Goal: Task Accomplishment & Management: Complete application form

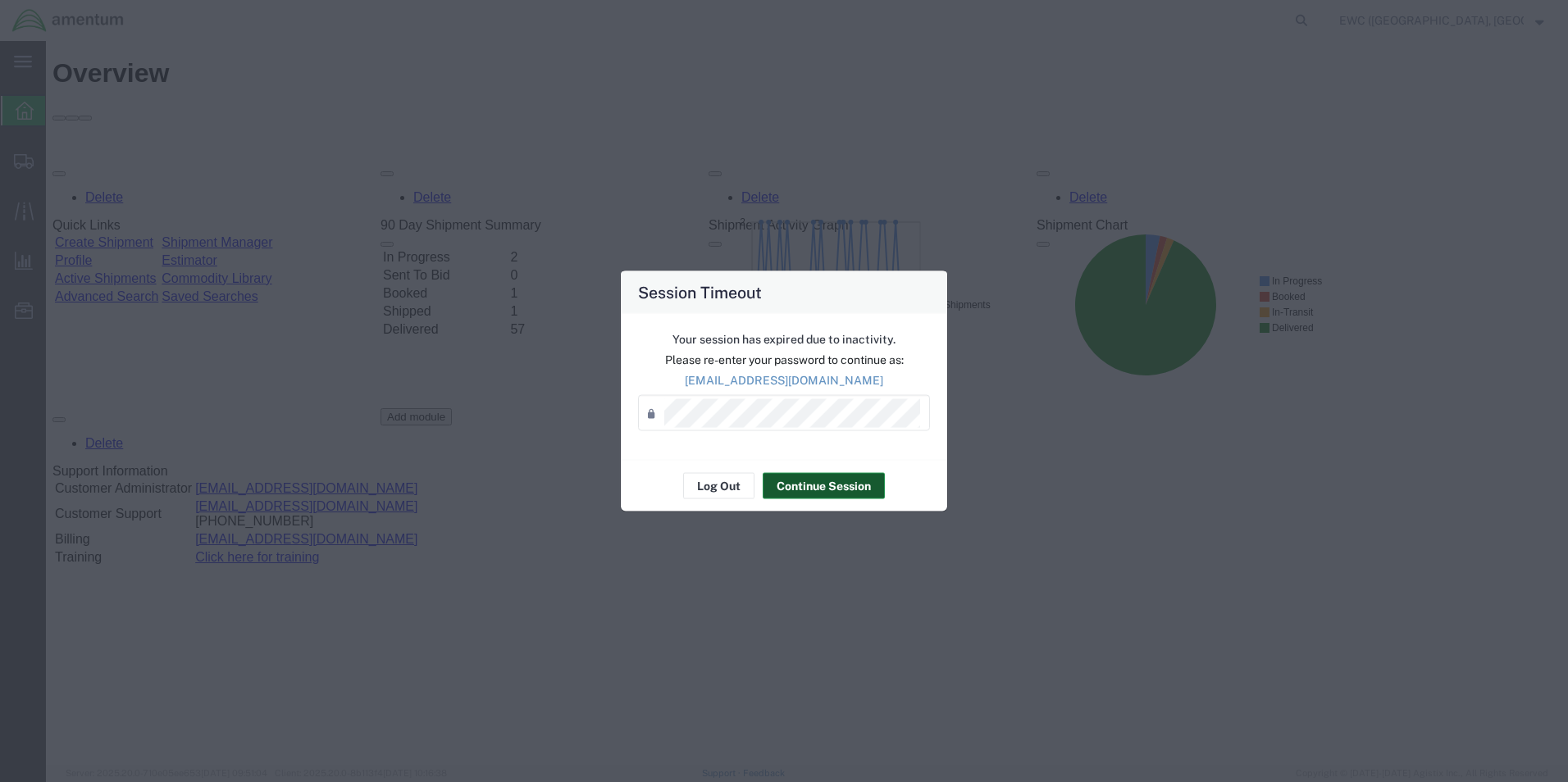
click at [827, 483] on button "Continue Session" at bounding box center [824, 487] width 122 height 26
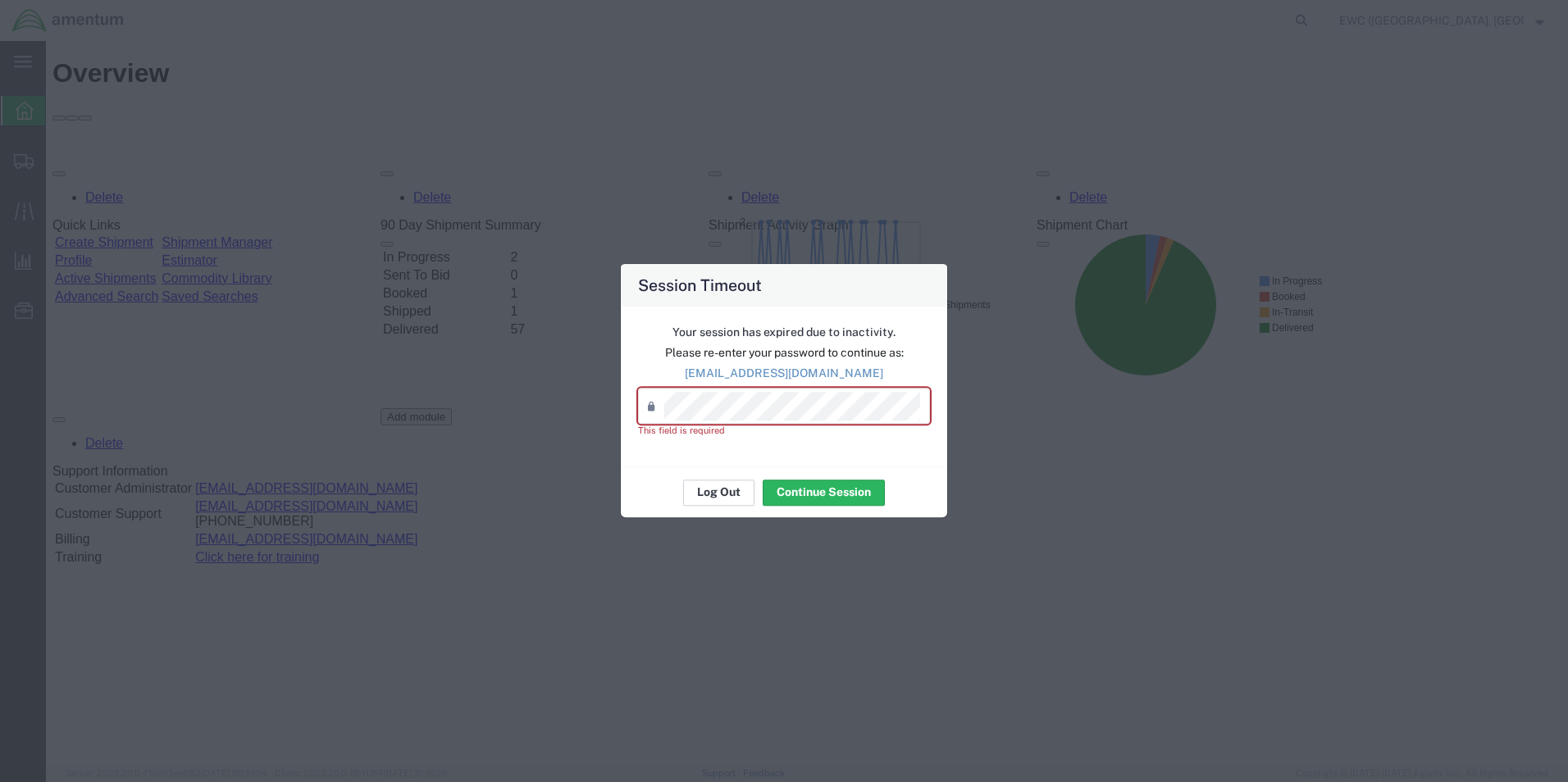
click at [726, 492] on button "Log Out" at bounding box center [719, 493] width 71 height 26
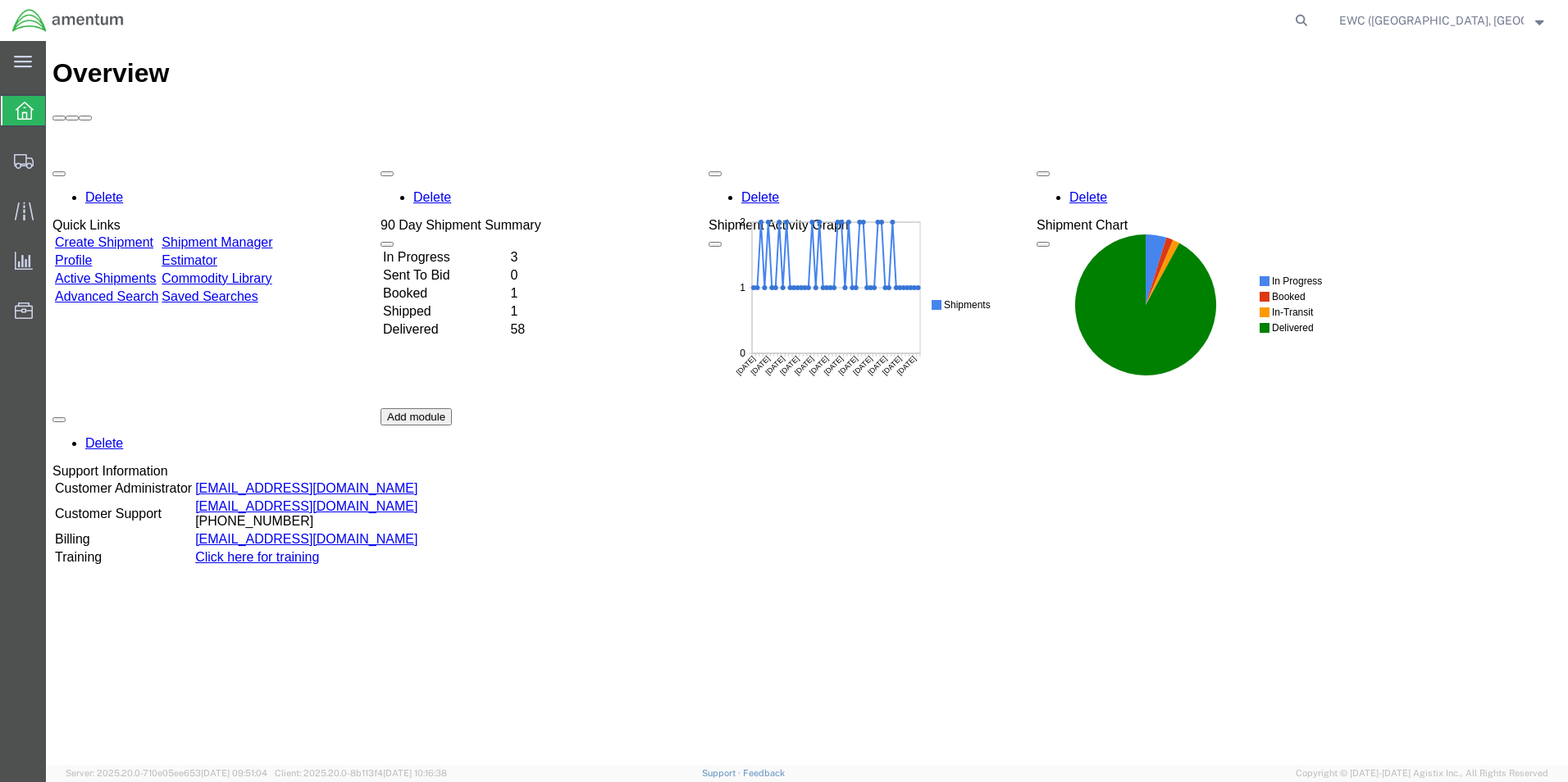
click at [449, 249] on td "In Progress" at bounding box center [445, 257] width 126 height 17
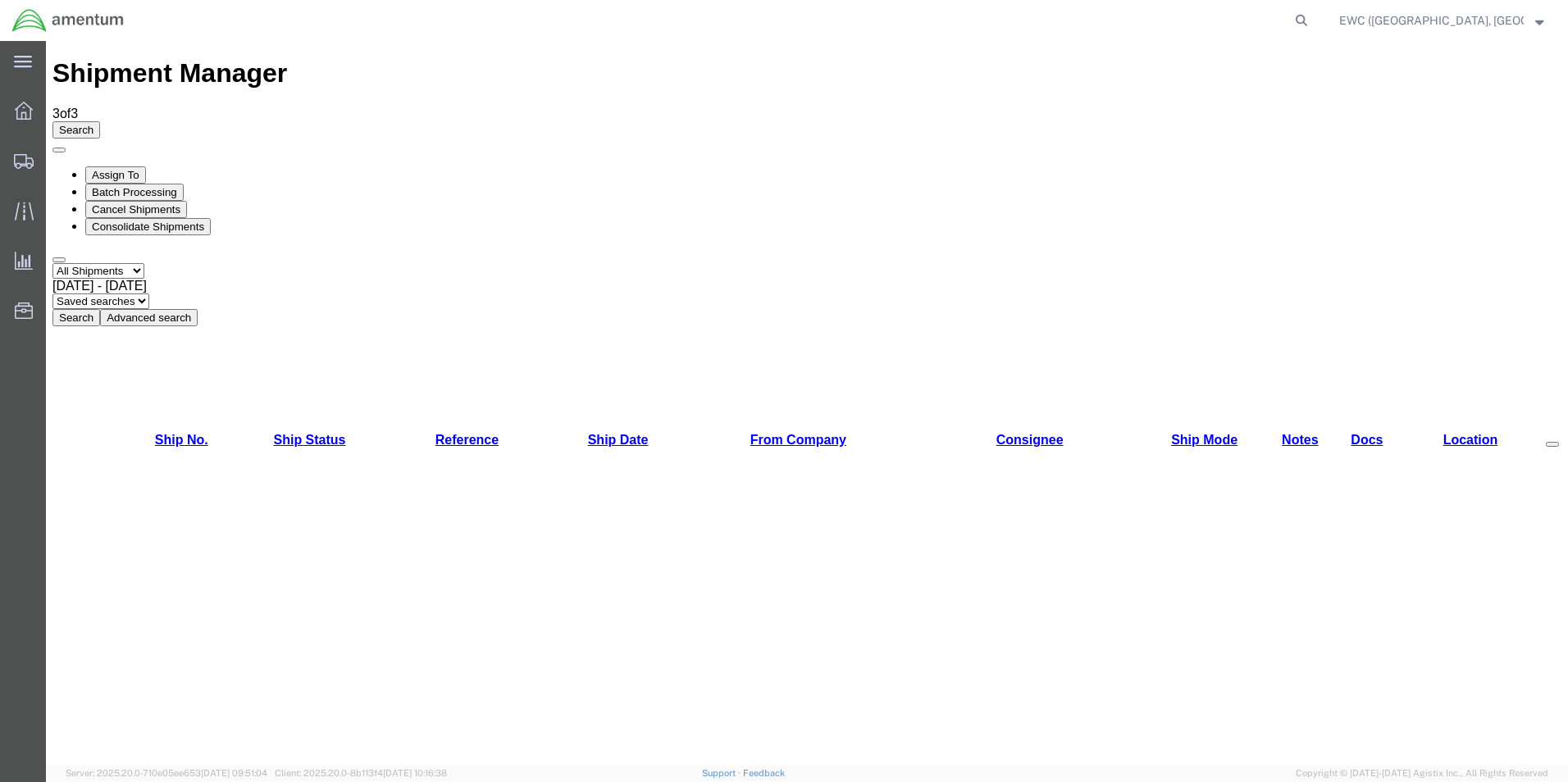
drag, startPoint x: 223, startPoint y: 146, endPoint x: 161, endPoint y: 321, distance: 185.7
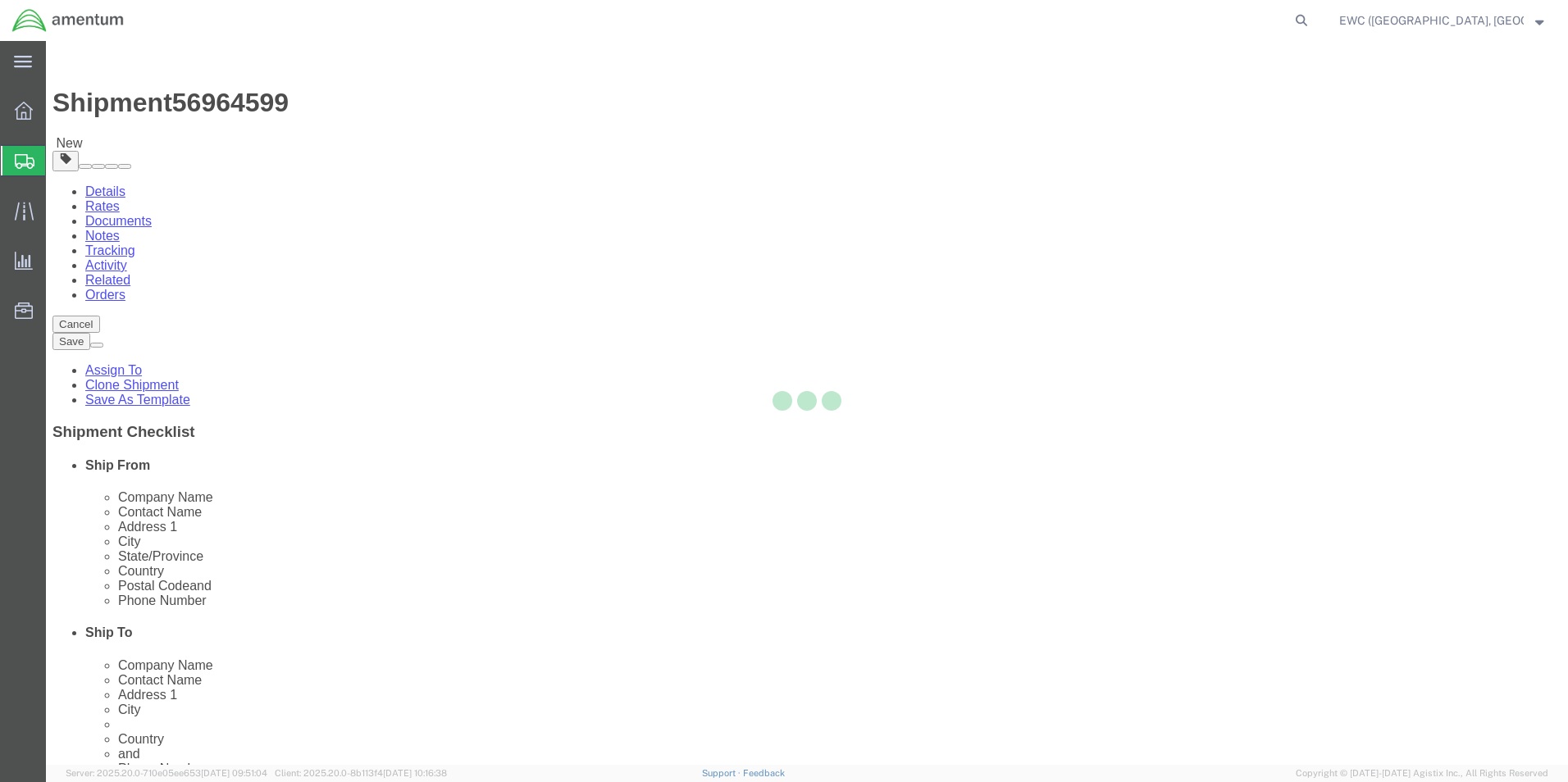
select select "60951"
select select "63333"
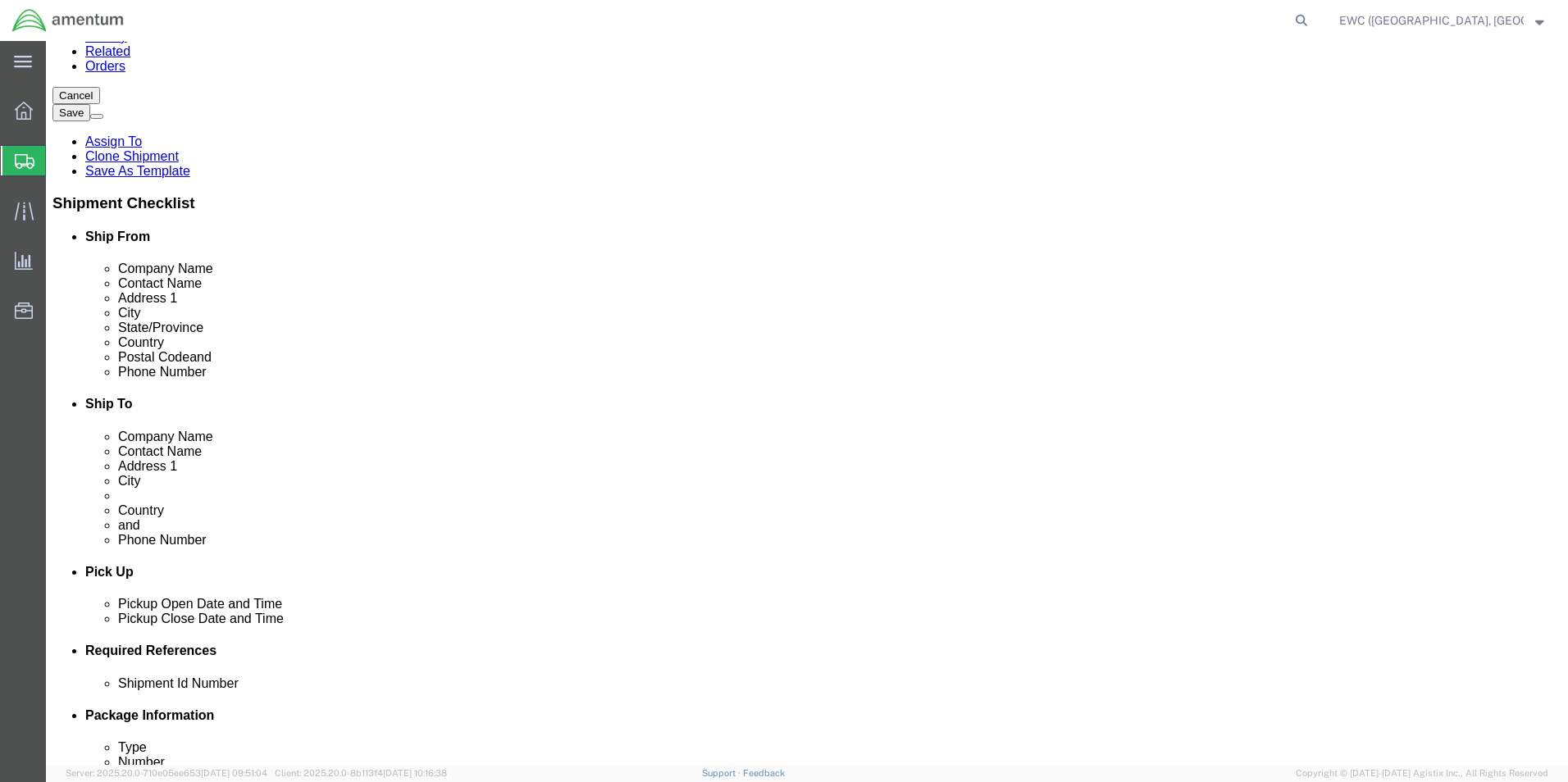
scroll to position [228, 0]
click input "Postal Code"
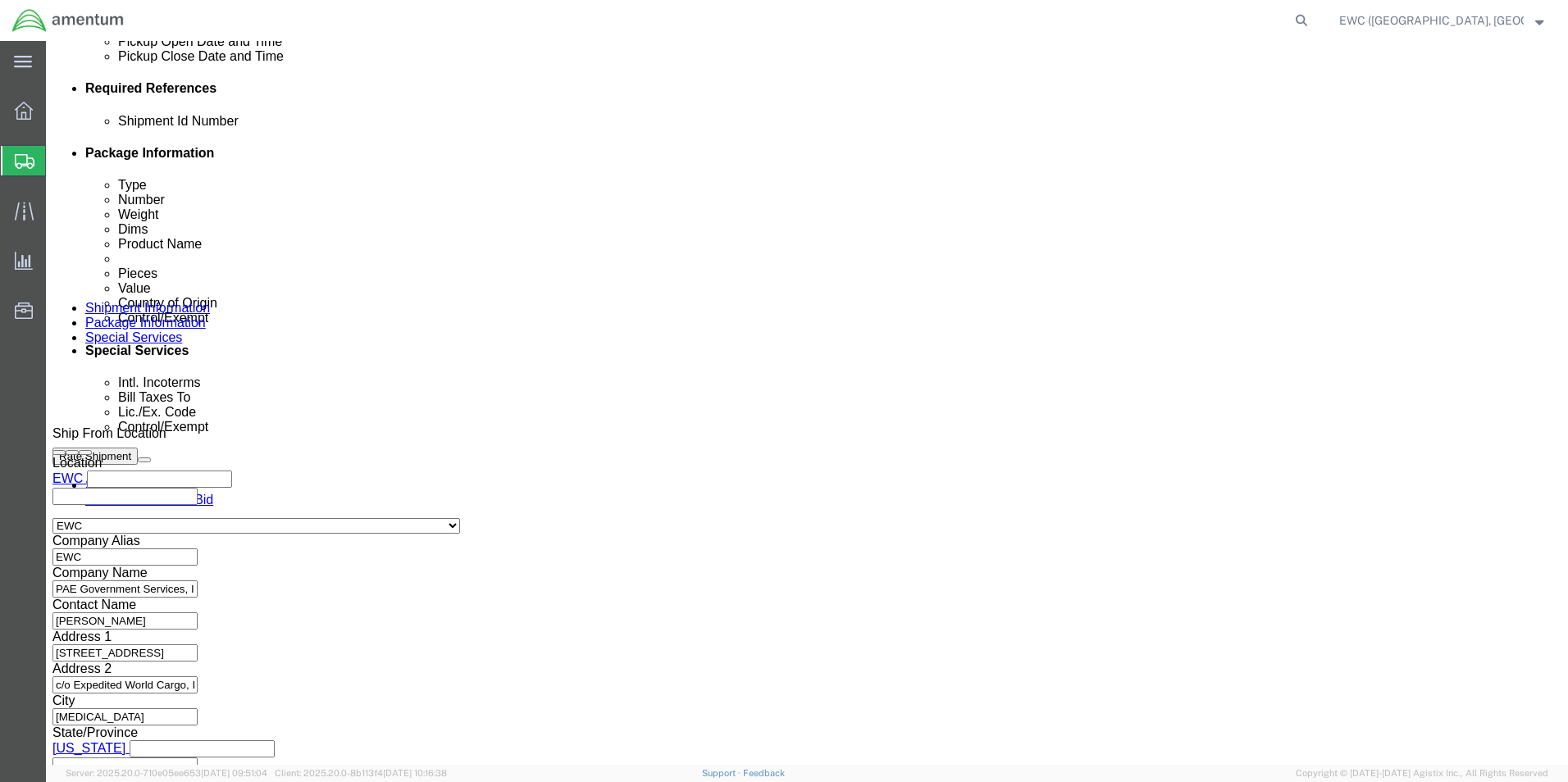
scroll to position [802, 0]
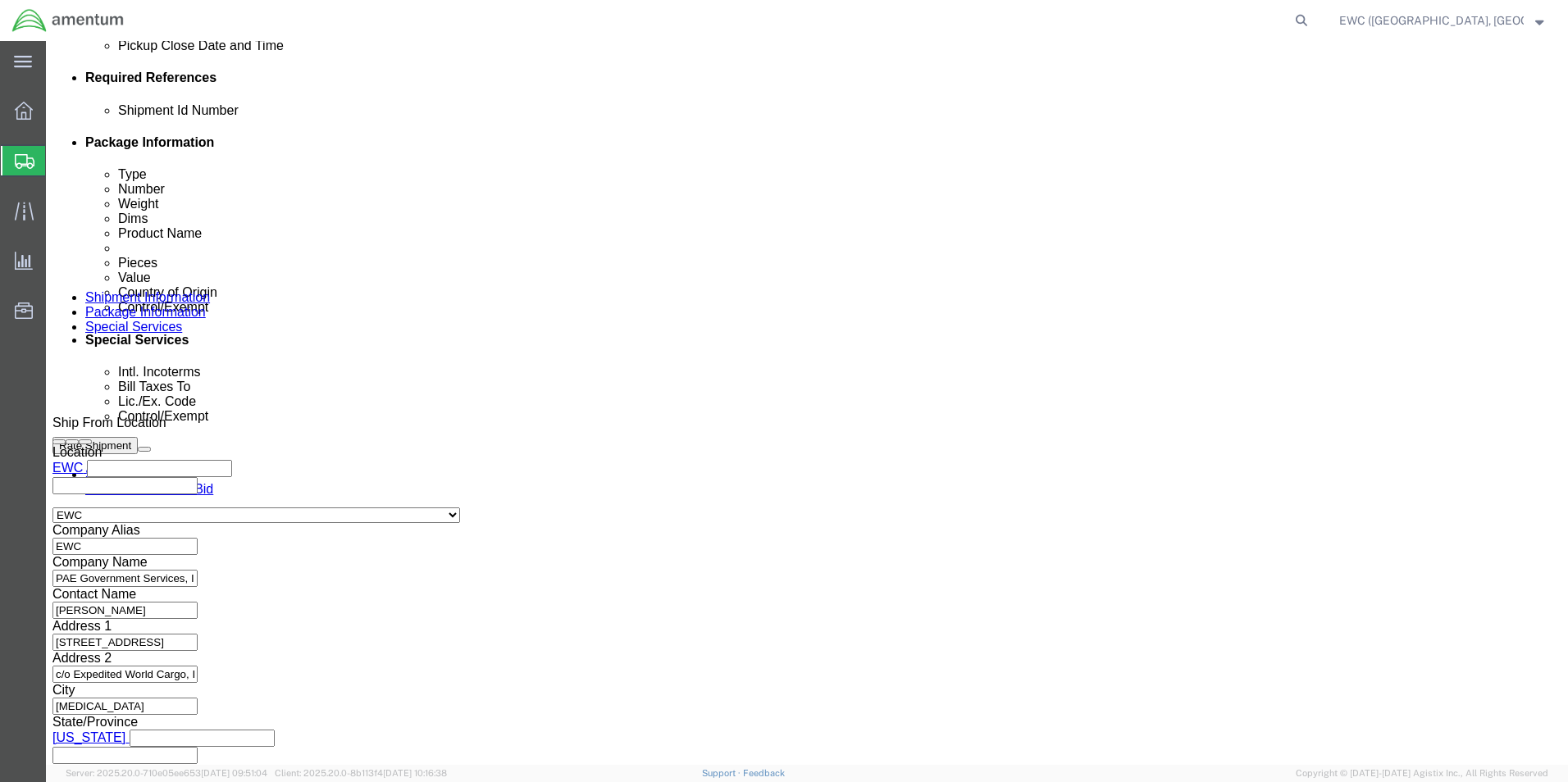
type input "111171"
select select
click button "Continue"
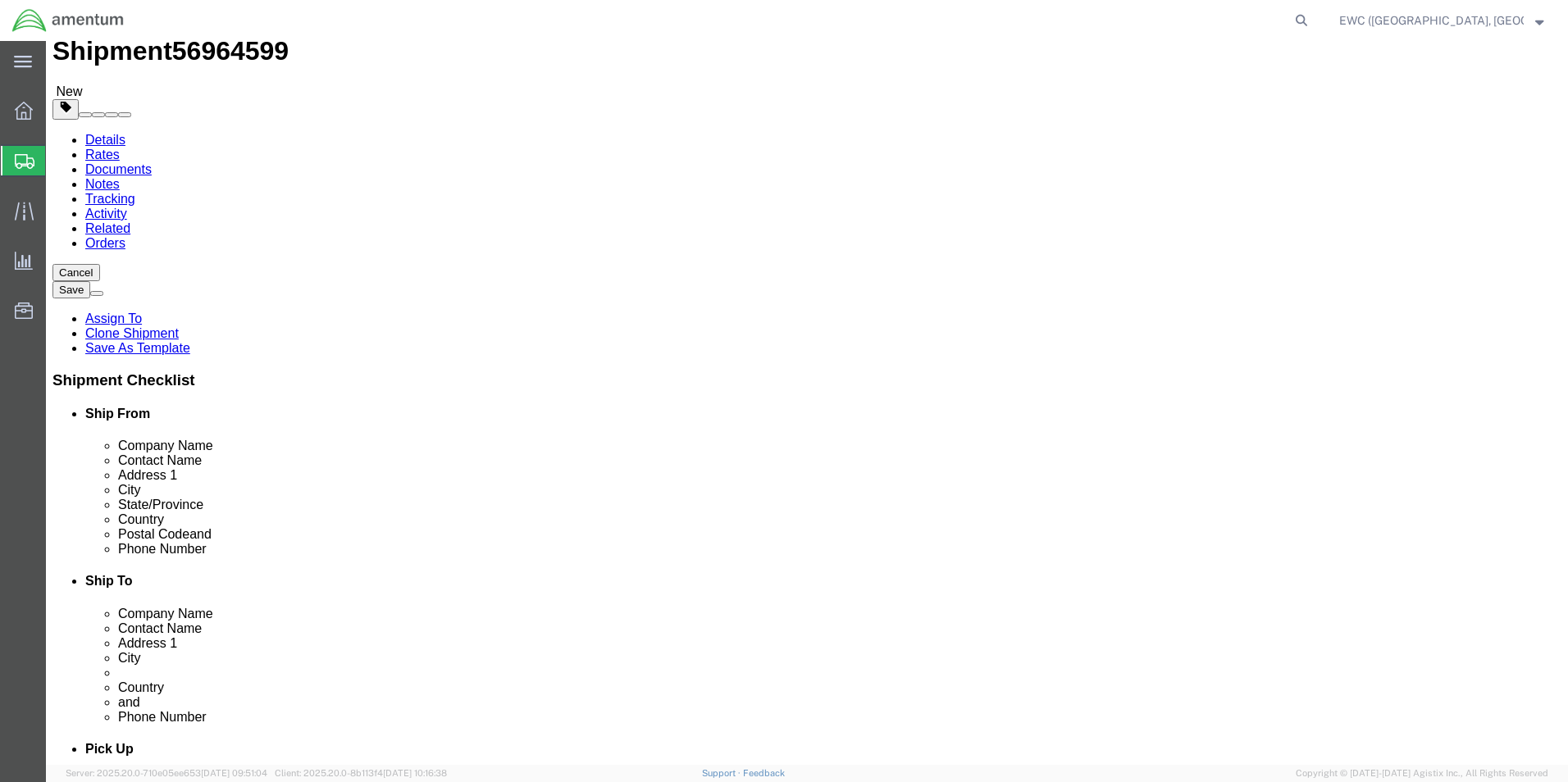
scroll to position [0, 0]
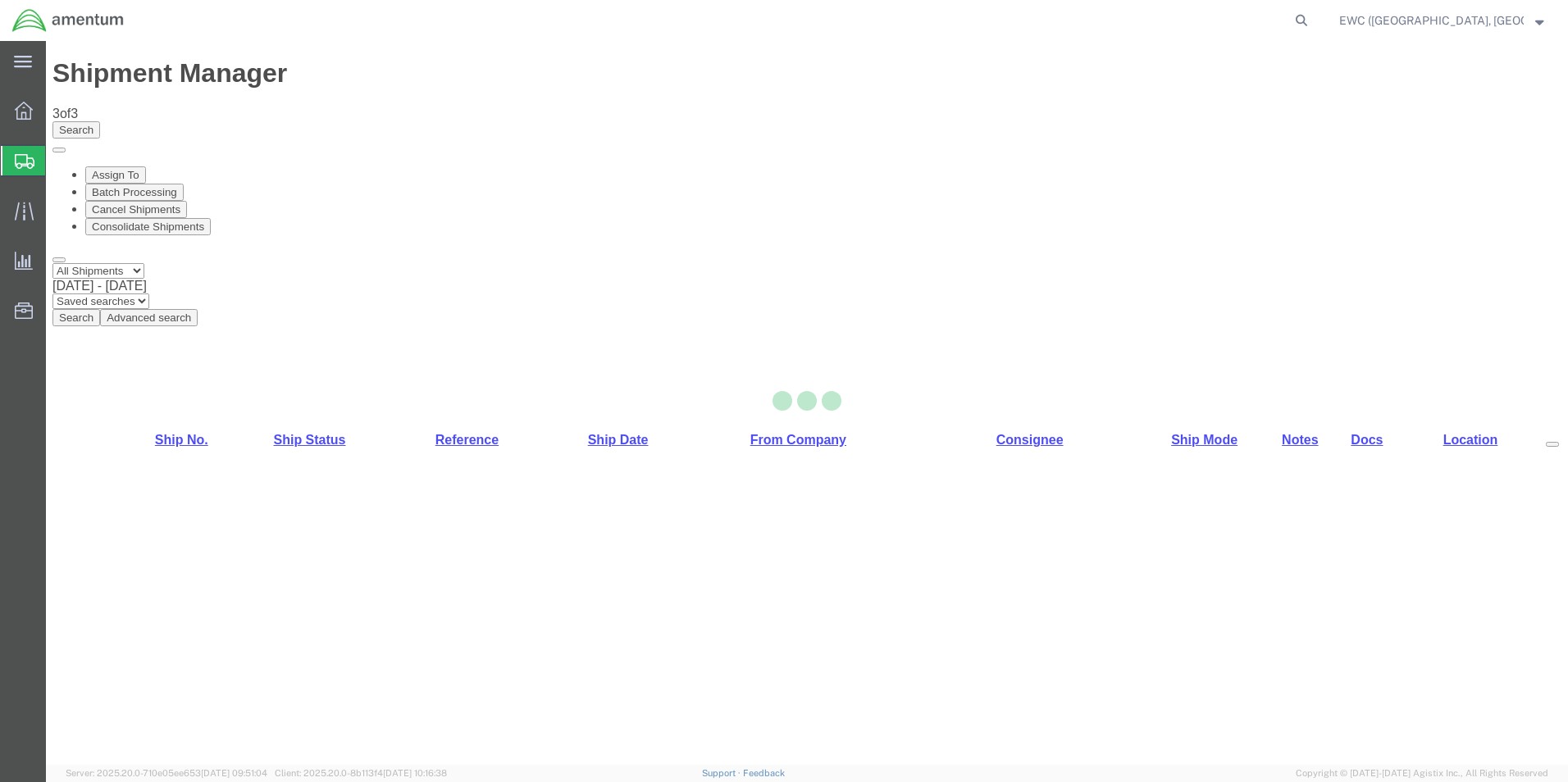
select select "60951"
select select "63333"
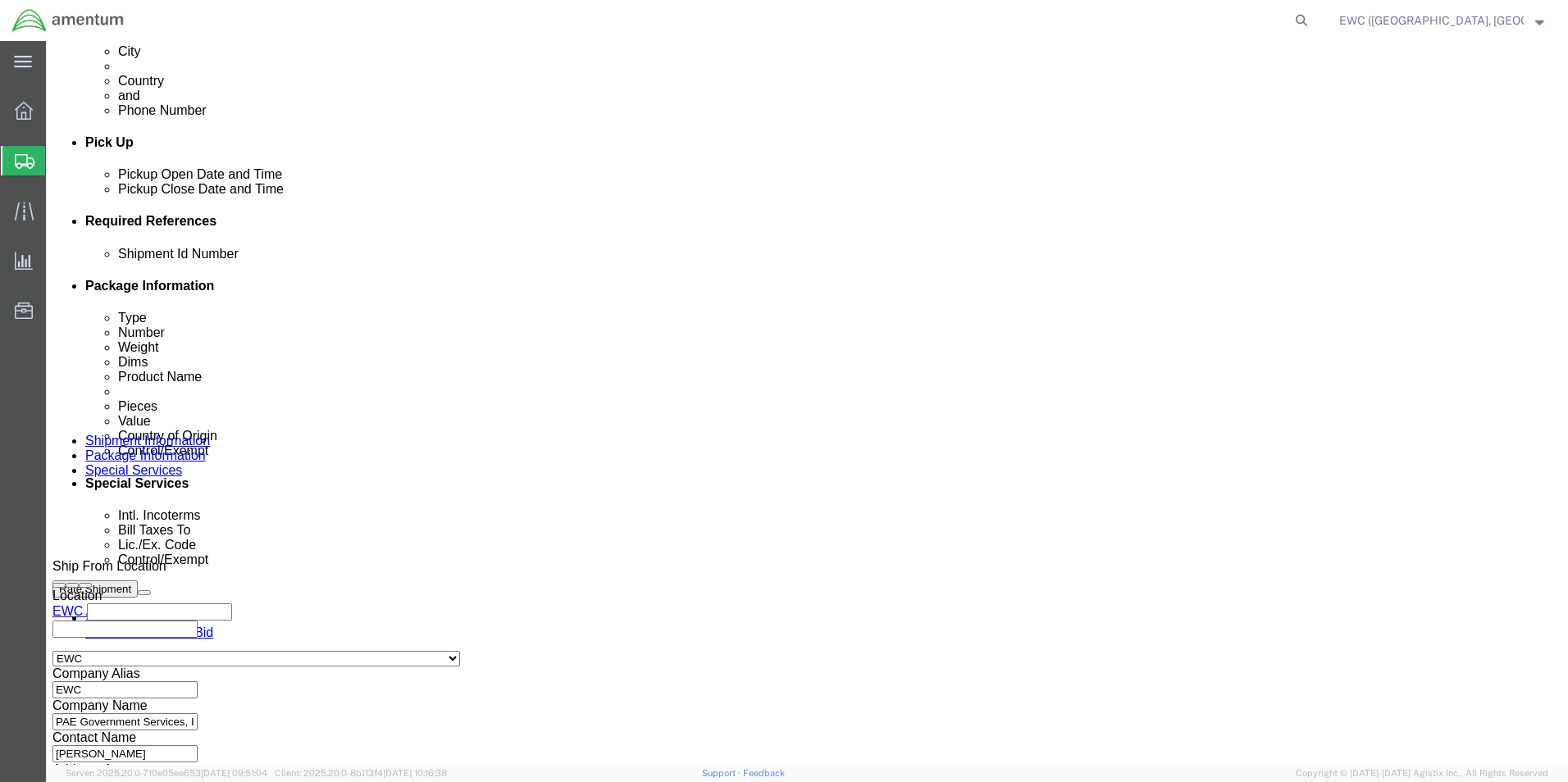
scroll to position [802, 0]
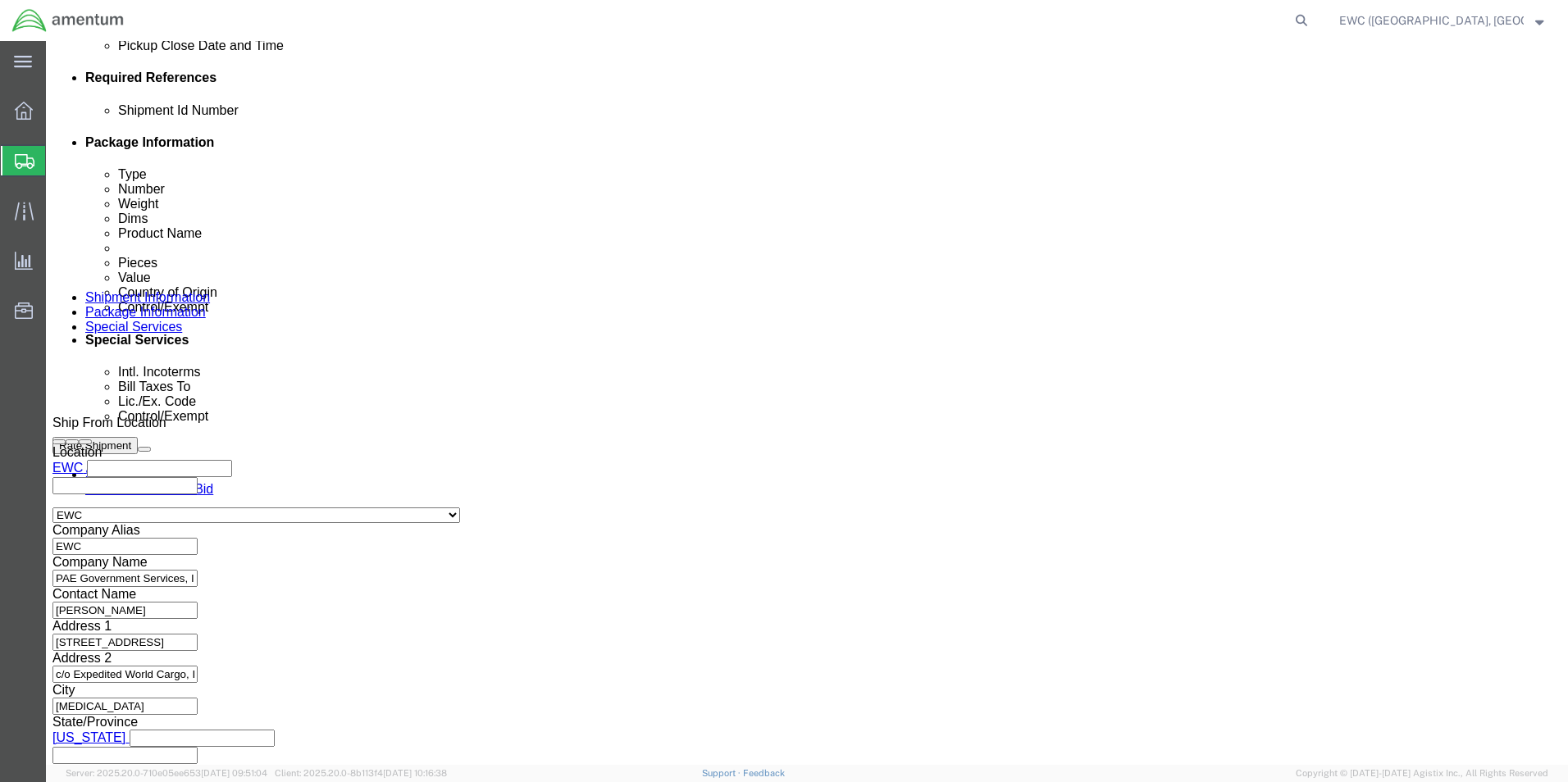
click button "Continue"
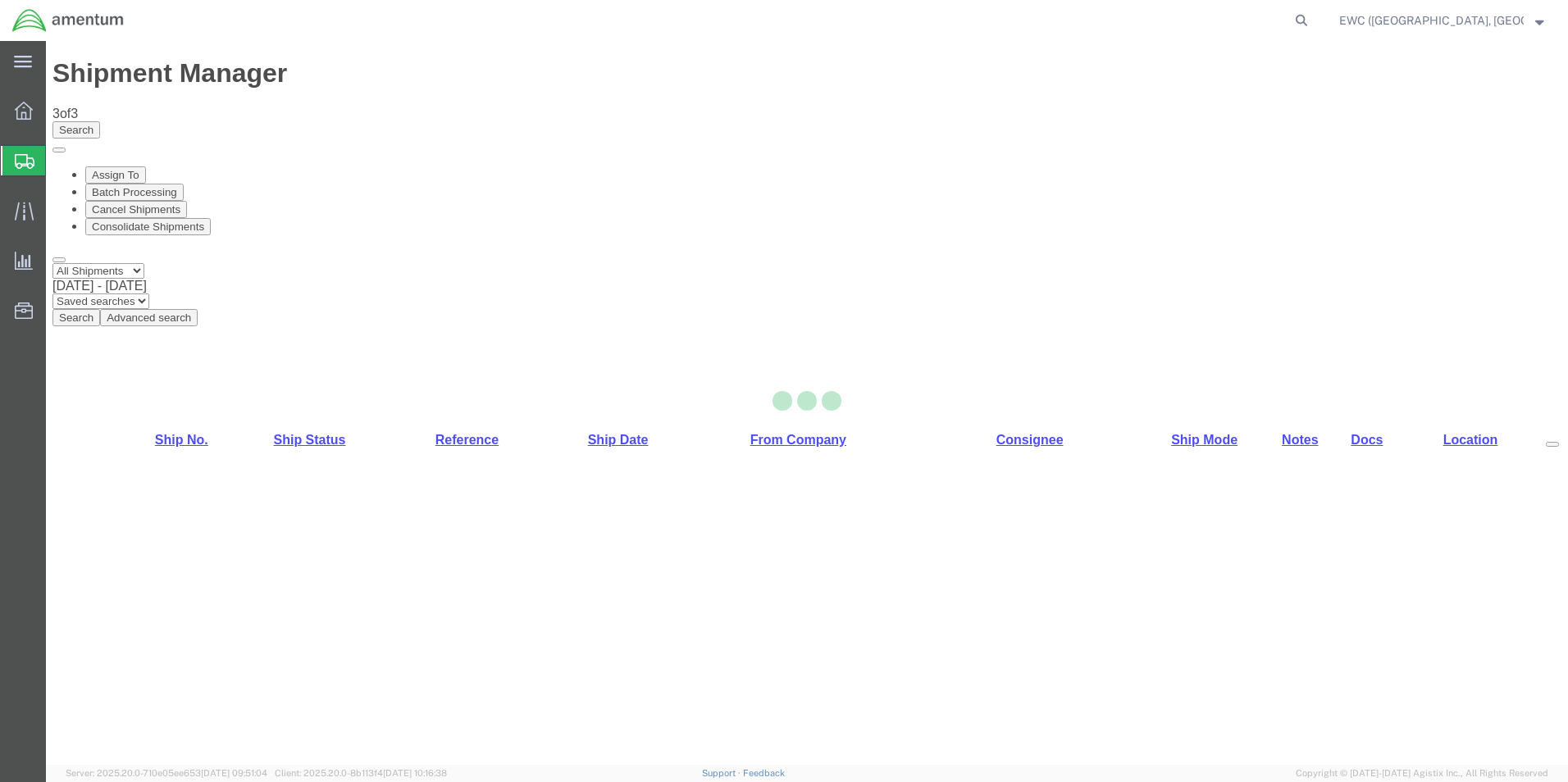
select select "60951"
select select "63333"
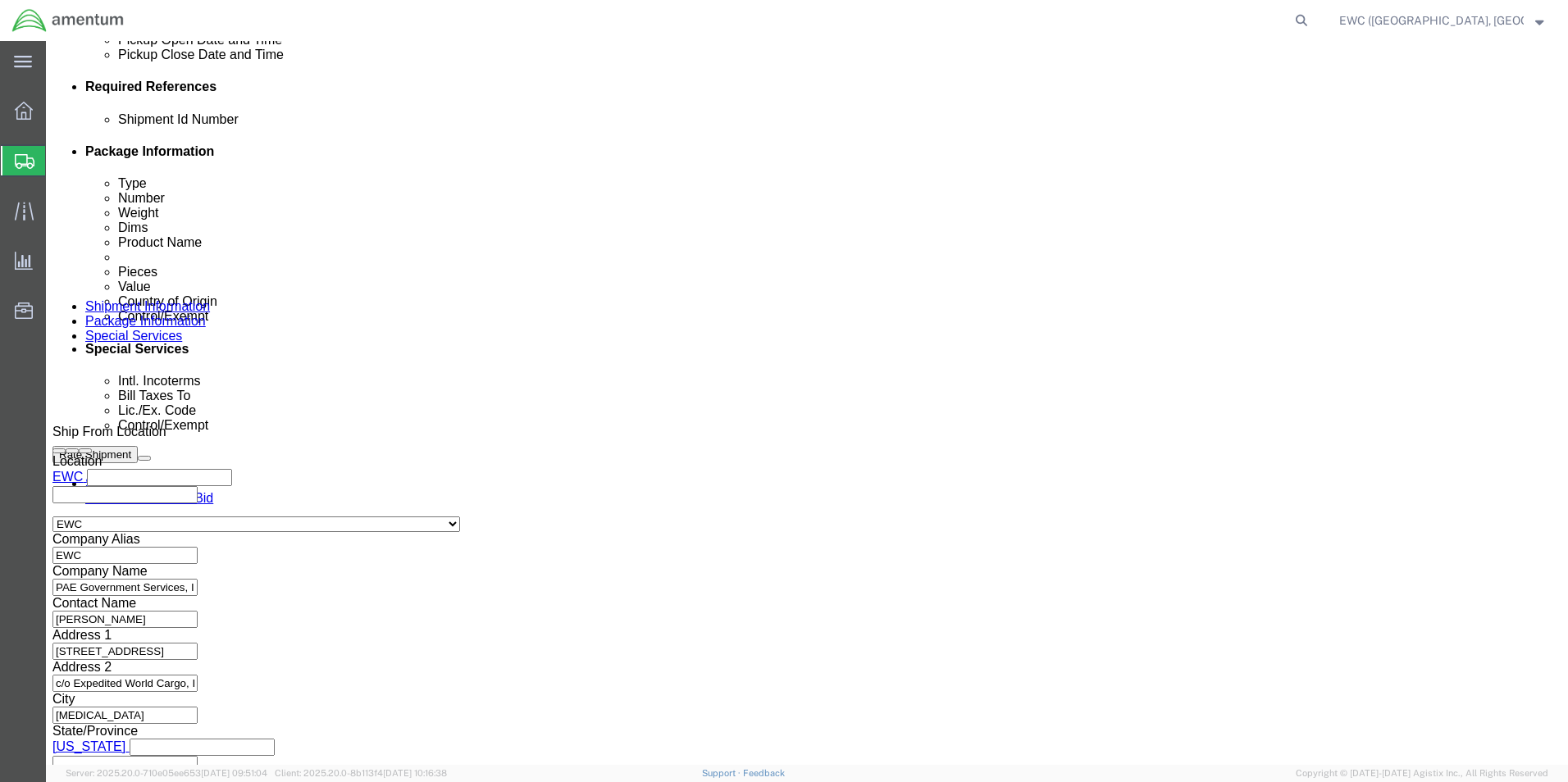
scroll to position [802, 0]
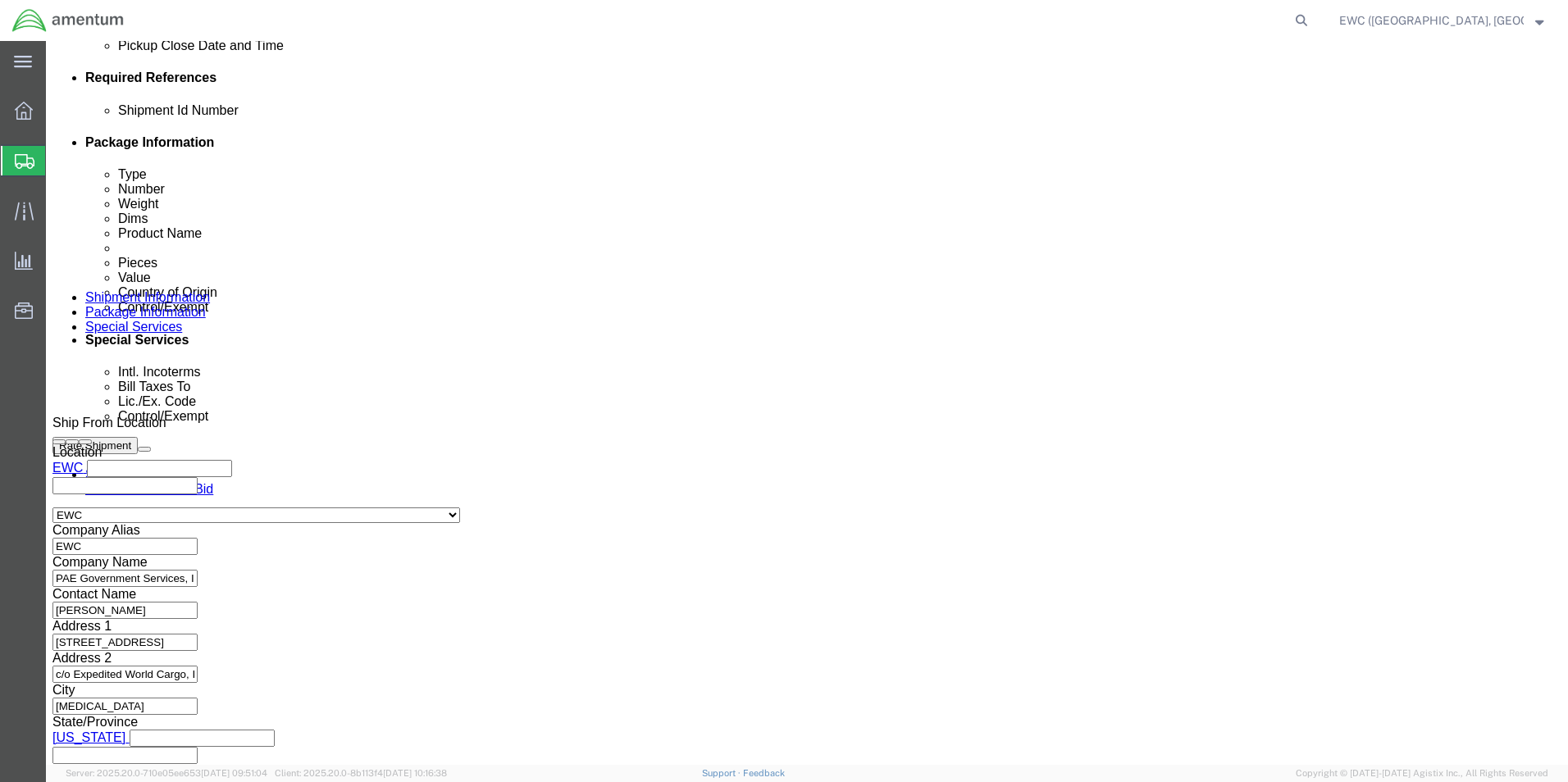
click button "Continue"
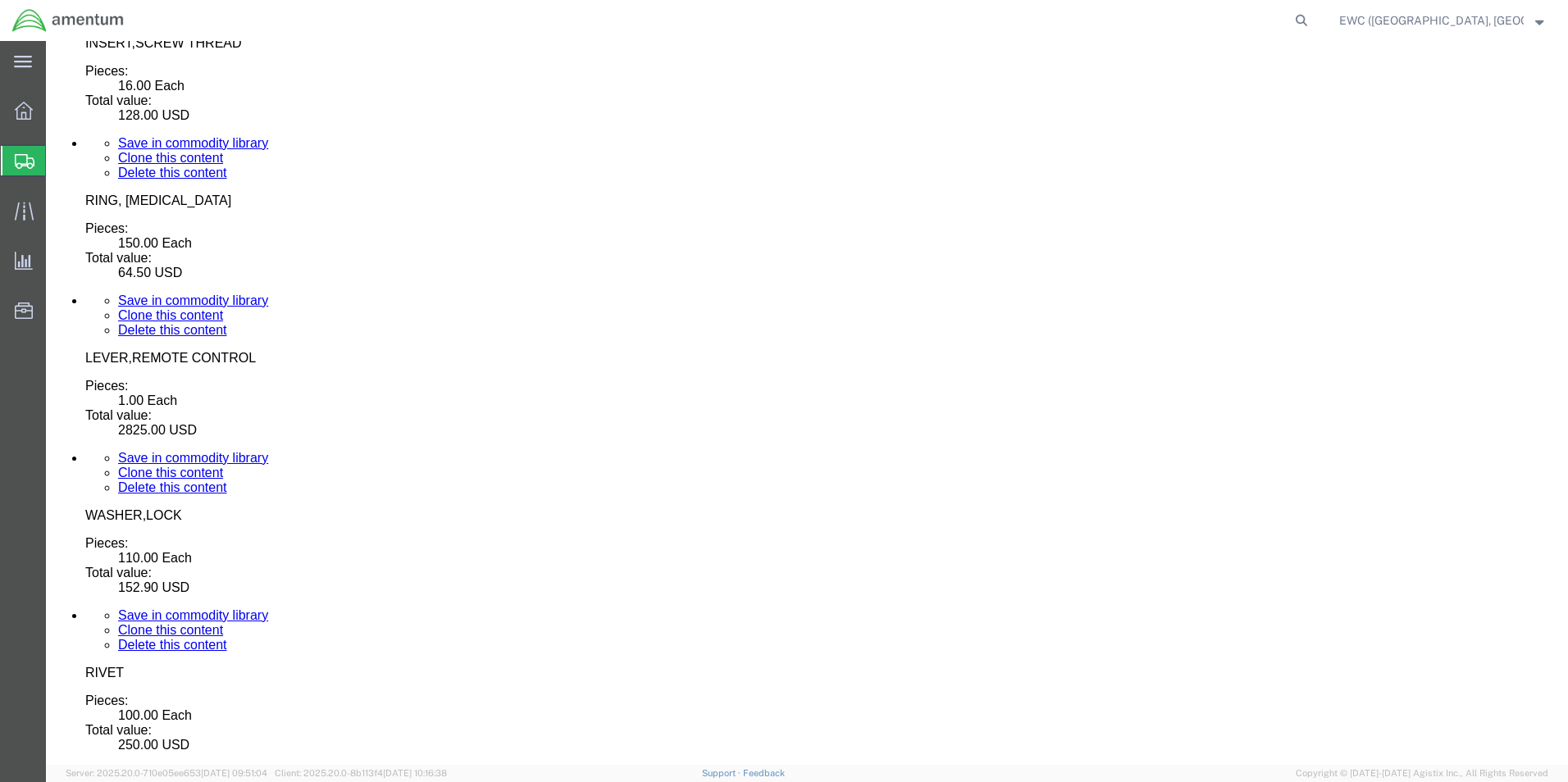
scroll to position [5927, 0]
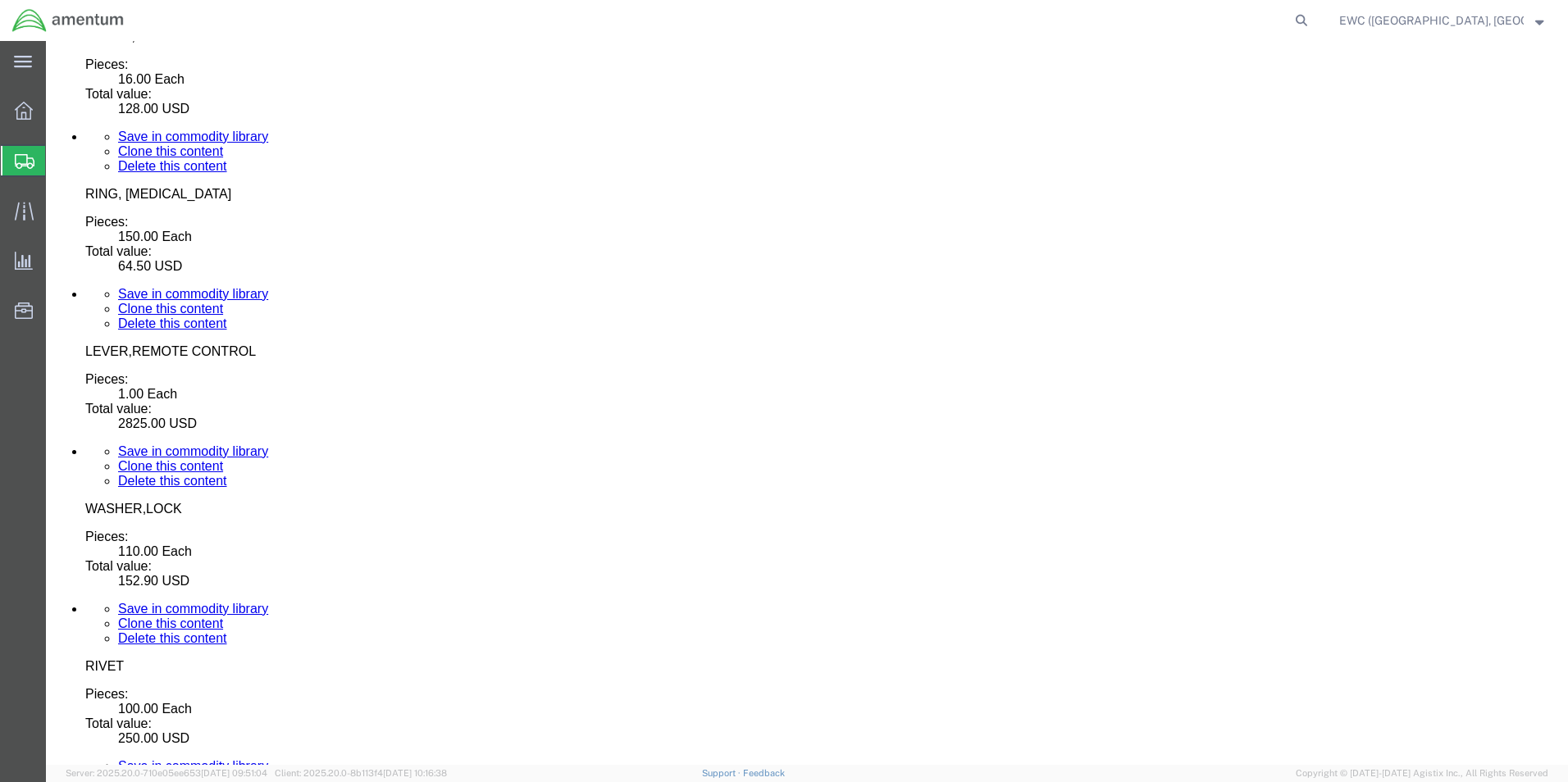
click button "Continue"
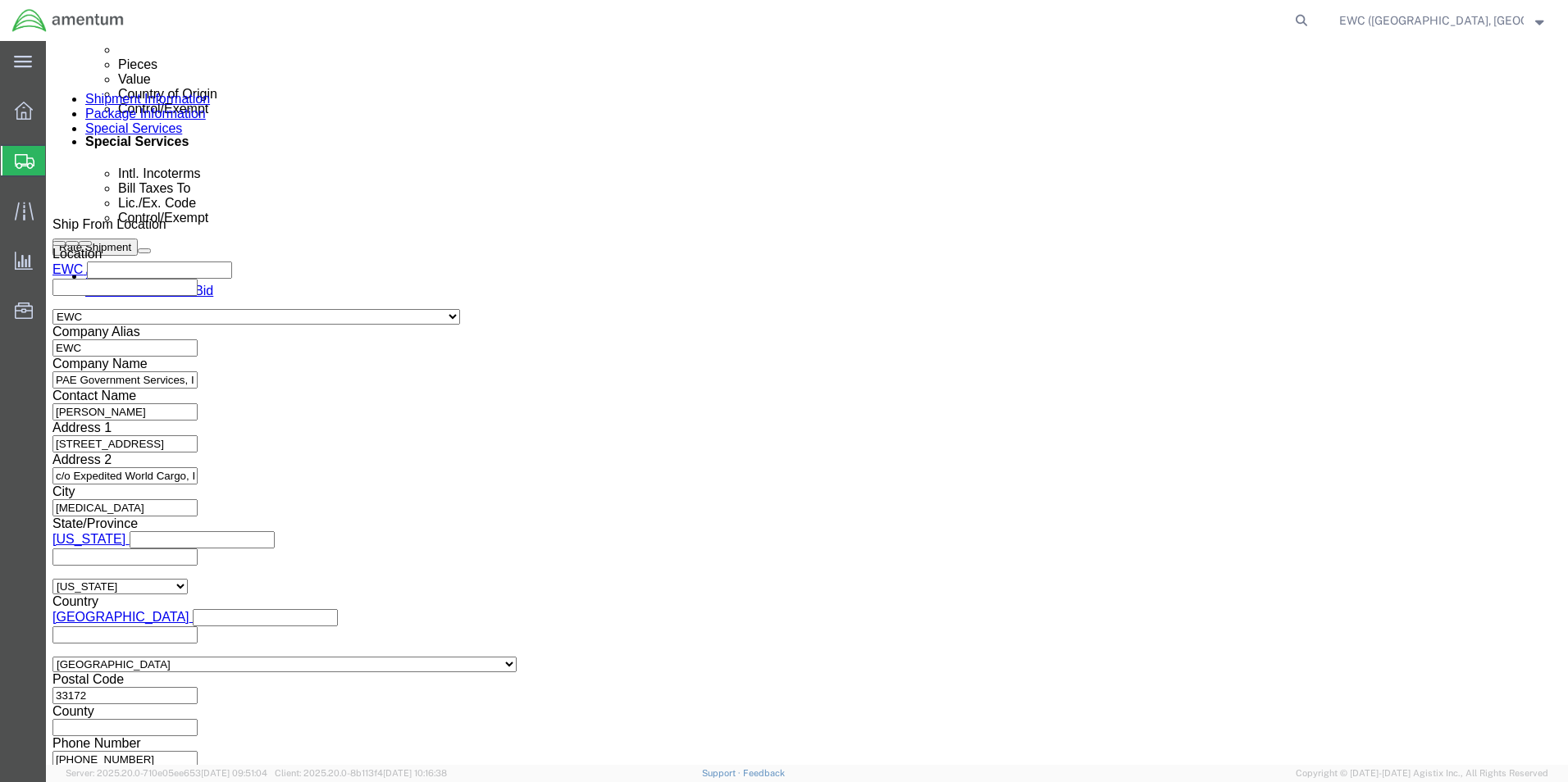
scroll to position [1066, 0]
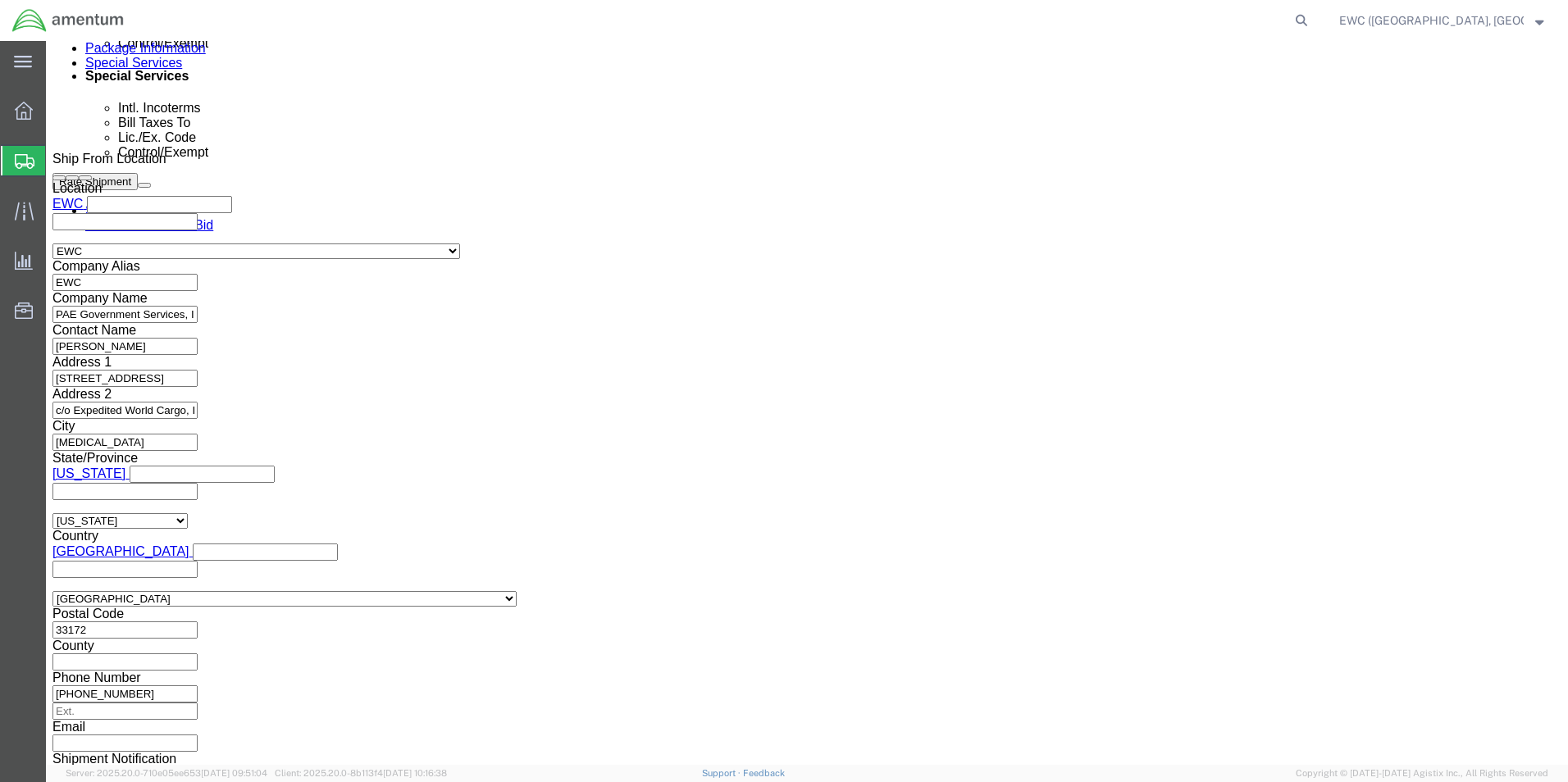
click select "Select AES-Direct EEI Carrier File EEI EEI Exempt"
select select "AESD"
click select "Select AES-Direct EEI Carrier File EEI EEI Exempt"
click input "text"
paste input "X20250930301227"
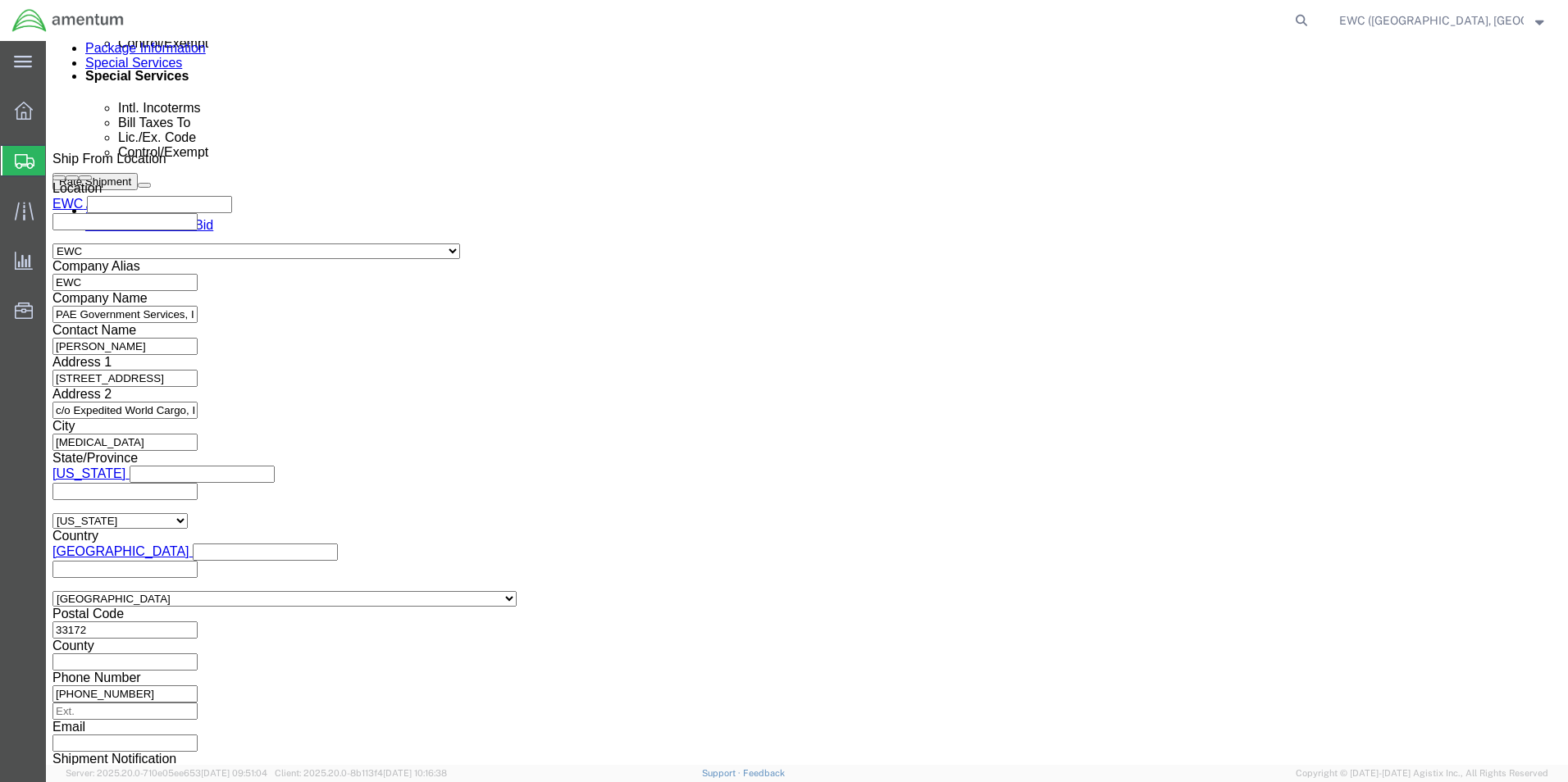
type input "X20250930301227"
click select "Select CH CI CR DD FI FS GP GS HH HV IP IR IS MS OI OS TE TL TR UG ZD"
click label "Controlled Export?"
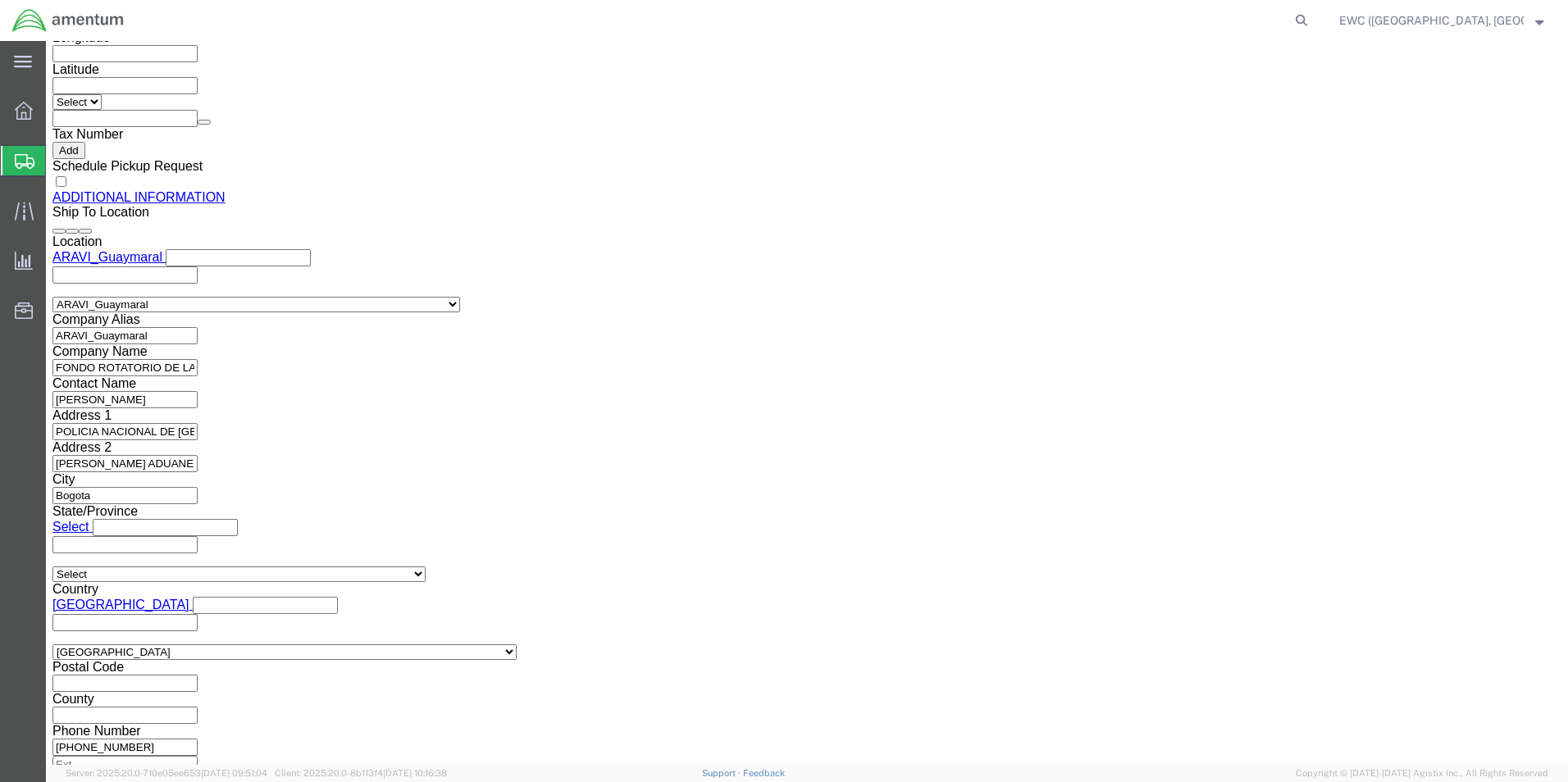
scroll to position [1900, 0]
click link "Rate And Send To Bid"
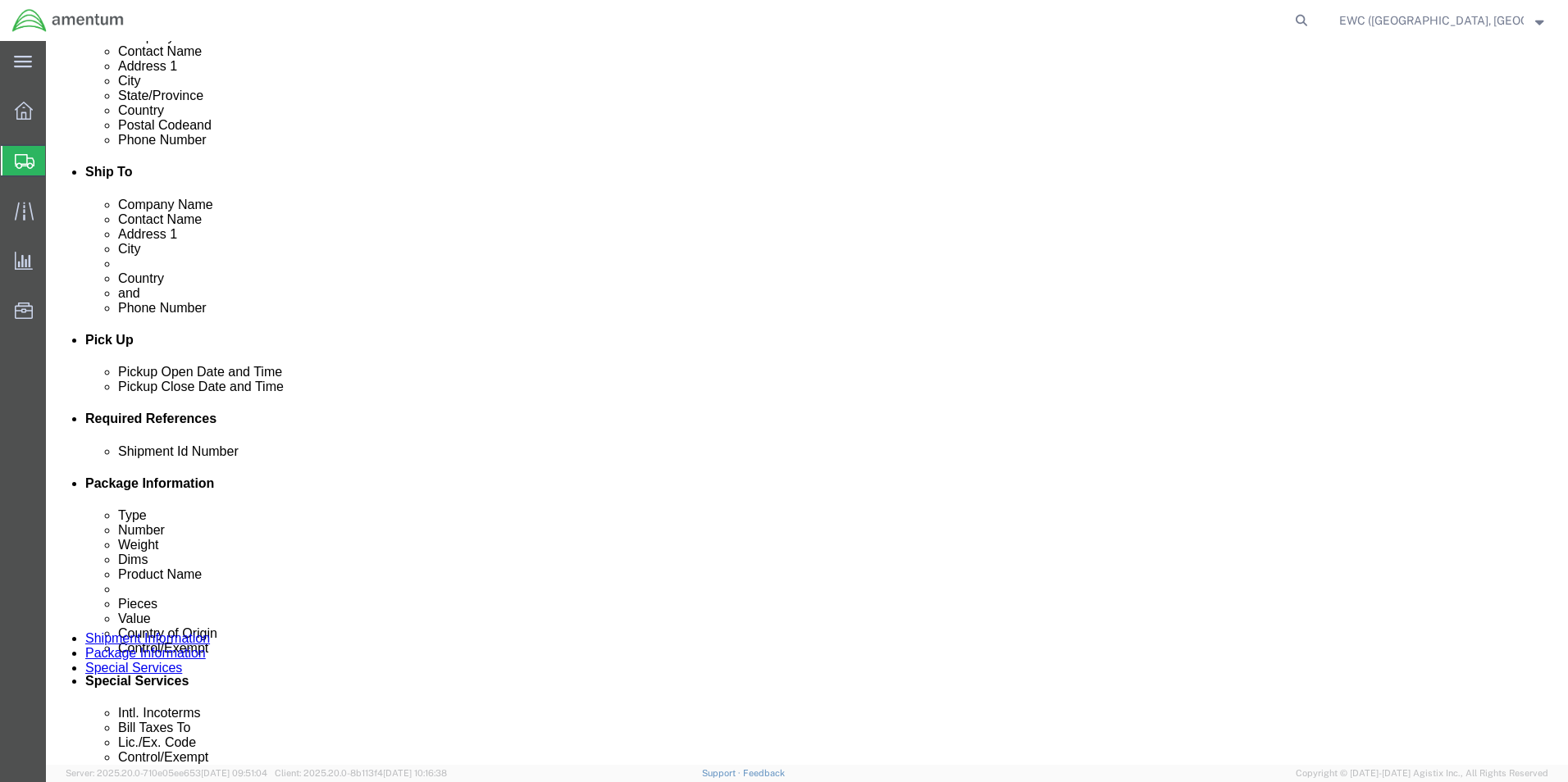
scroll to position [83, 0]
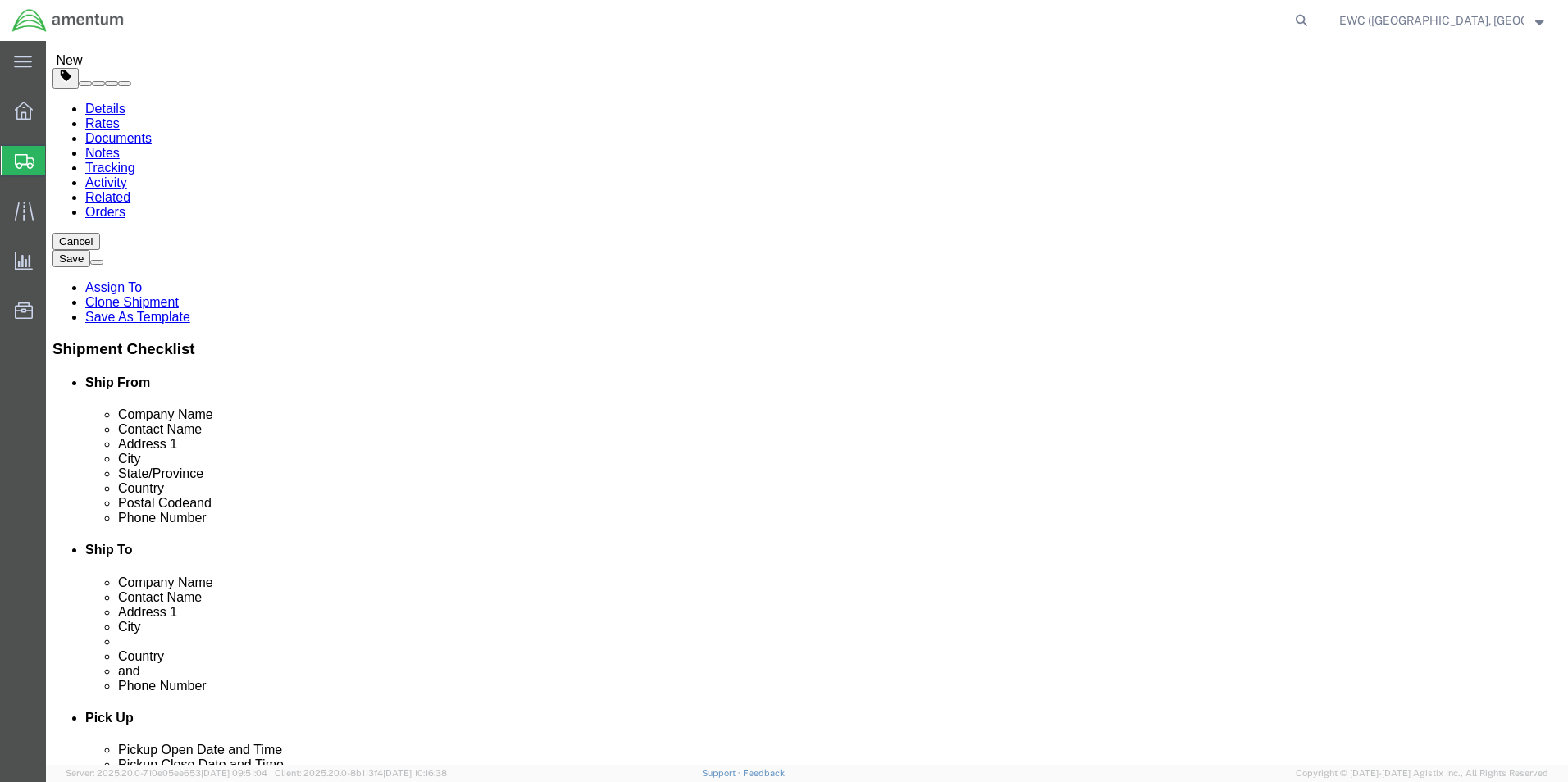
click icon
click input "Ship To Location / Postal Code : This field is required."
type input "111171"
select select
click div "Location ARAVI_Guaymaral Select My Profile Location 1002-4122-6 1006-5256-0 102…"
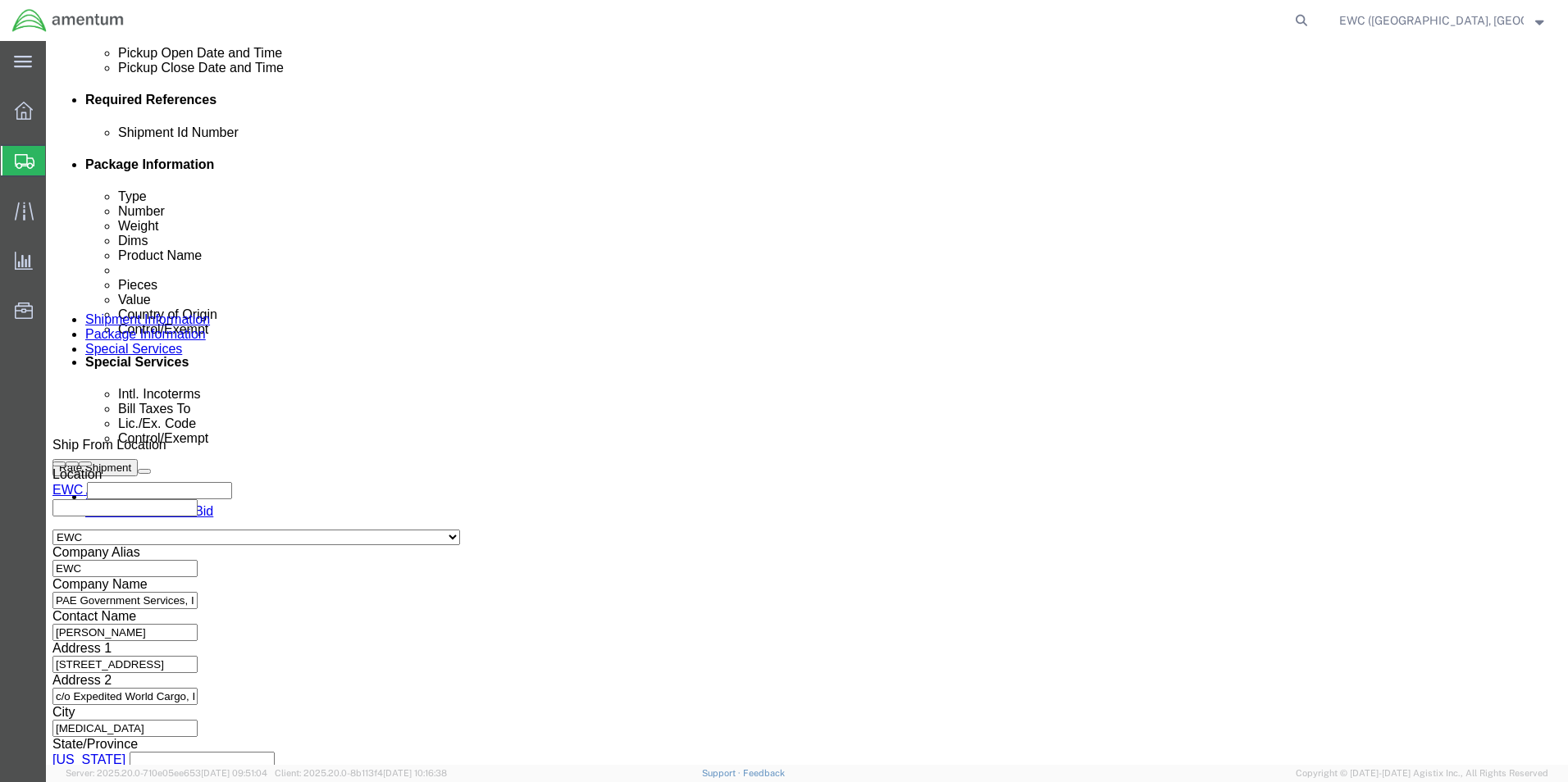
scroll to position [802, 0]
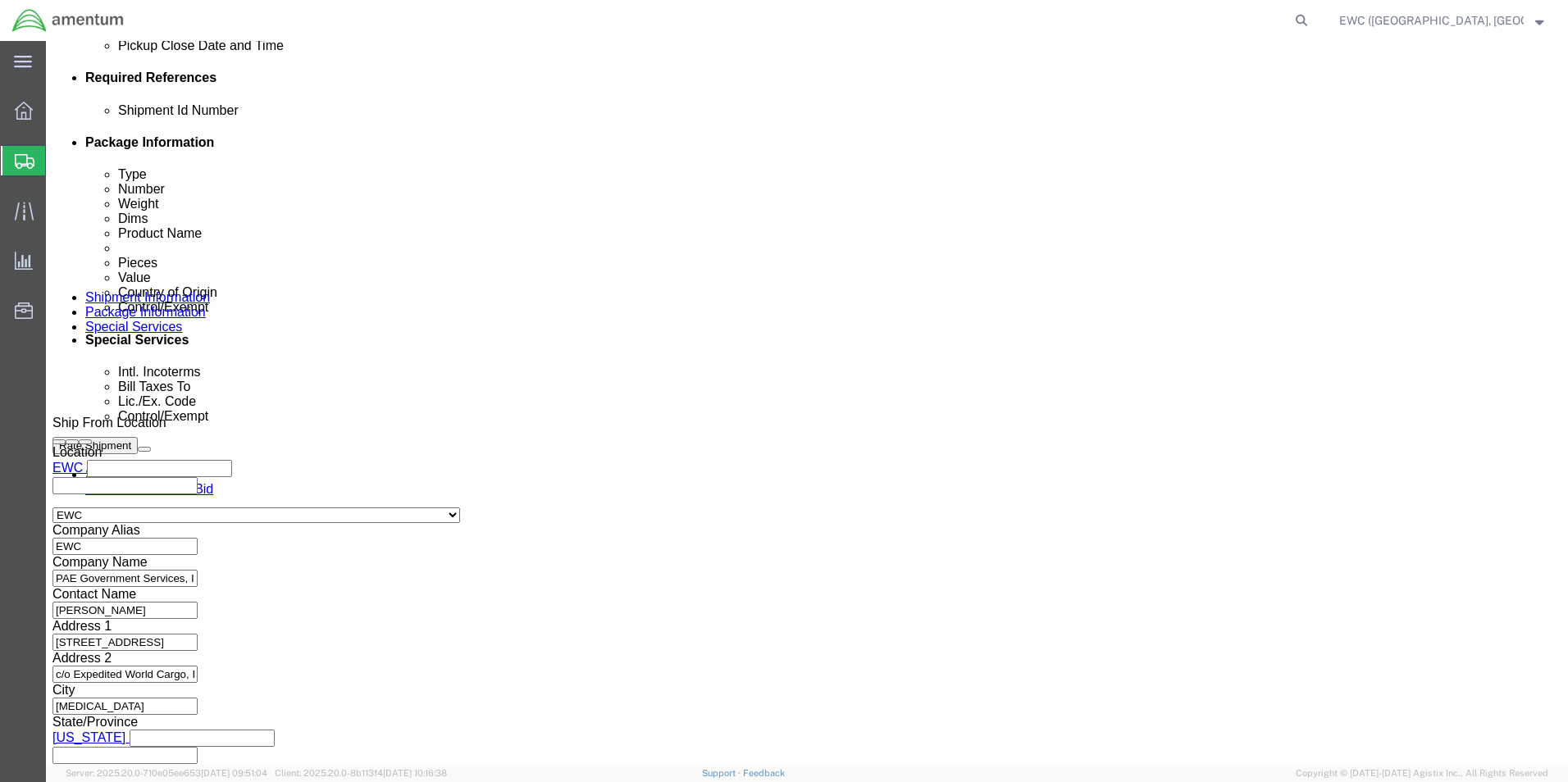
click button "Continue"
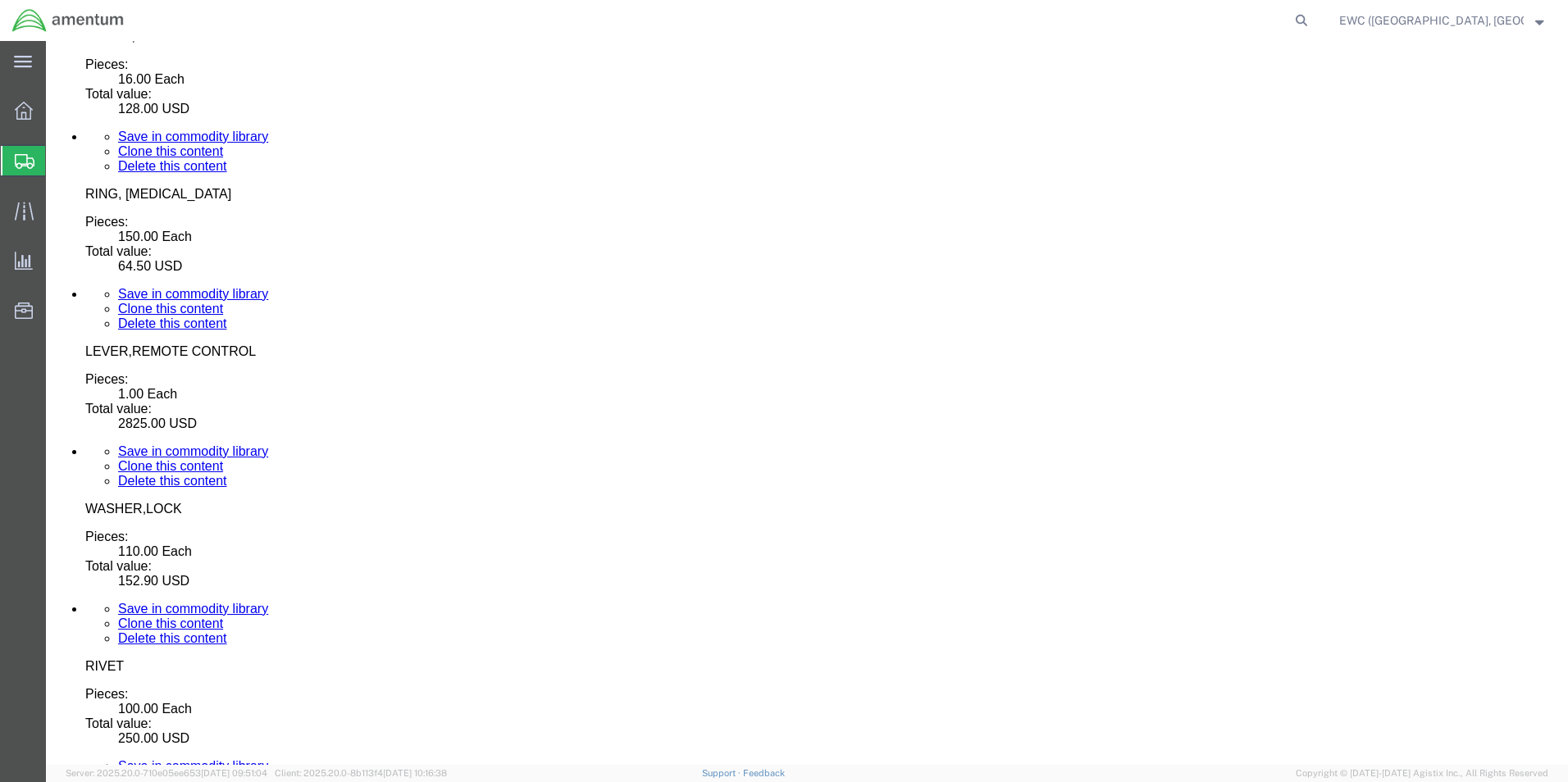
click link "Rate And Send To Bid"
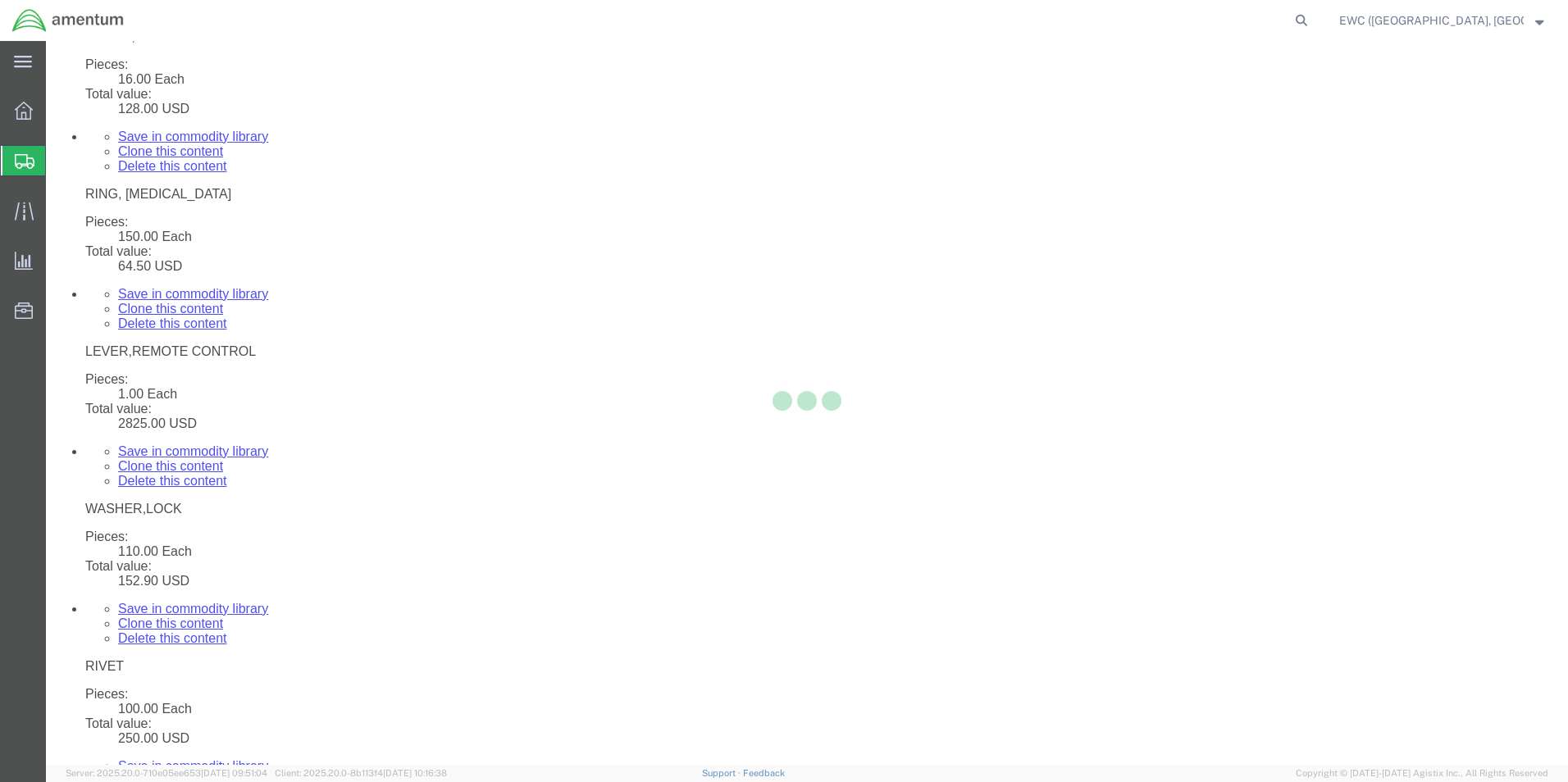
select select "60951"
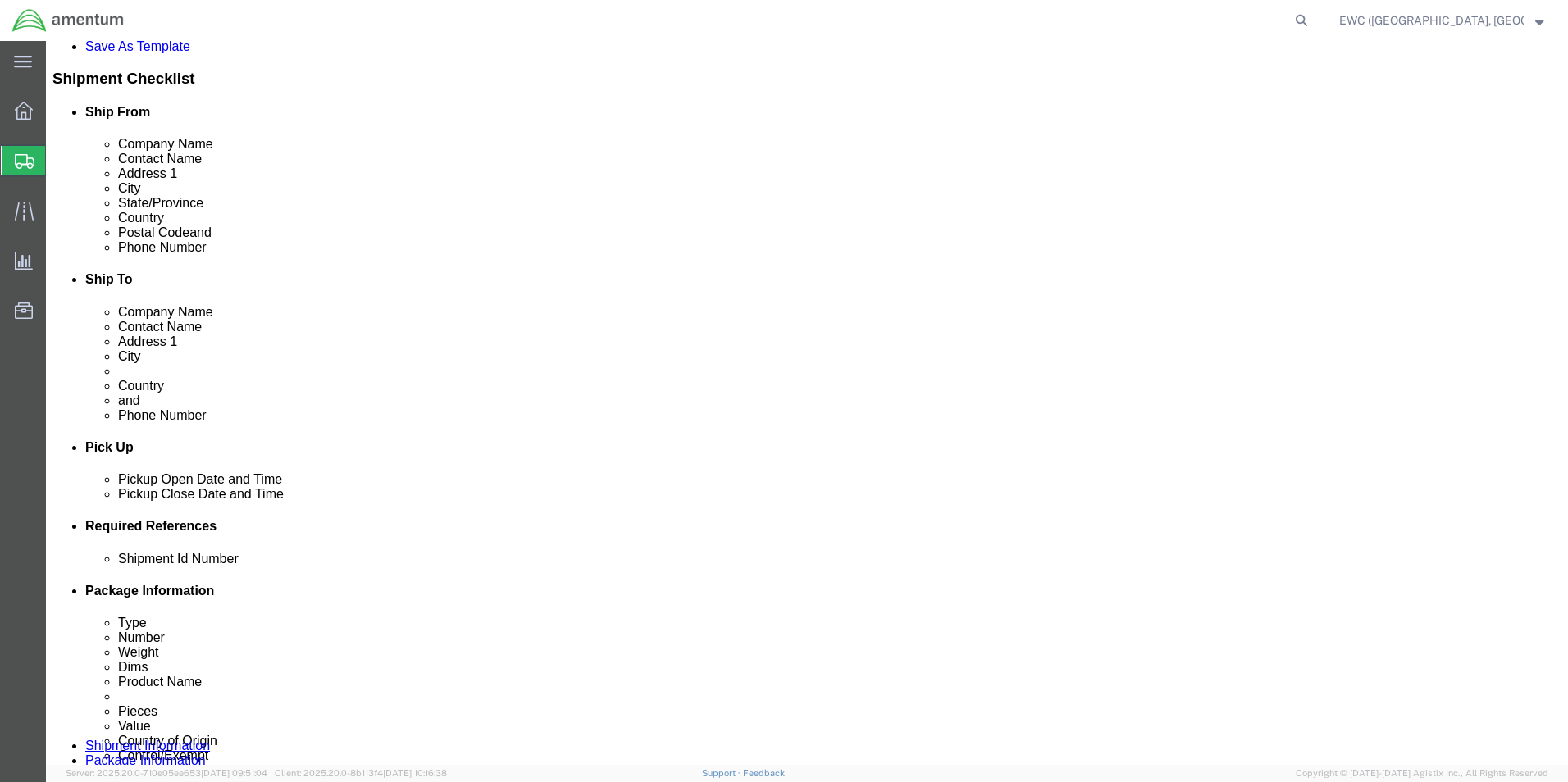
scroll to position [492, 0]
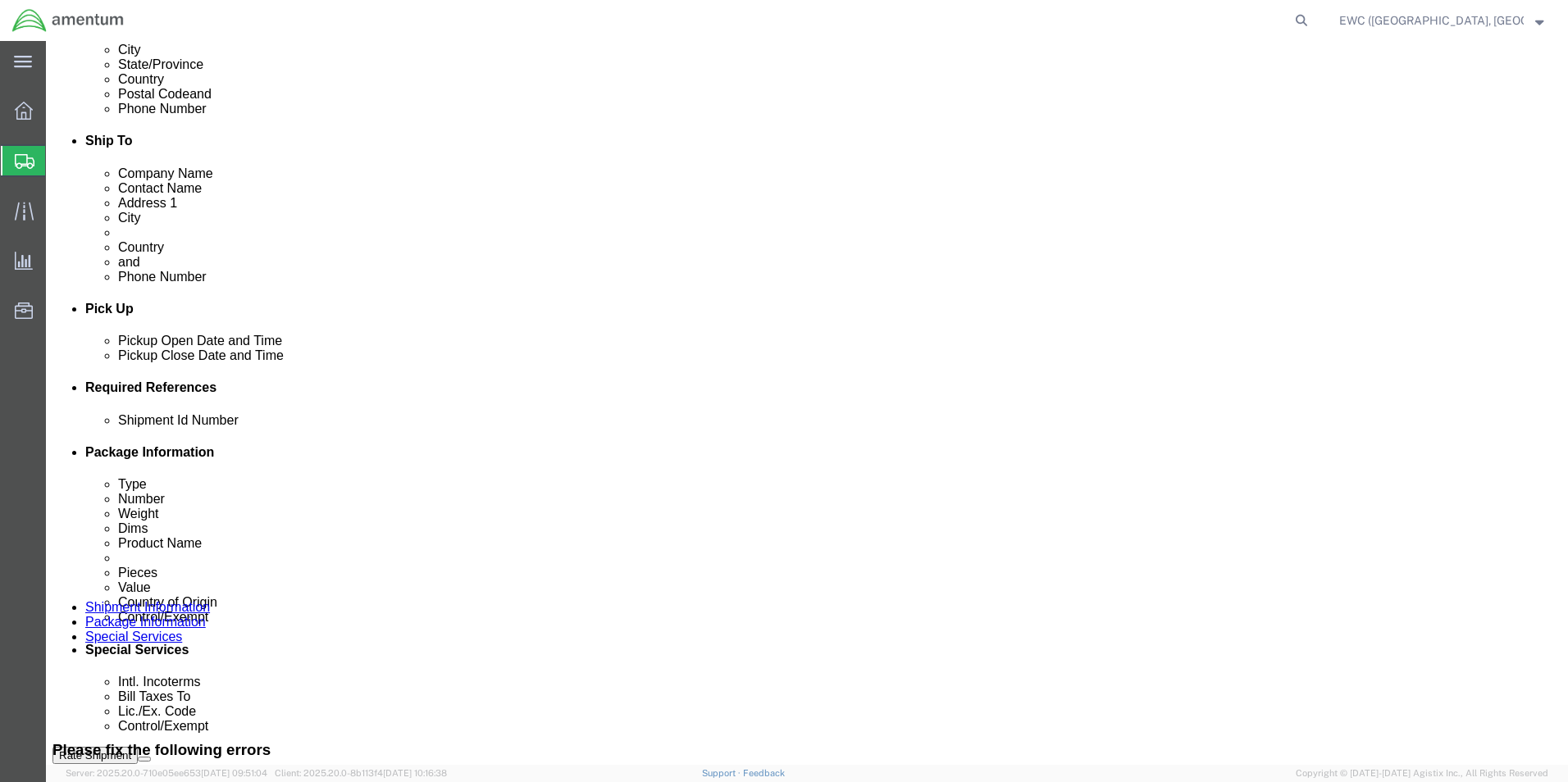
click div "Sep 29 2025 1:00 PM"
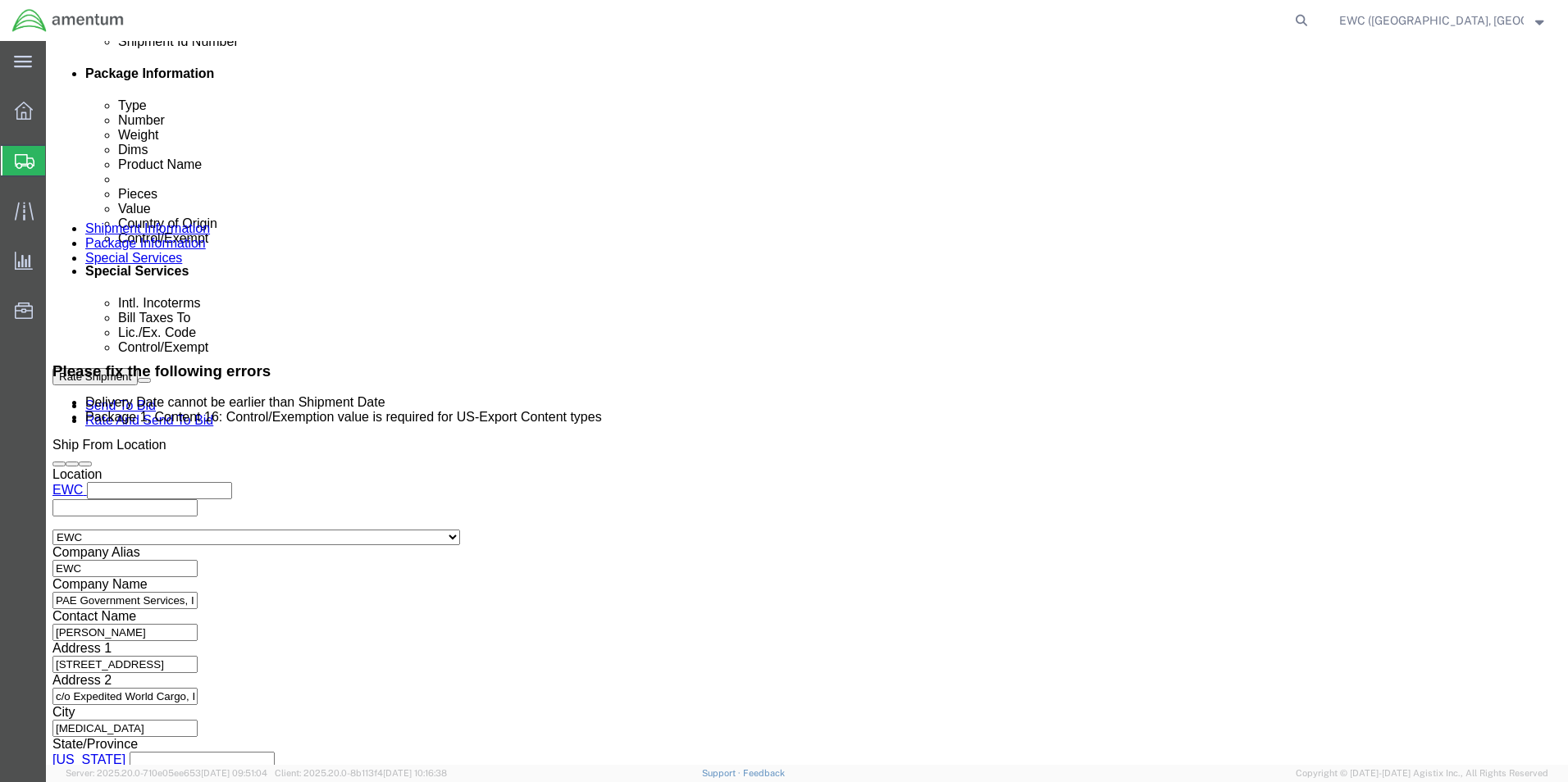
click button "Apply"
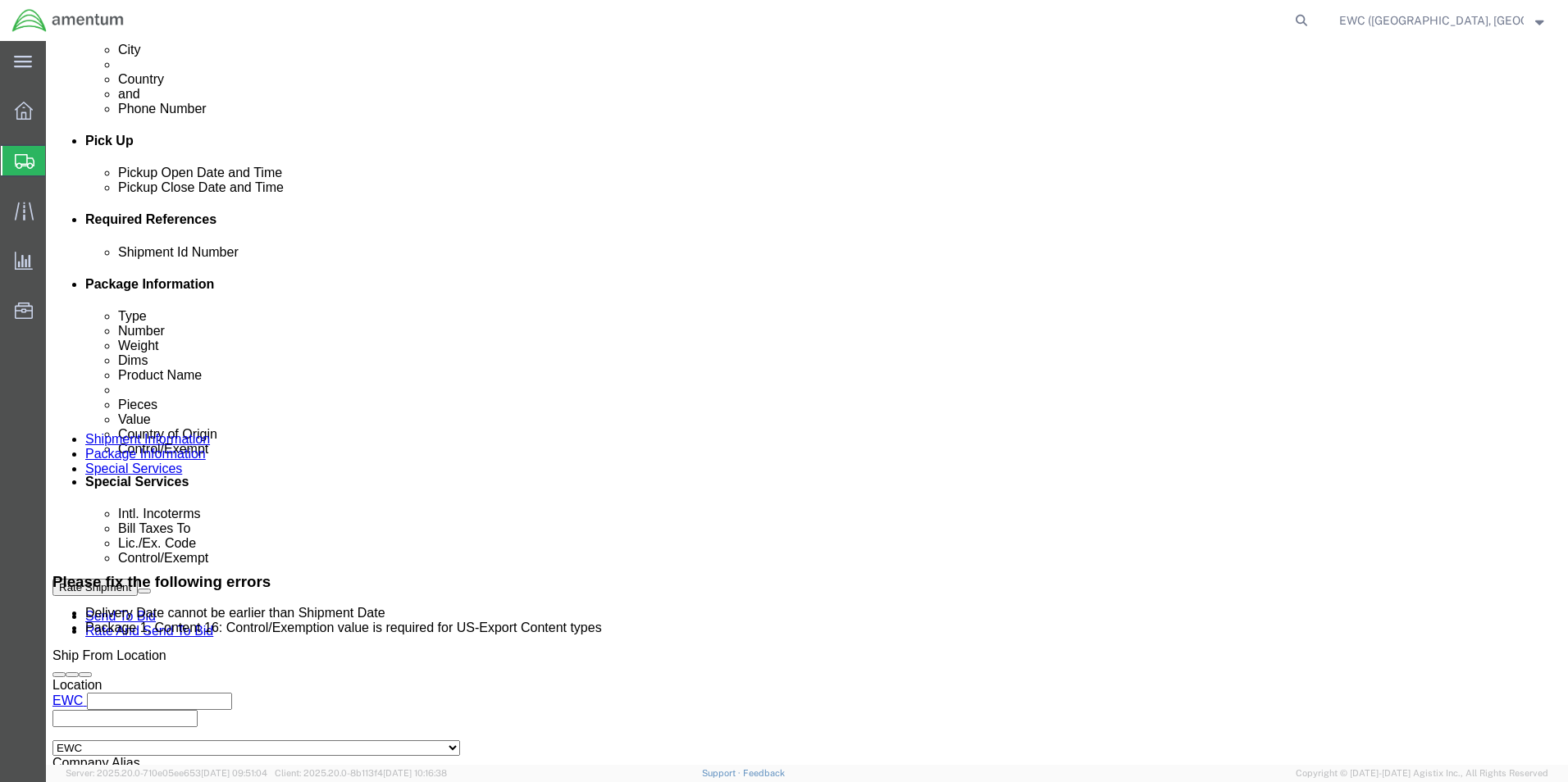
scroll to position [625, 0]
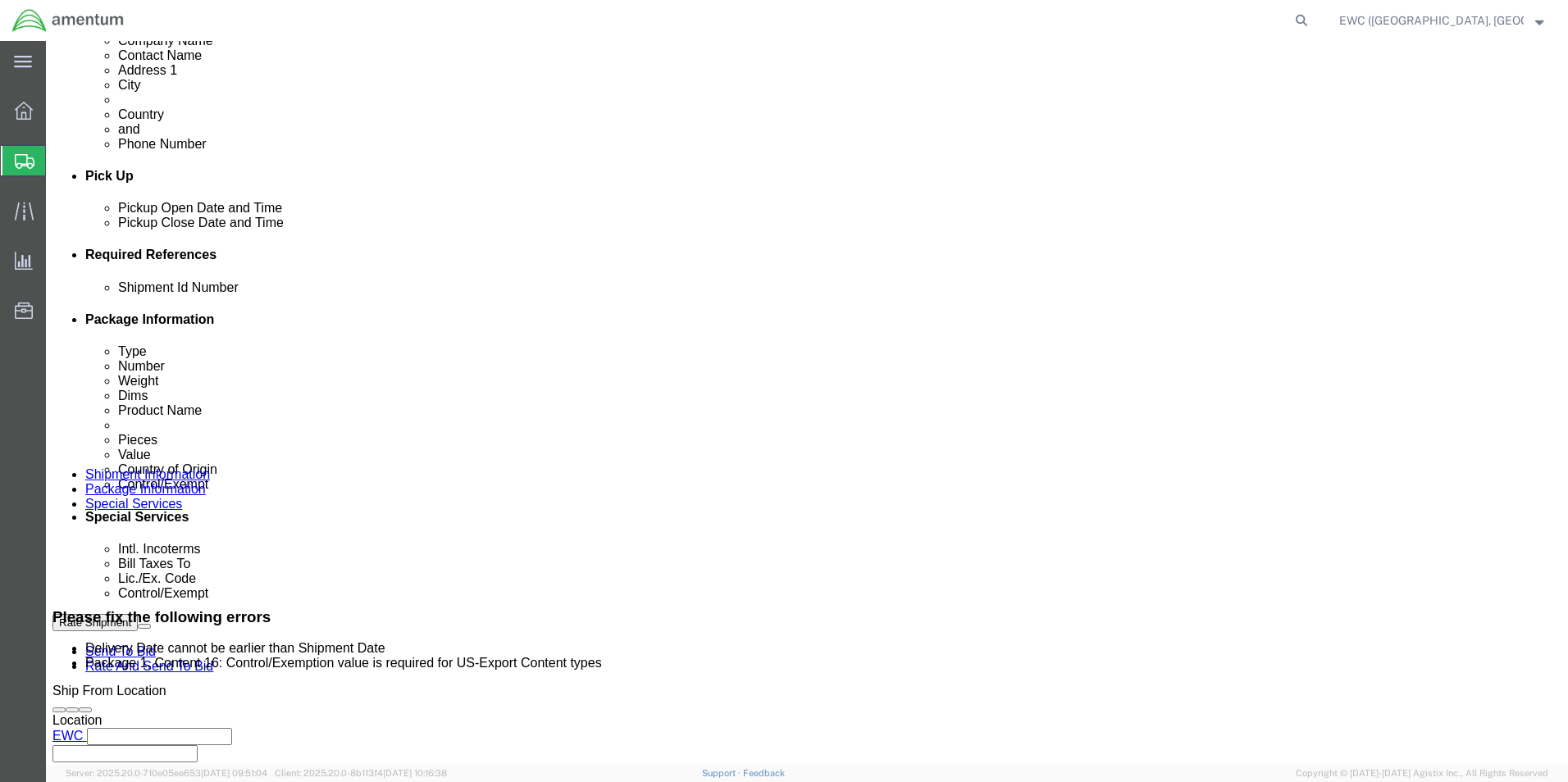
click div "Sep 30 2025 5:48 PM"
click button "Apply"
click div "Sep 30 2025 4:48 PM"
click button "Apply"
click div "Pickup Date: Pickup Start Date Pickup Start Time Pickup Open Date and Time Sep …"
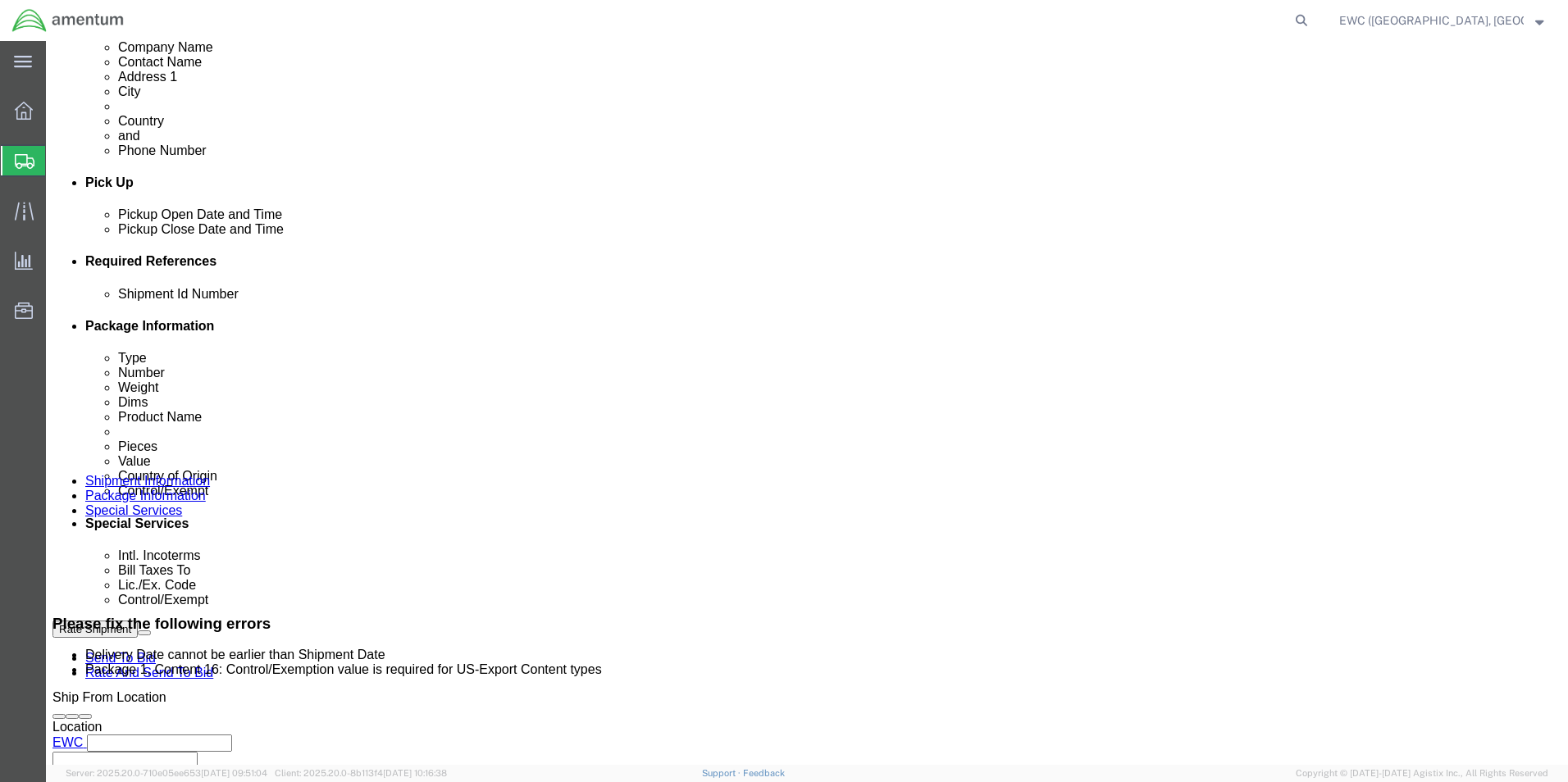
scroll to position [229, 0]
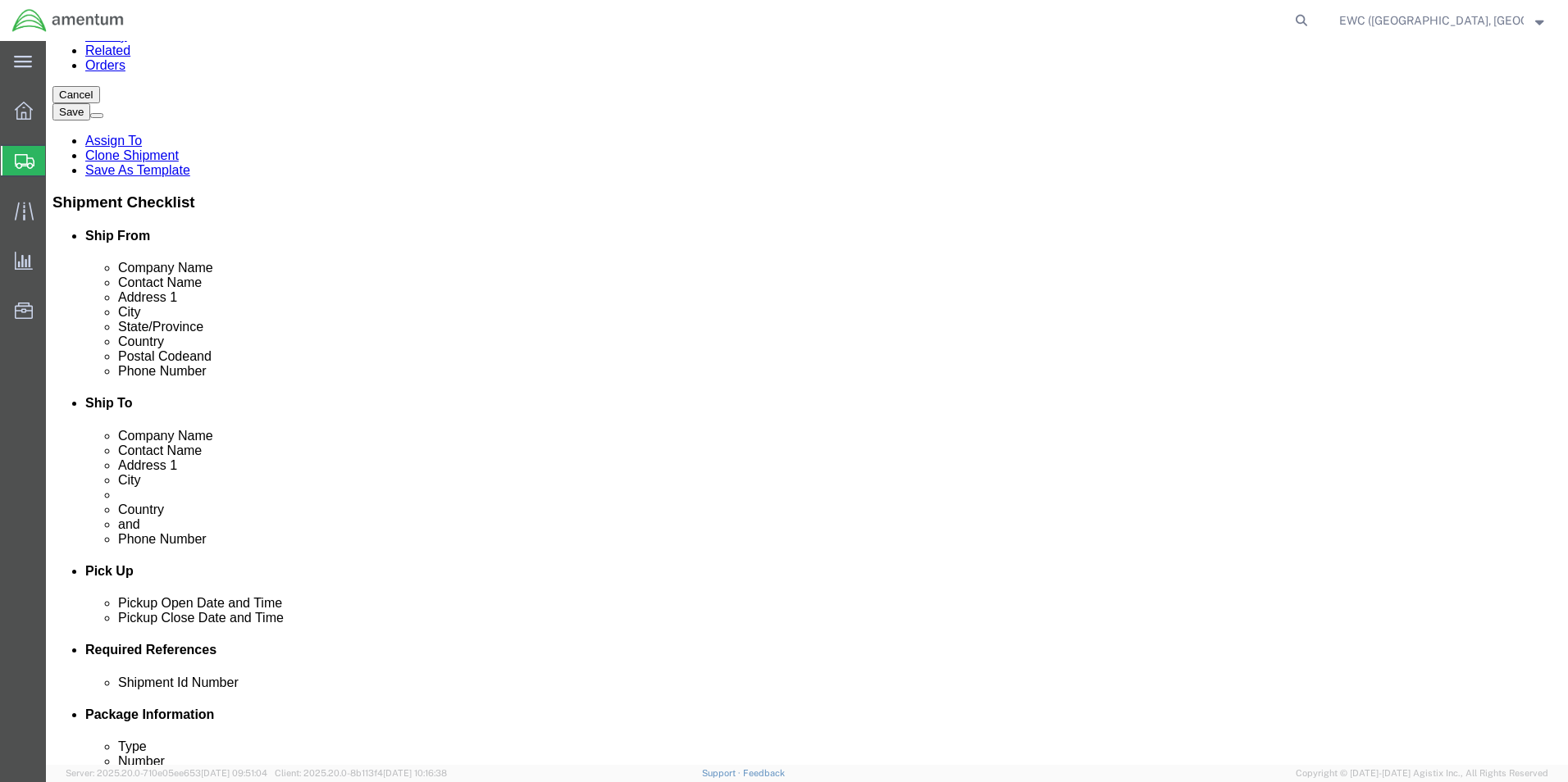
click icon
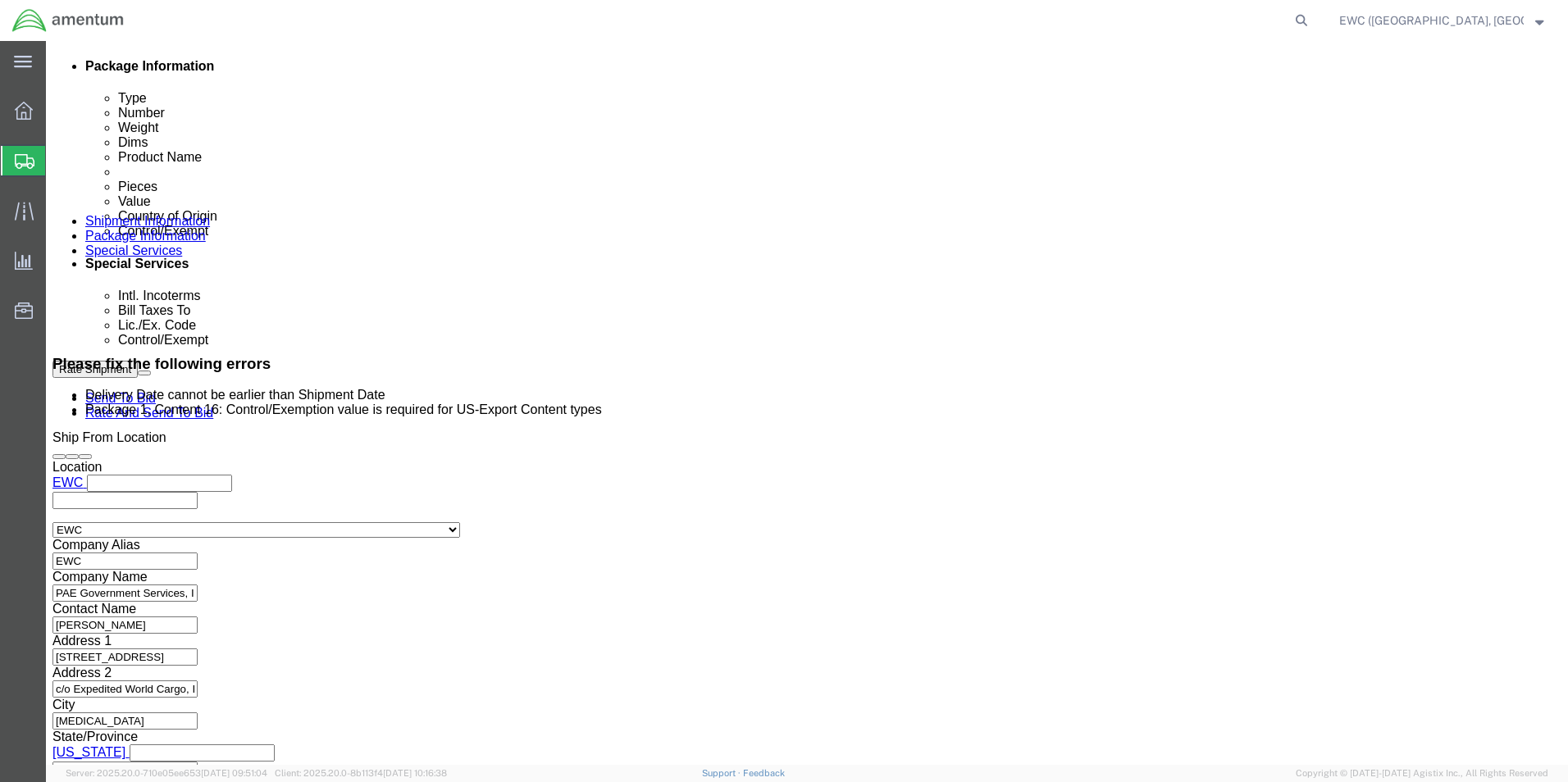
scroll to position [885, 0]
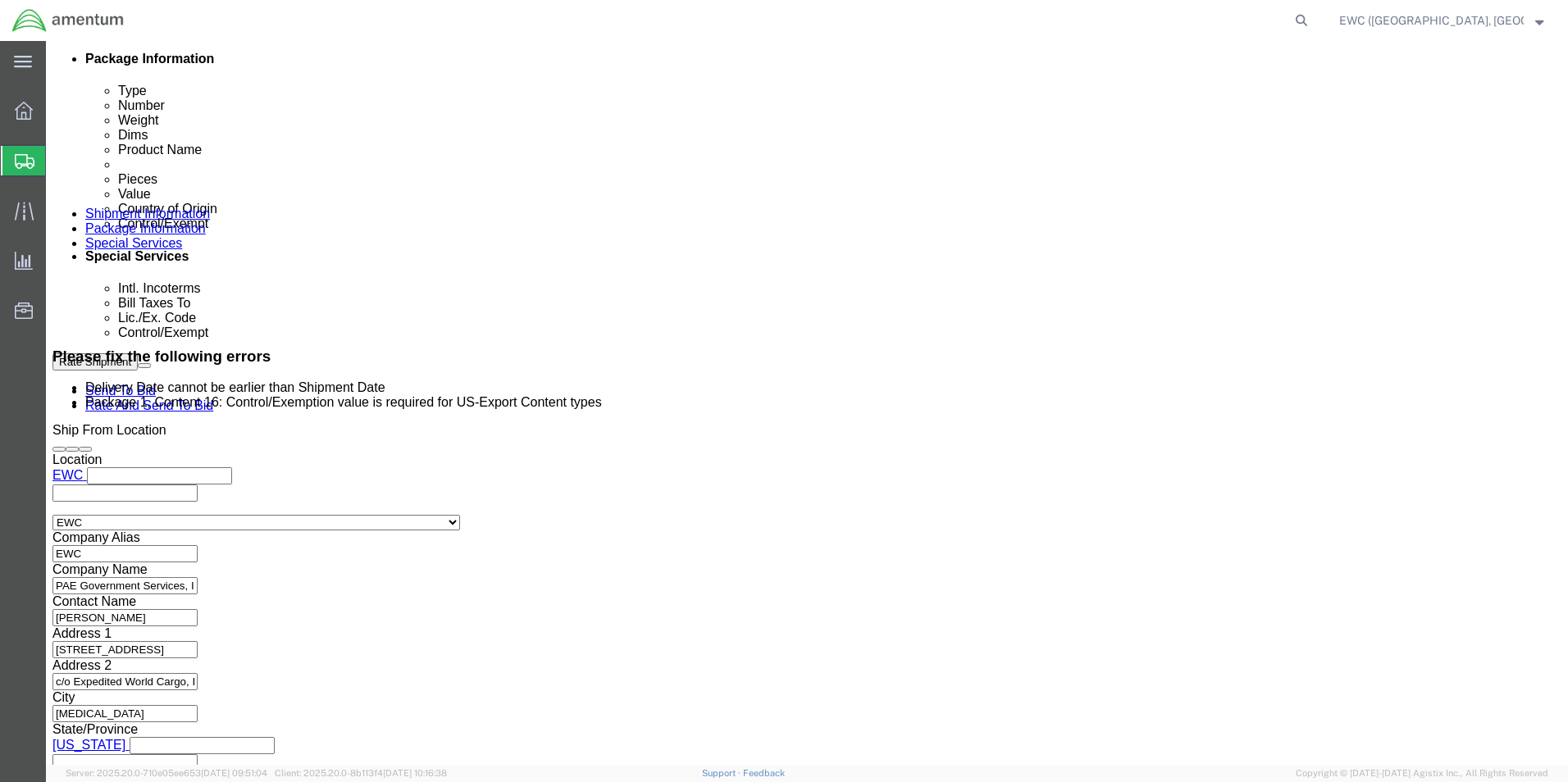
click button "Continue"
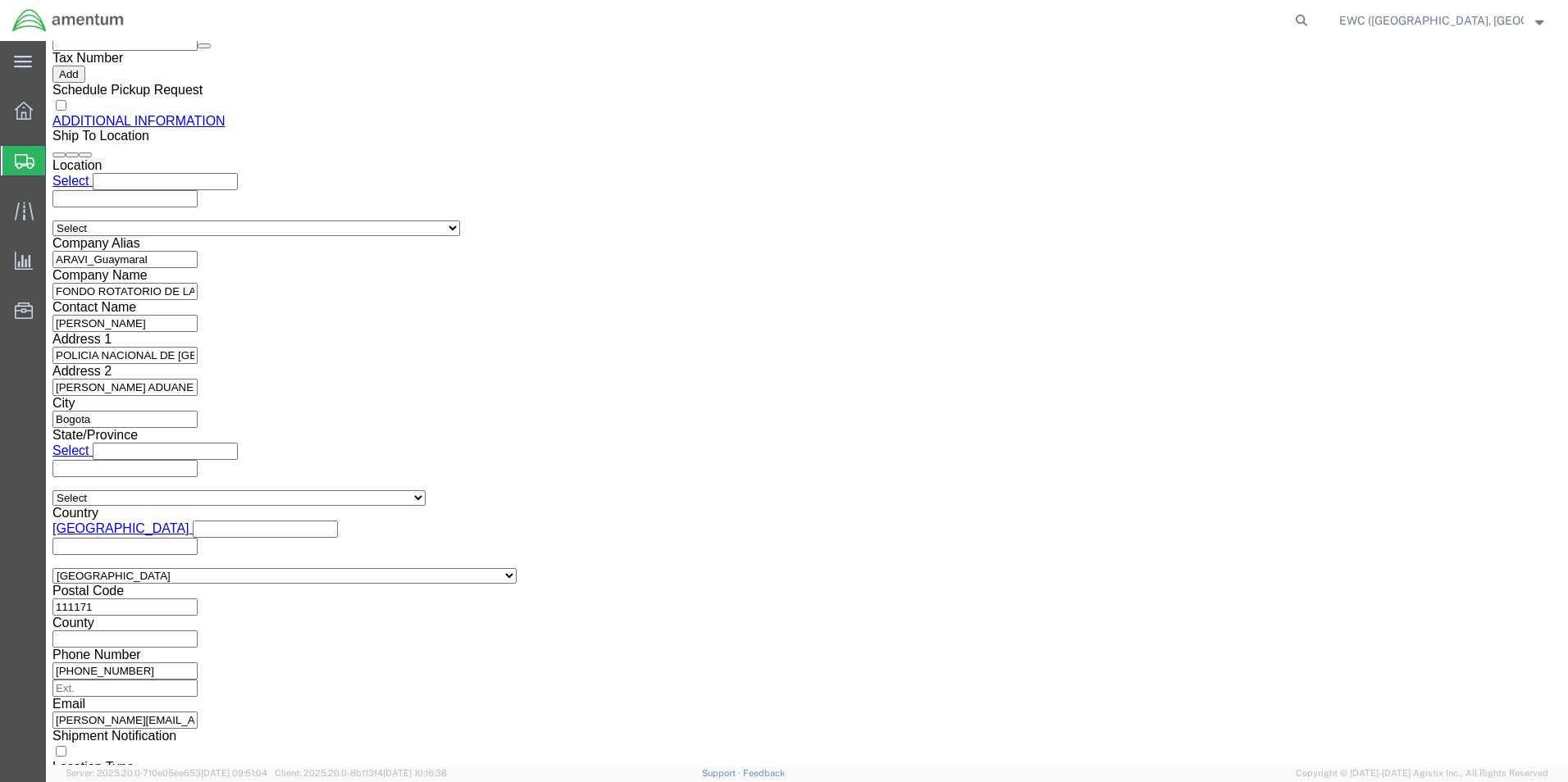
scroll to position [1900, 0]
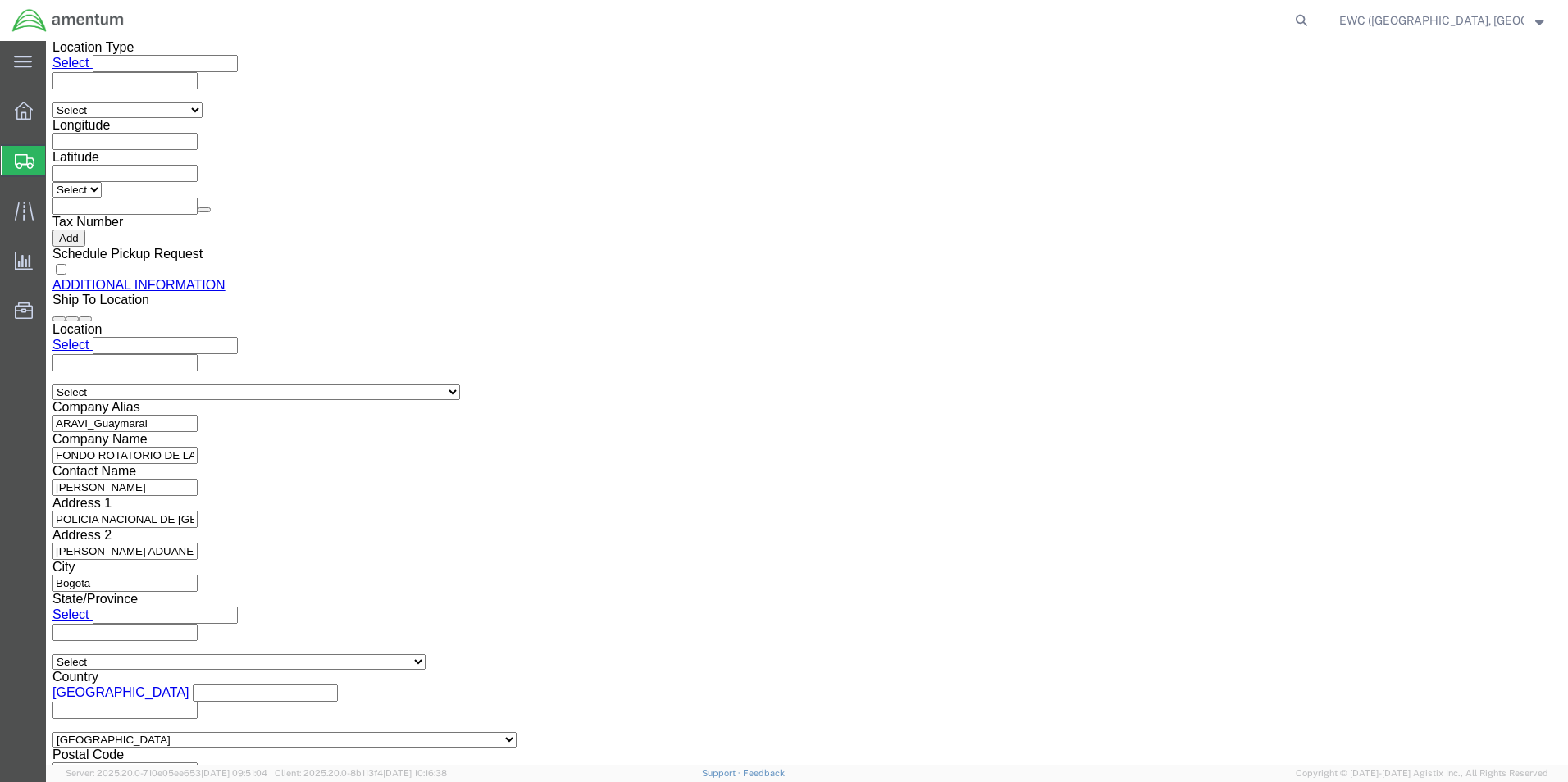
click div "Pieces: 1.00 Each Total value: 725.00 USD"
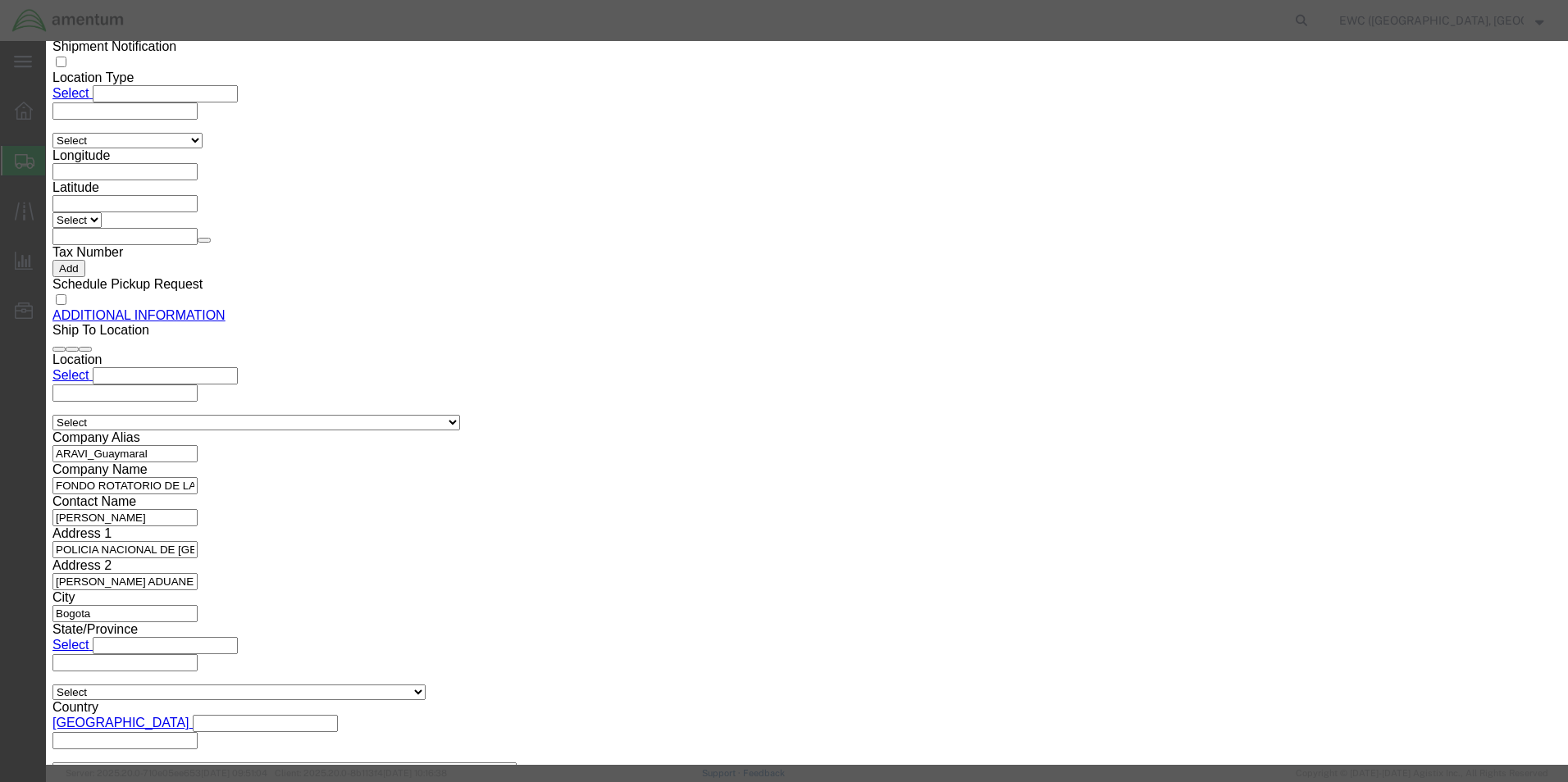
scroll to position [1883, 0]
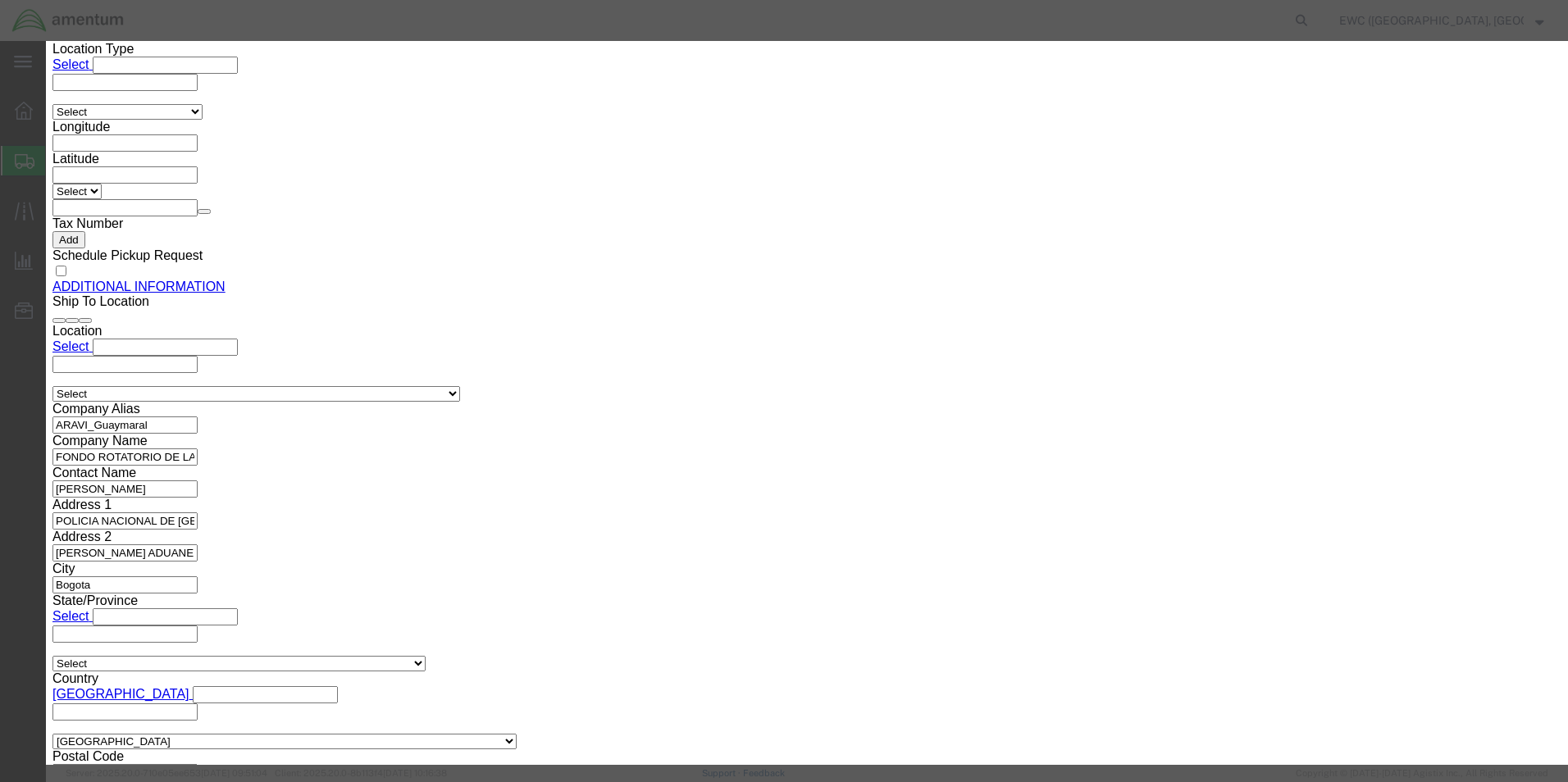
click button "Save & Close"
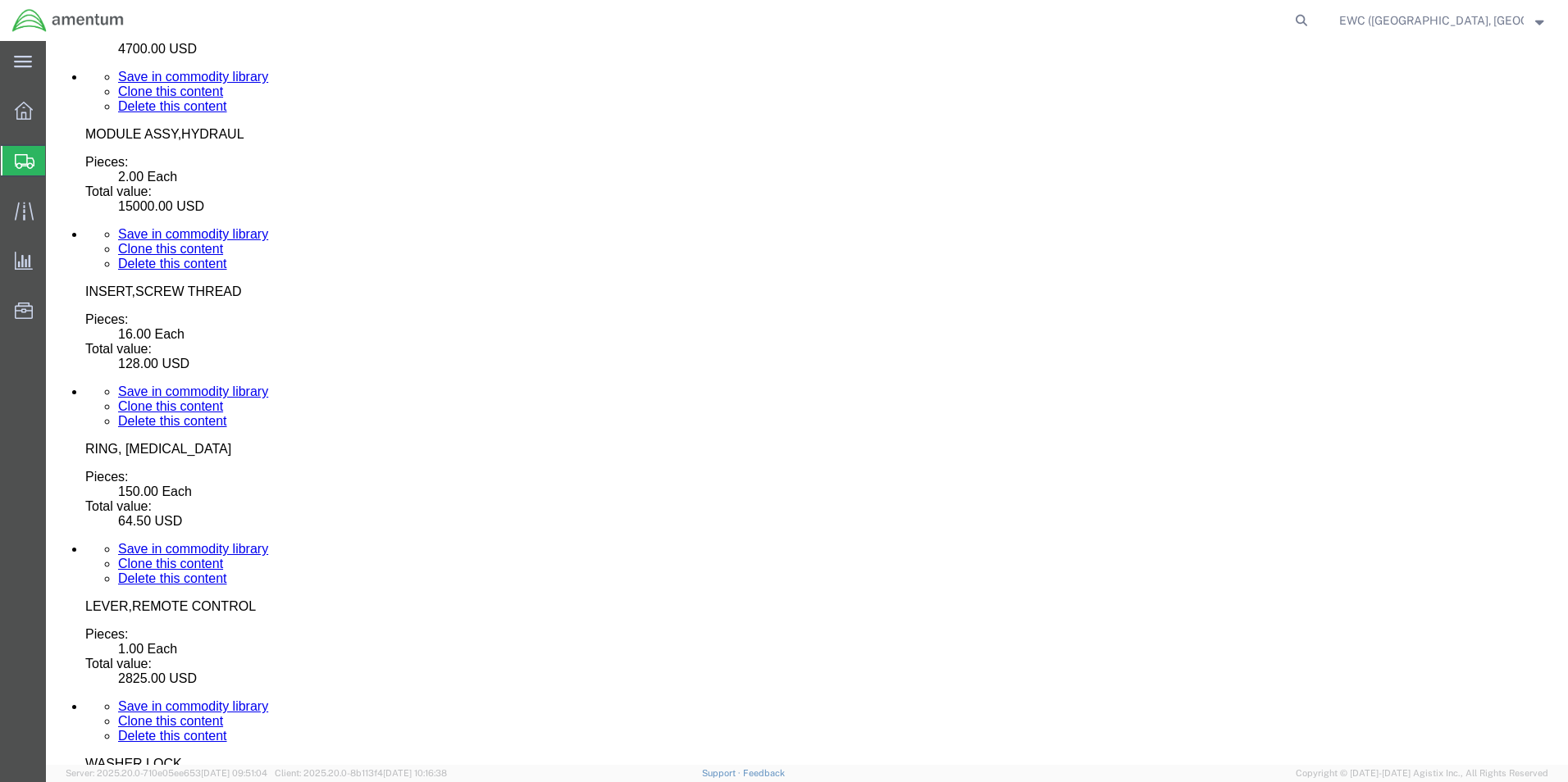
scroll to position [5995, 0]
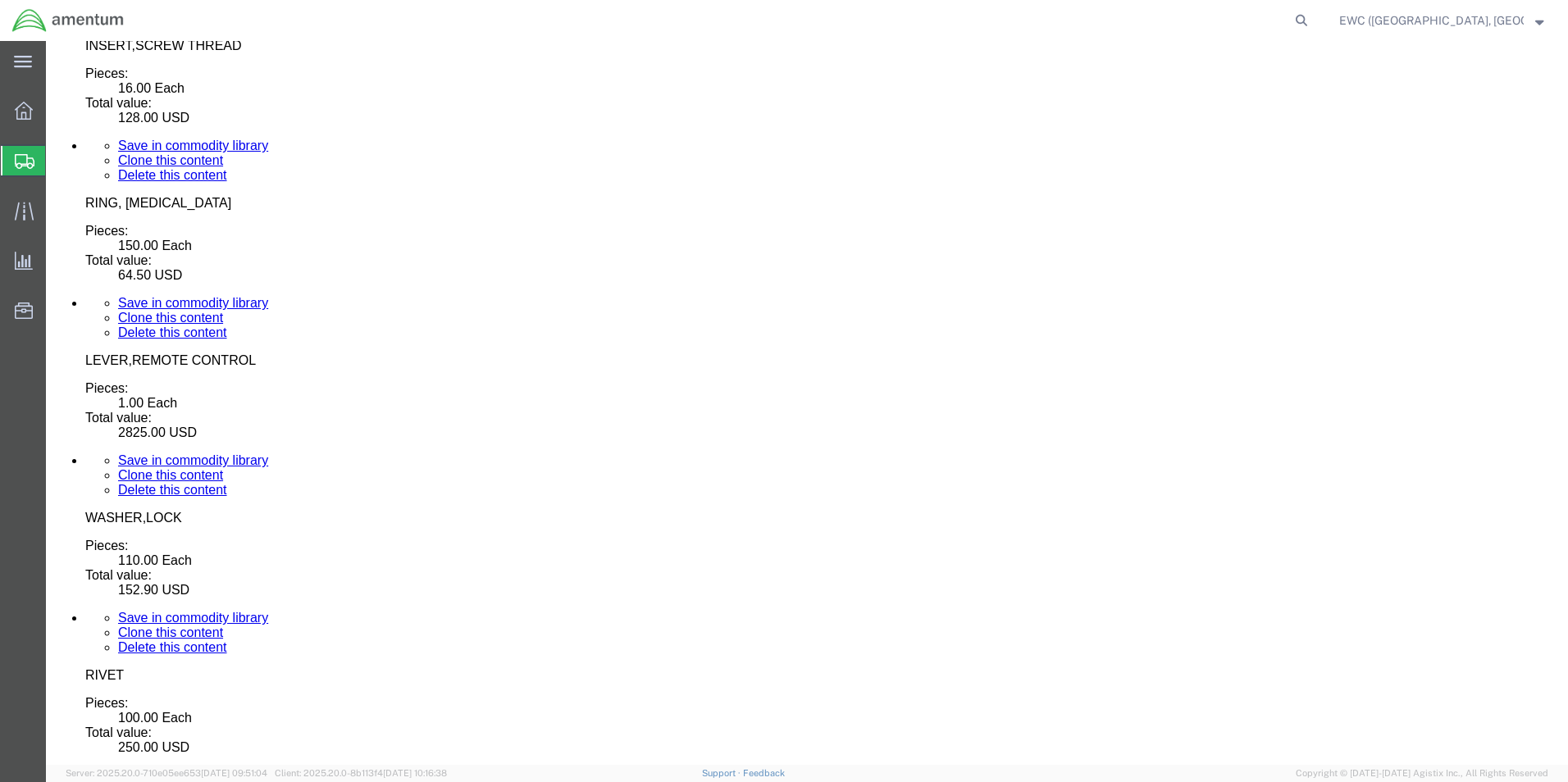
click button "Continue"
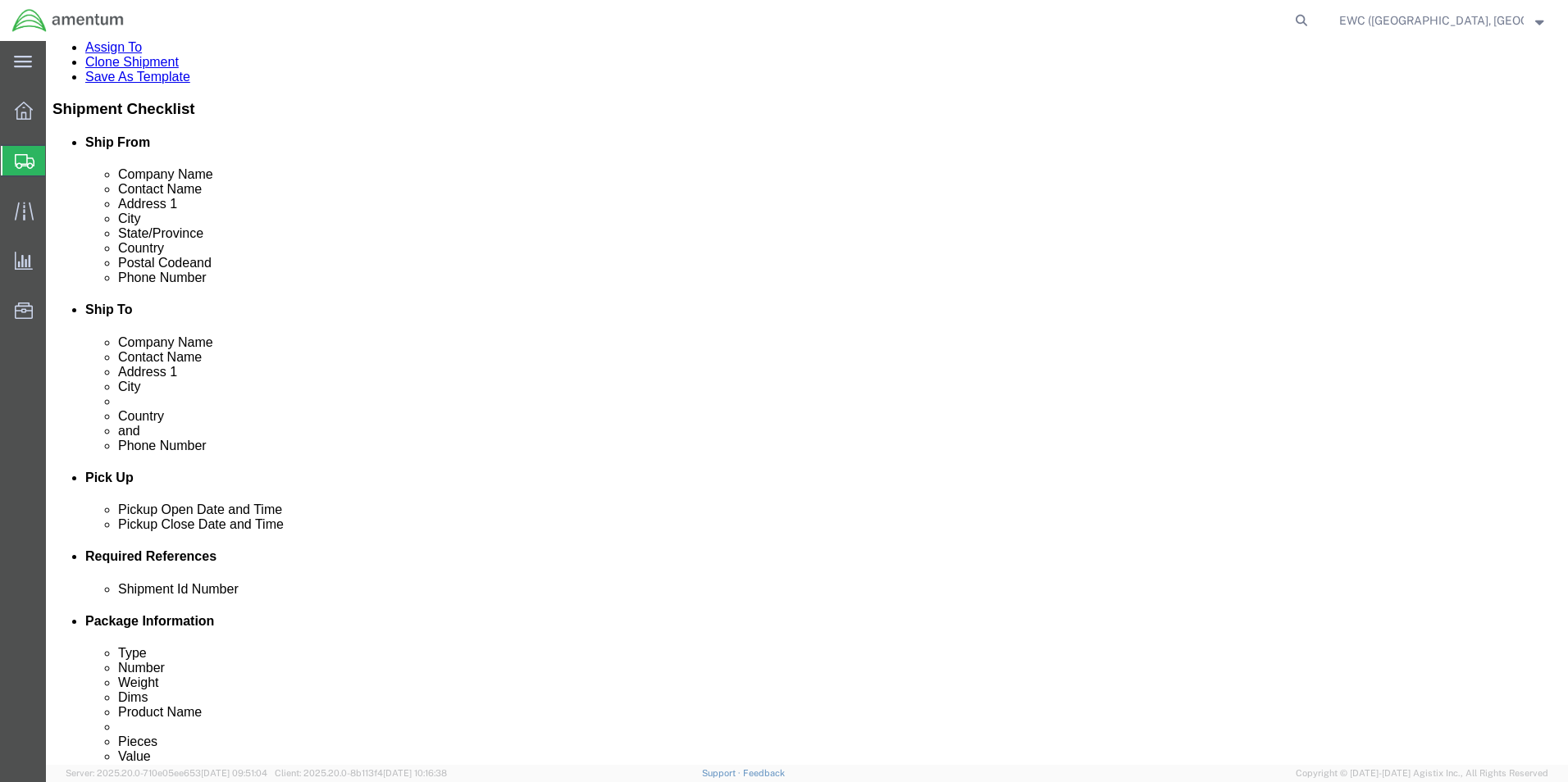
scroll to position [327, 0]
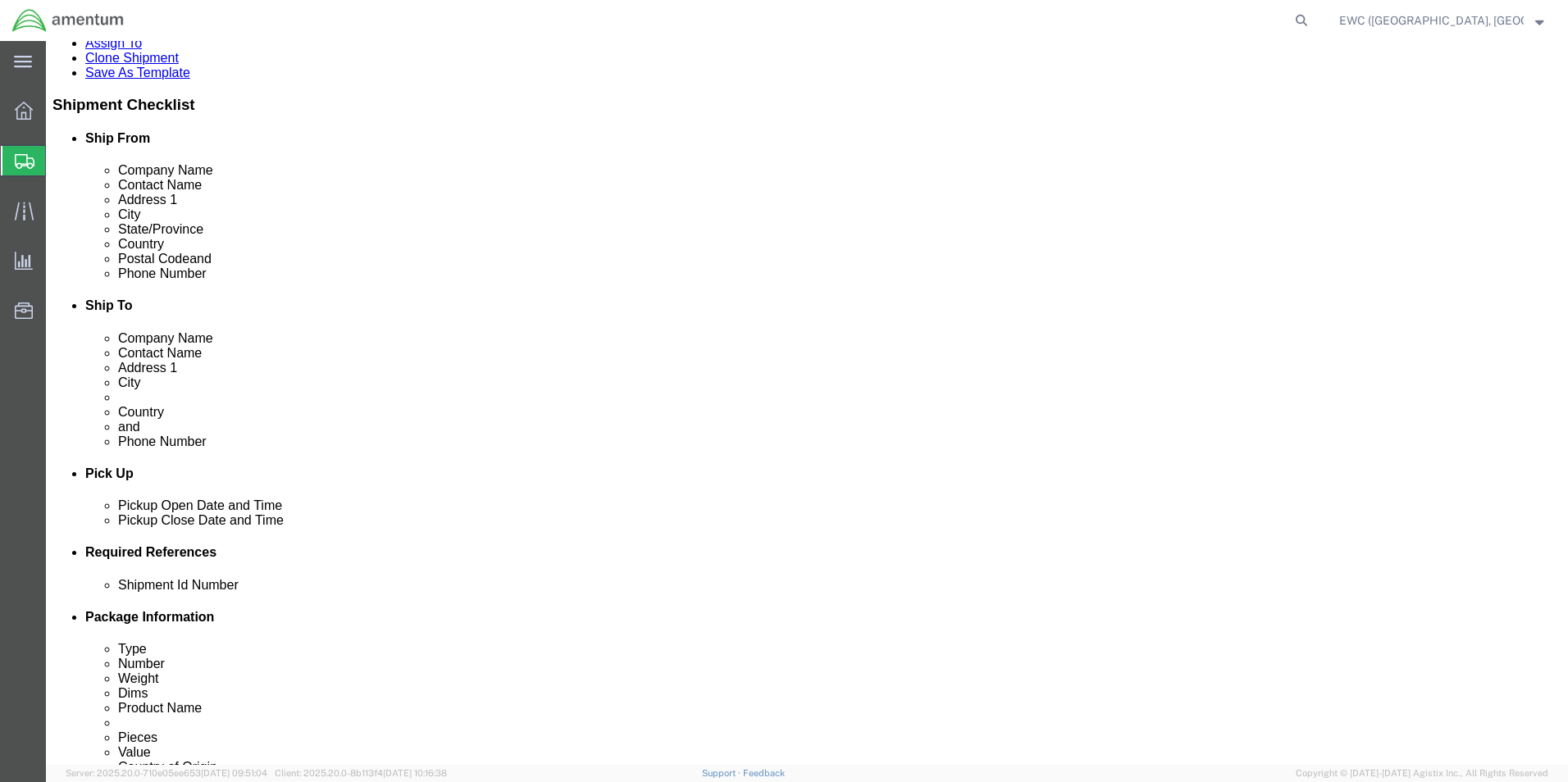
drag, startPoint x: 1379, startPoint y: 674, endPoint x: 708, endPoint y: 575, distance: 678.3
click link "Rate And Send To Bid"
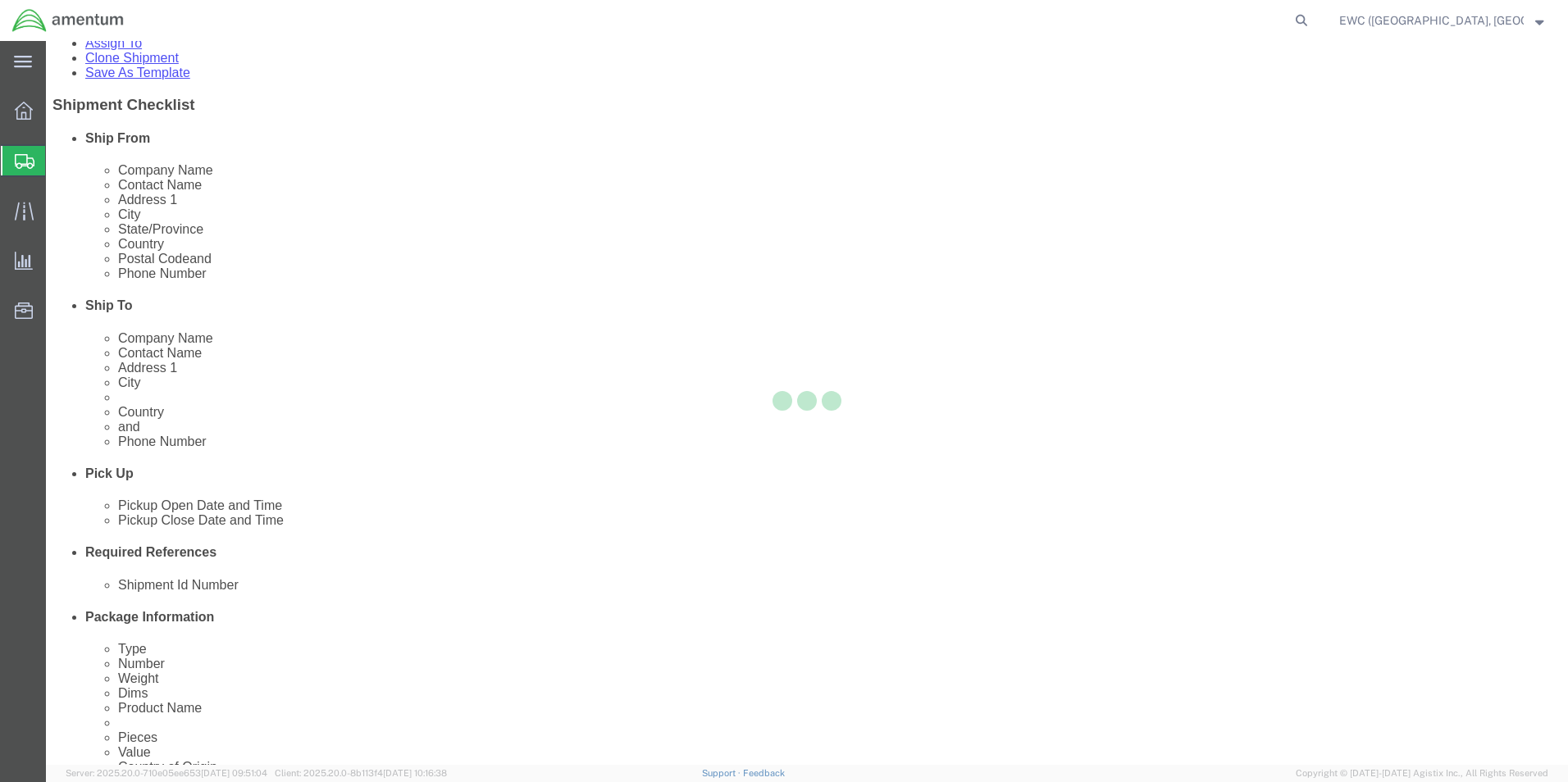
select select "PSNS"
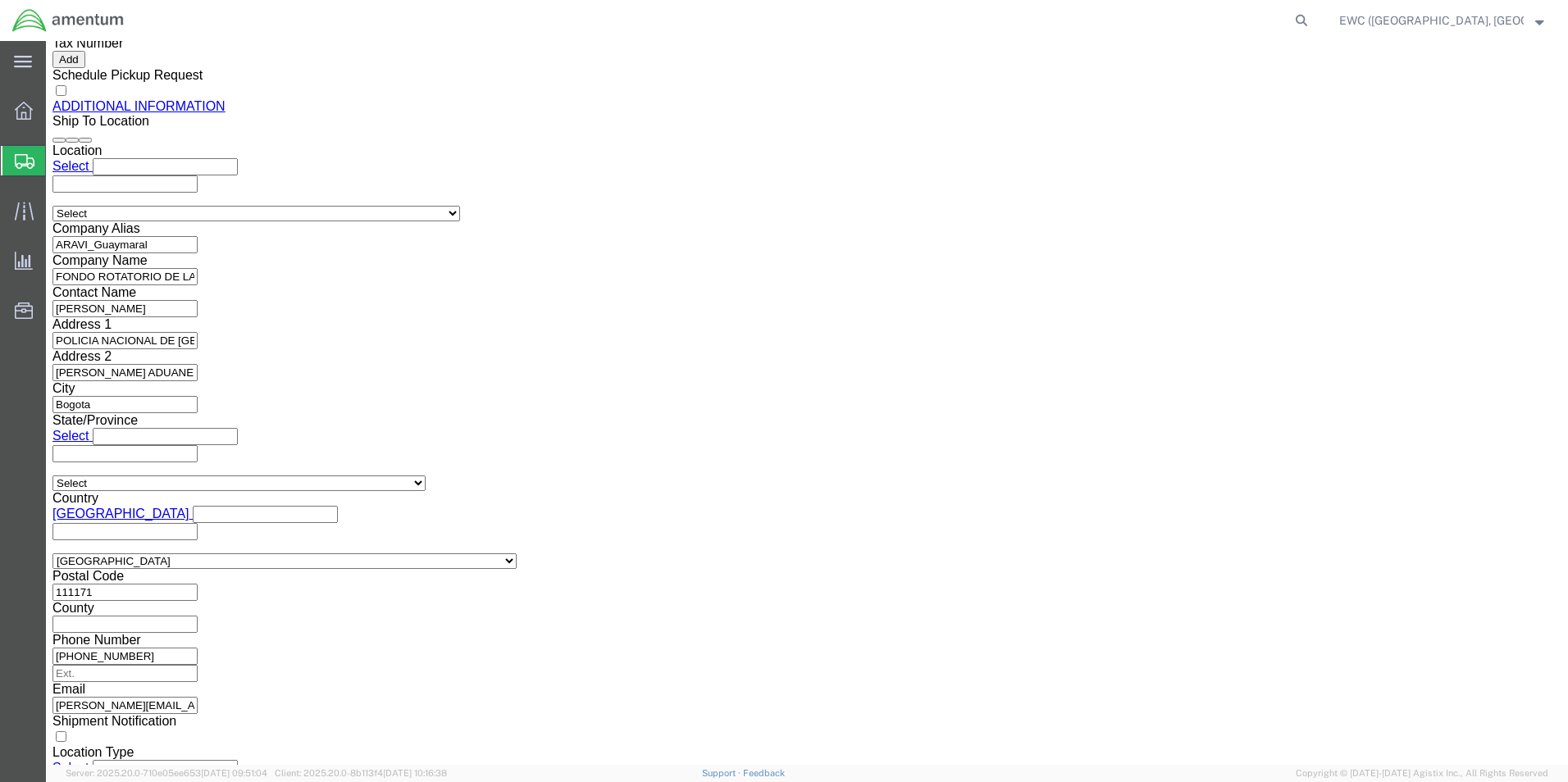
scroll to position [2133, 0]
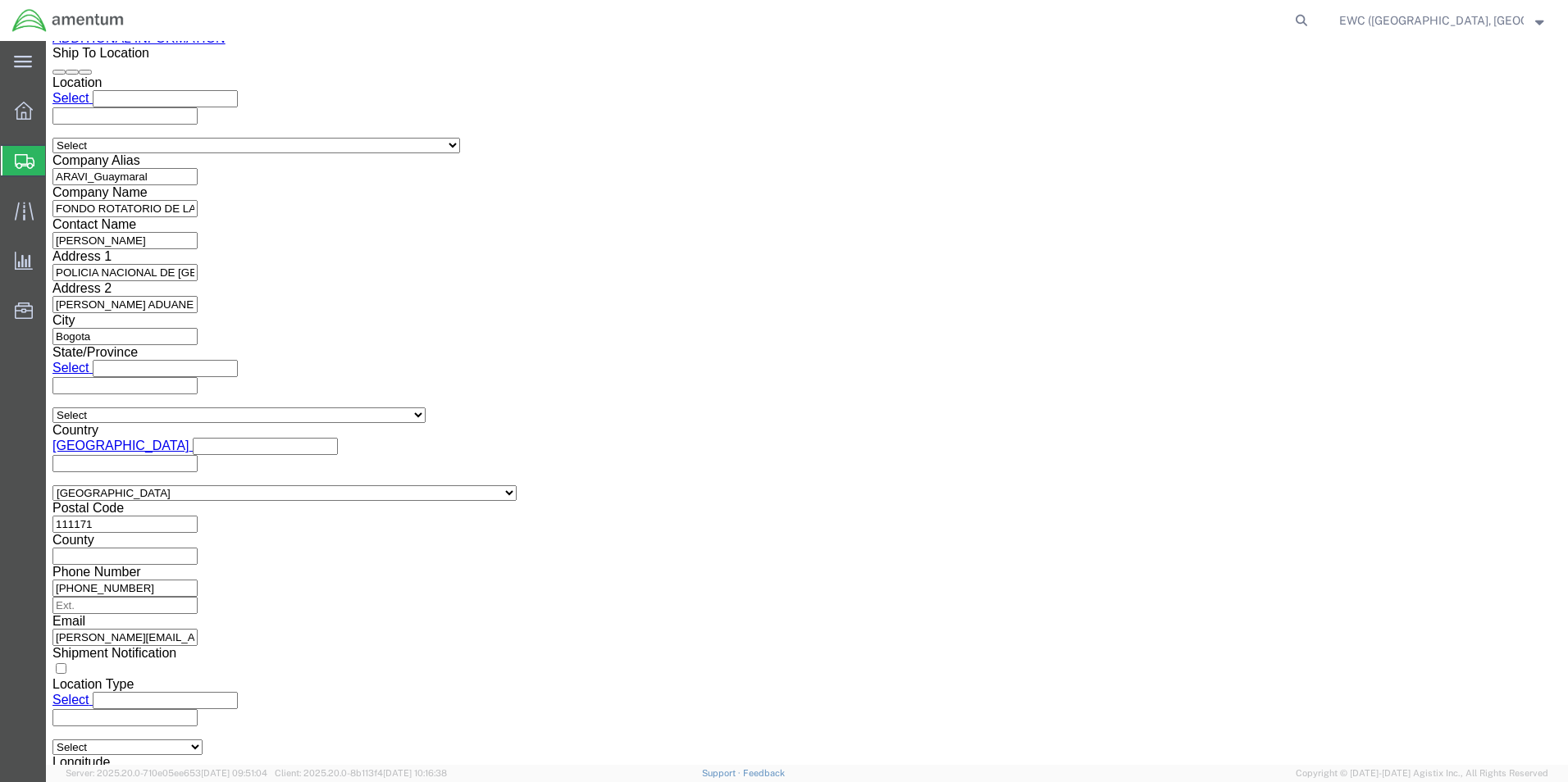
click dd "725.00 USD"
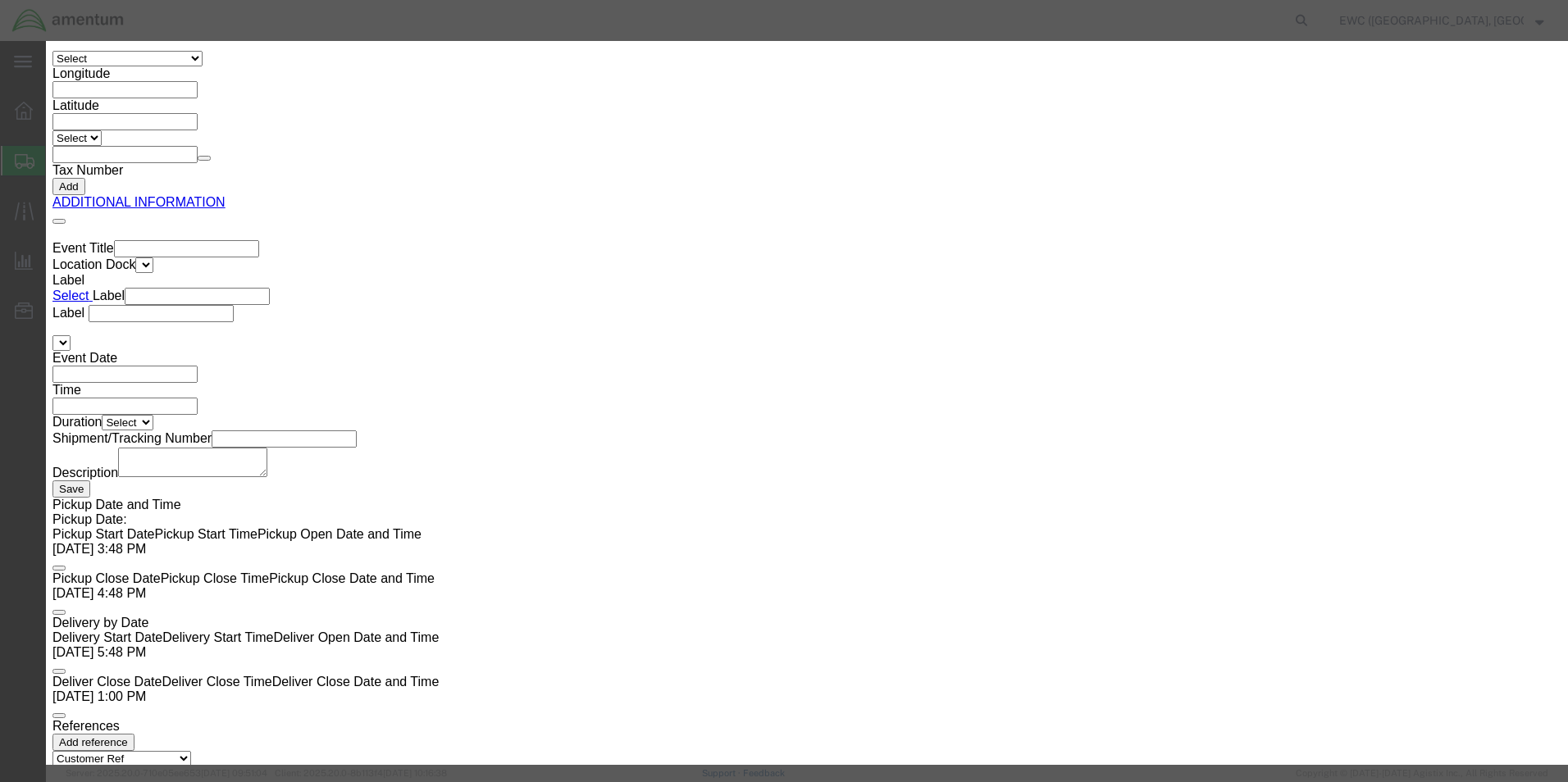
scroll to position [2475, 0]
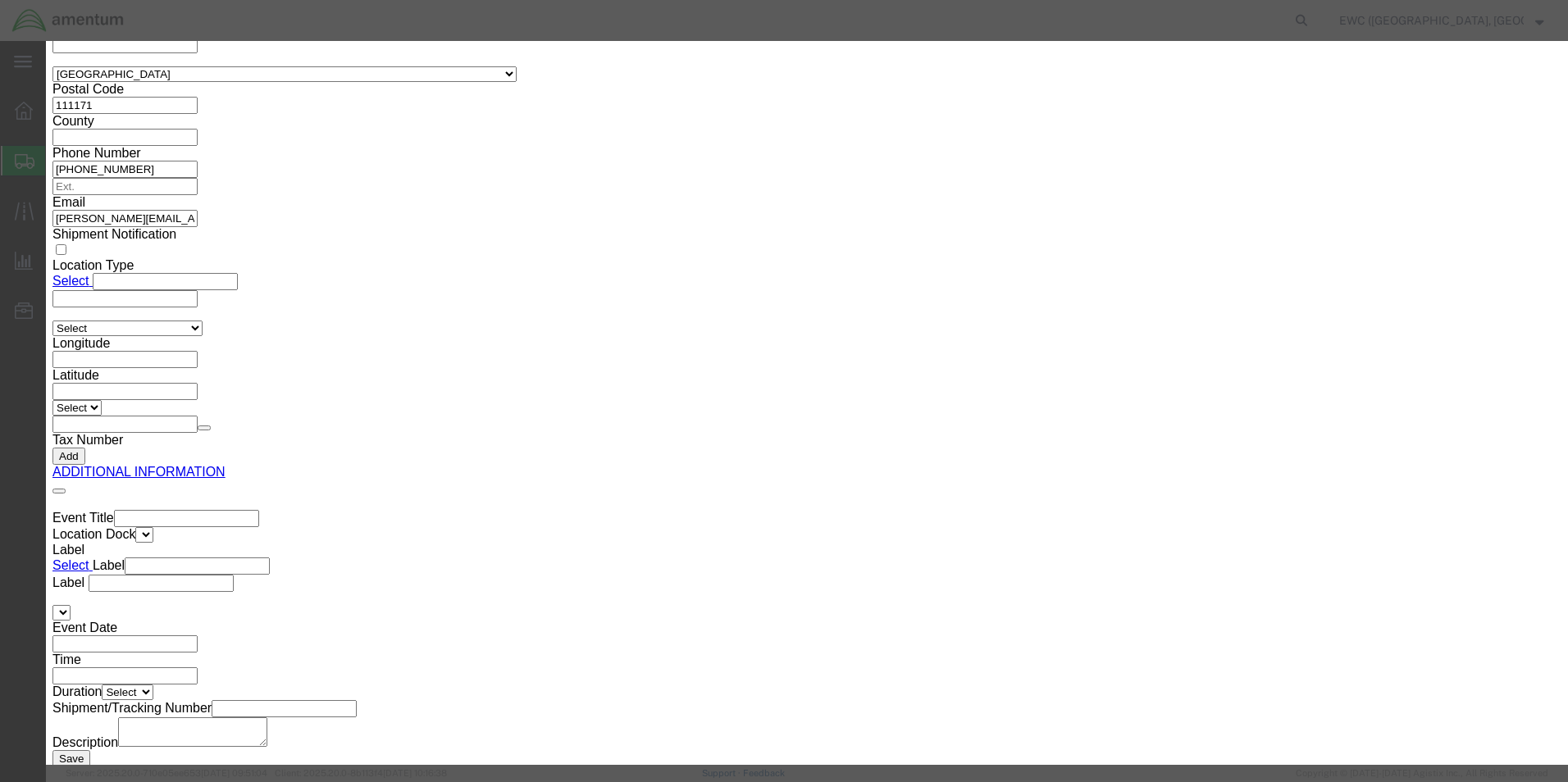
click div "Commodity library Product Name RING,TAPERED Pieces 1.00 Select Bag Barrels 100B…"
click select "Select 123.11B 123.12 123.13 123.16B1 123.16B2 123.16B3 123.16B4 123.16B5 123.1…"
click select "Select ATF BIS DEA EPA FDA FTR ITAR OFAC Other (OPA)"
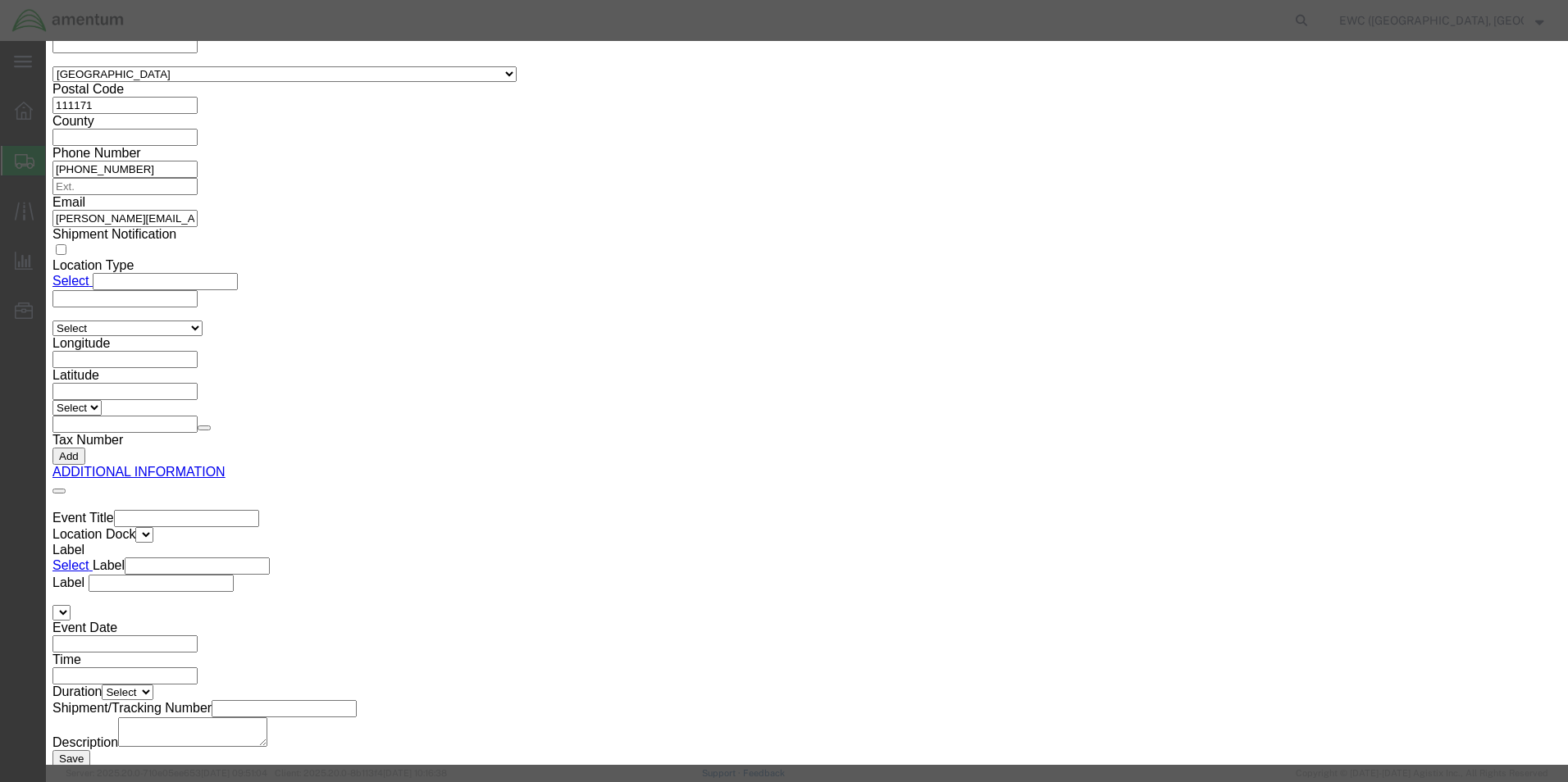
select select "BIS"
click select "Select ATF BIS DEA EPA FDA FTR ITAR OFAC Other (OPA)"
drag, startPoint x: 953, startPoint y: 343, endPoint x: 855, endPoint y: 345, distance: 98.0
click div "ECCN VIII(x)"
drag, startPoint x: 812, startPoint y: 278, endPoint x: 810, endPoint y: 269, distance: 9.2
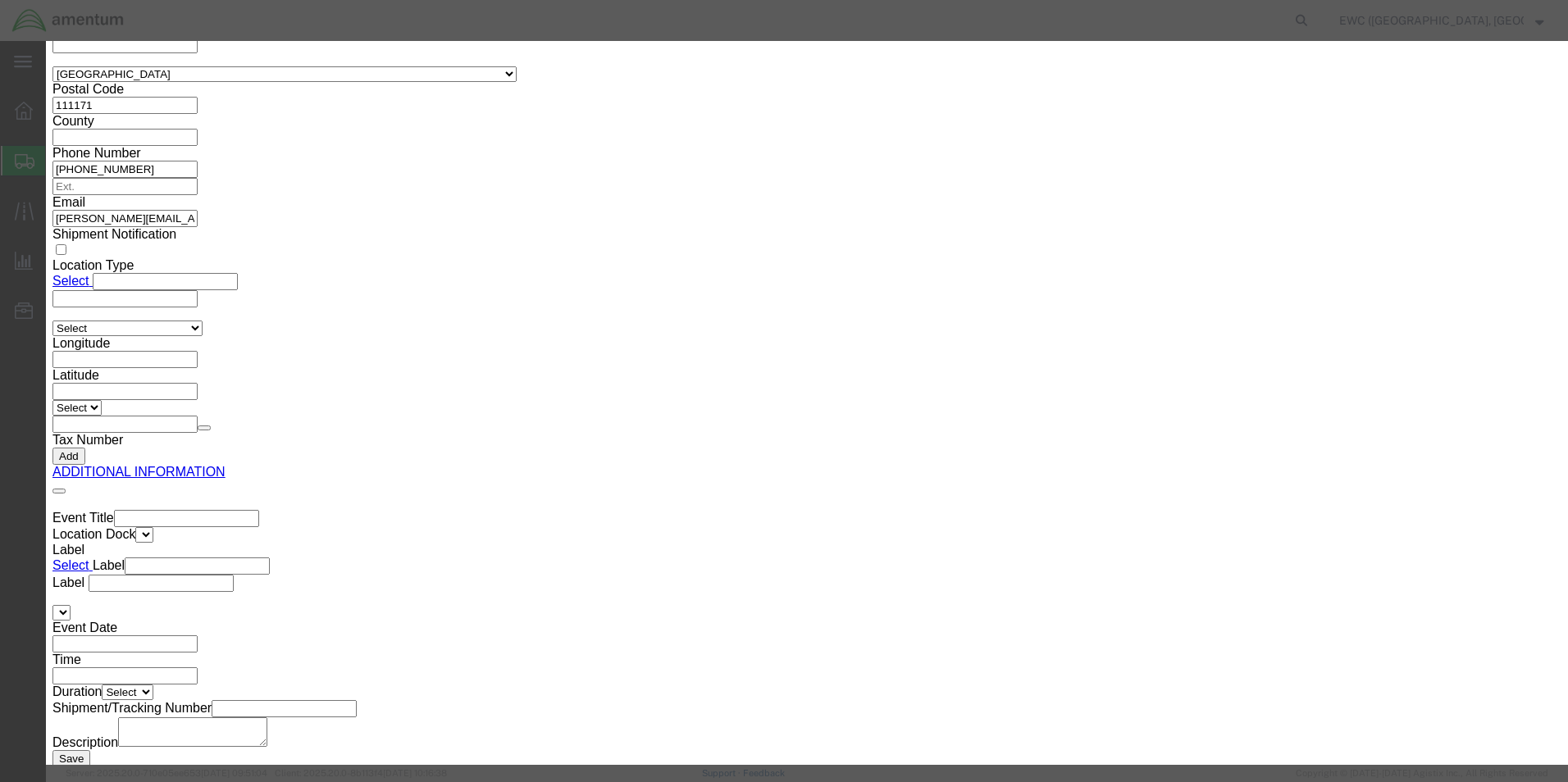
click div "Commodity library Product Name RING,TAPERED Pieces 1.00 Select Bag Barrels 100B…"
click select "Select AGR-Agricultural APP-Computers APR-Additional Permissive Exports AVS-Air…"
select select "NLR"
click select "Select AGR-Agricultural APP-Computers APR-Additional Permissive Exports AVS-Air…"
click input "text"
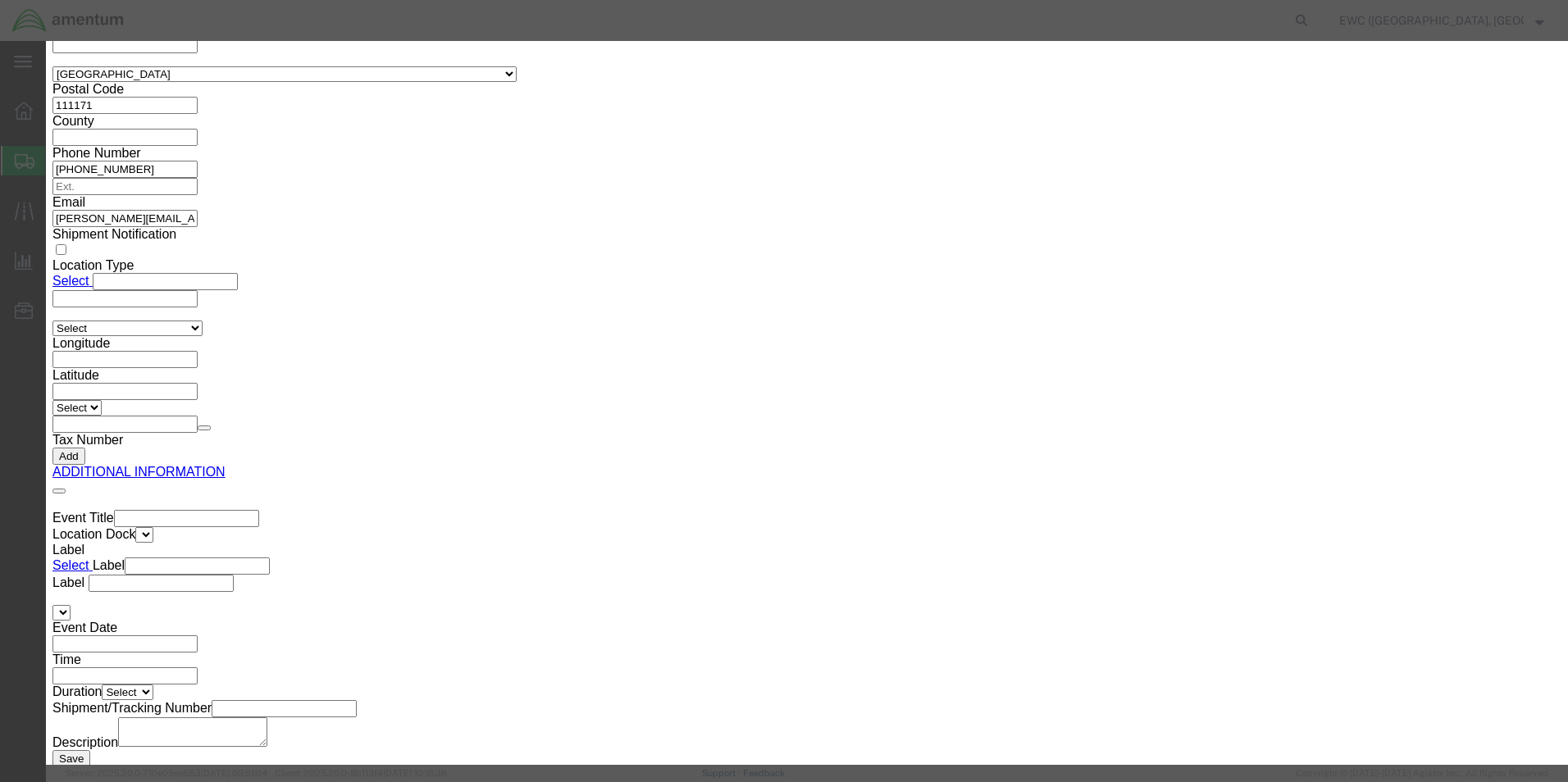
type input "ear99"
click div "Export - US HTS/Tariff Code 9017308000 - GAUGES FOR MEASURING LENGTH 9017308000…"
click button "Save & Close"
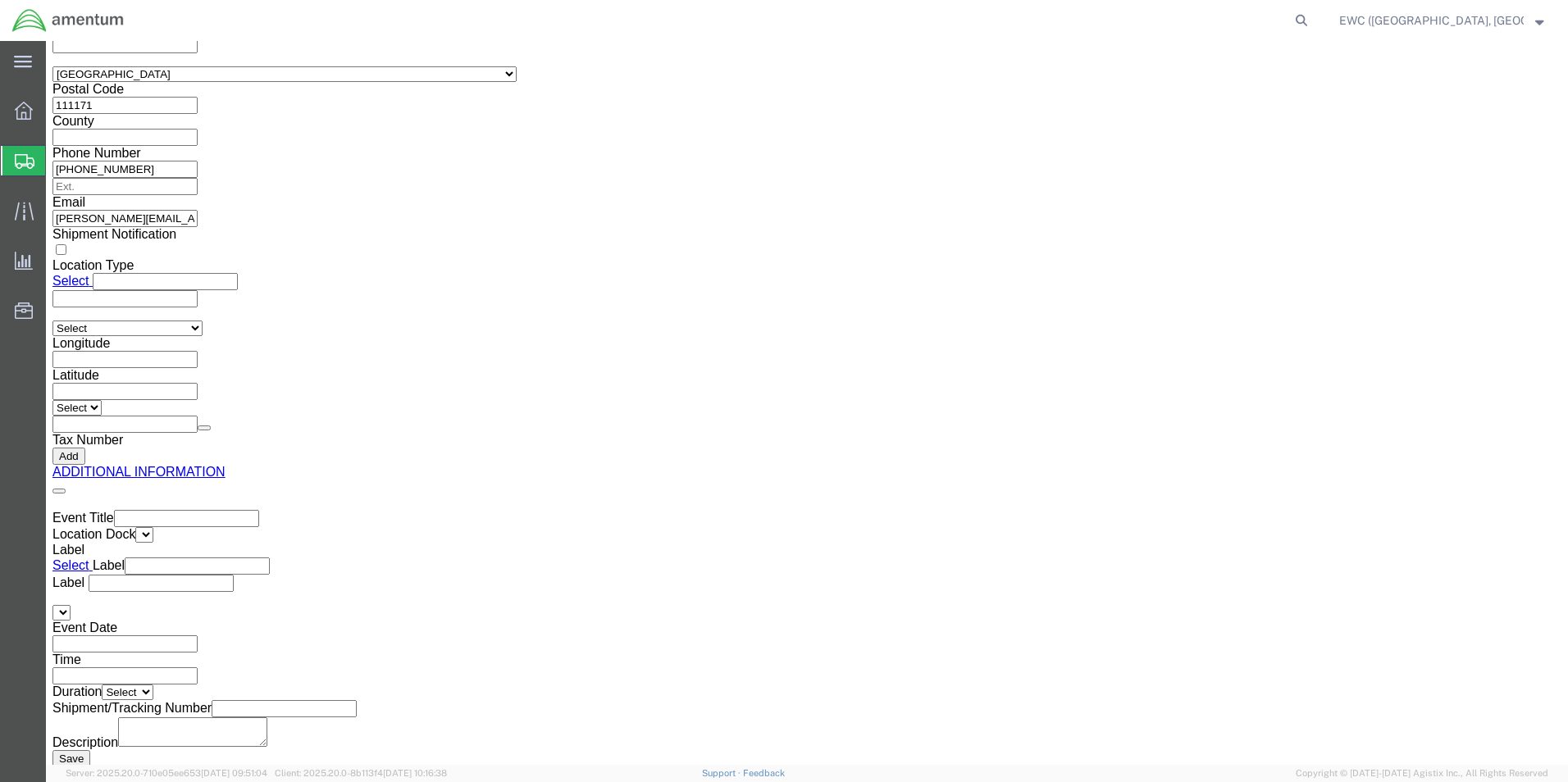
drag, startPoint x: 1381, startPoint y: 663, endPoint x: 708, endPoint y: 553, distance: 681.9
click link "Rate And Send To Bid"
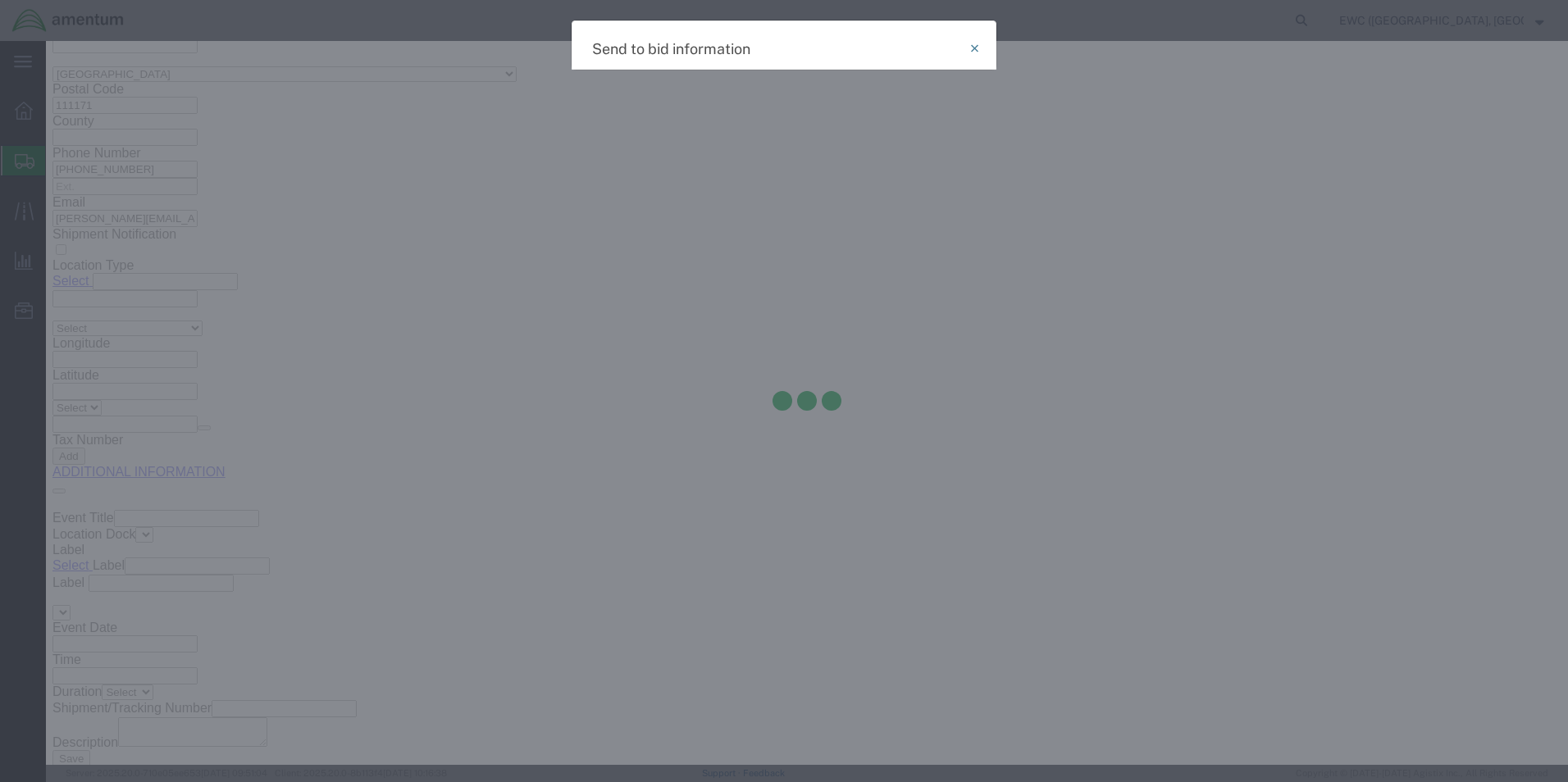
select select "AIR"
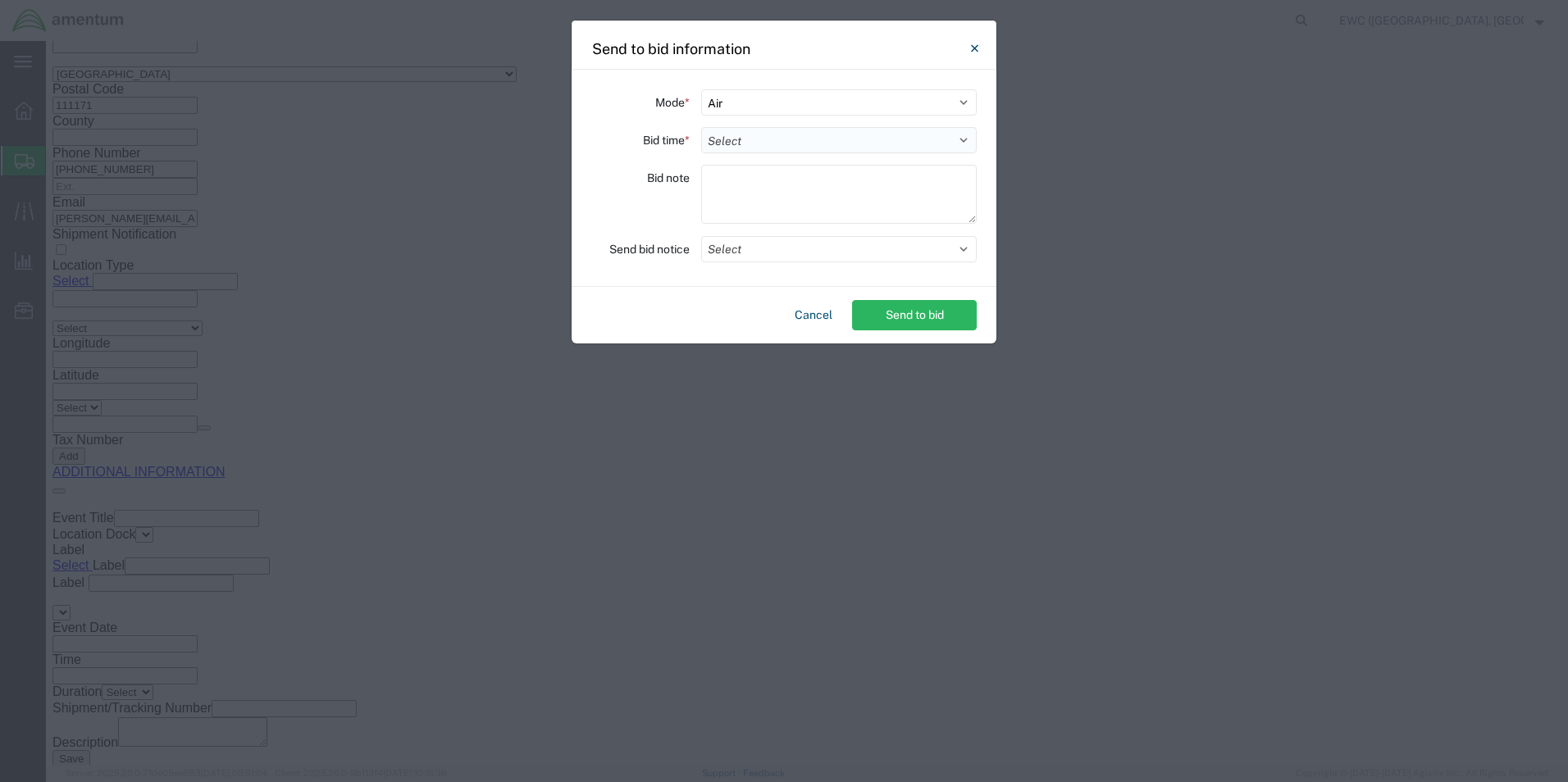
click at [740, 141] on select "Select 30 Min (Rush) 1 Hour (Rush) 2 Hours (Rush) 4 Hours (Rush) 8 Hours (Rush)…" at bounding box center [838, 141] width 276 height 26
select select "0.5"
click at [701, 127] on select "Select 30 Min (Rush) 1 Hour (Rush) 2 Hours (Rush) 4 Hours (Rush) 8 Hours (Rush)…" at bounding box center [838, 141] width 276 height 26
click at [741, 185] on textarea at bounding box center [838, 194] width 276 height 59
type textarea "ARAVI"
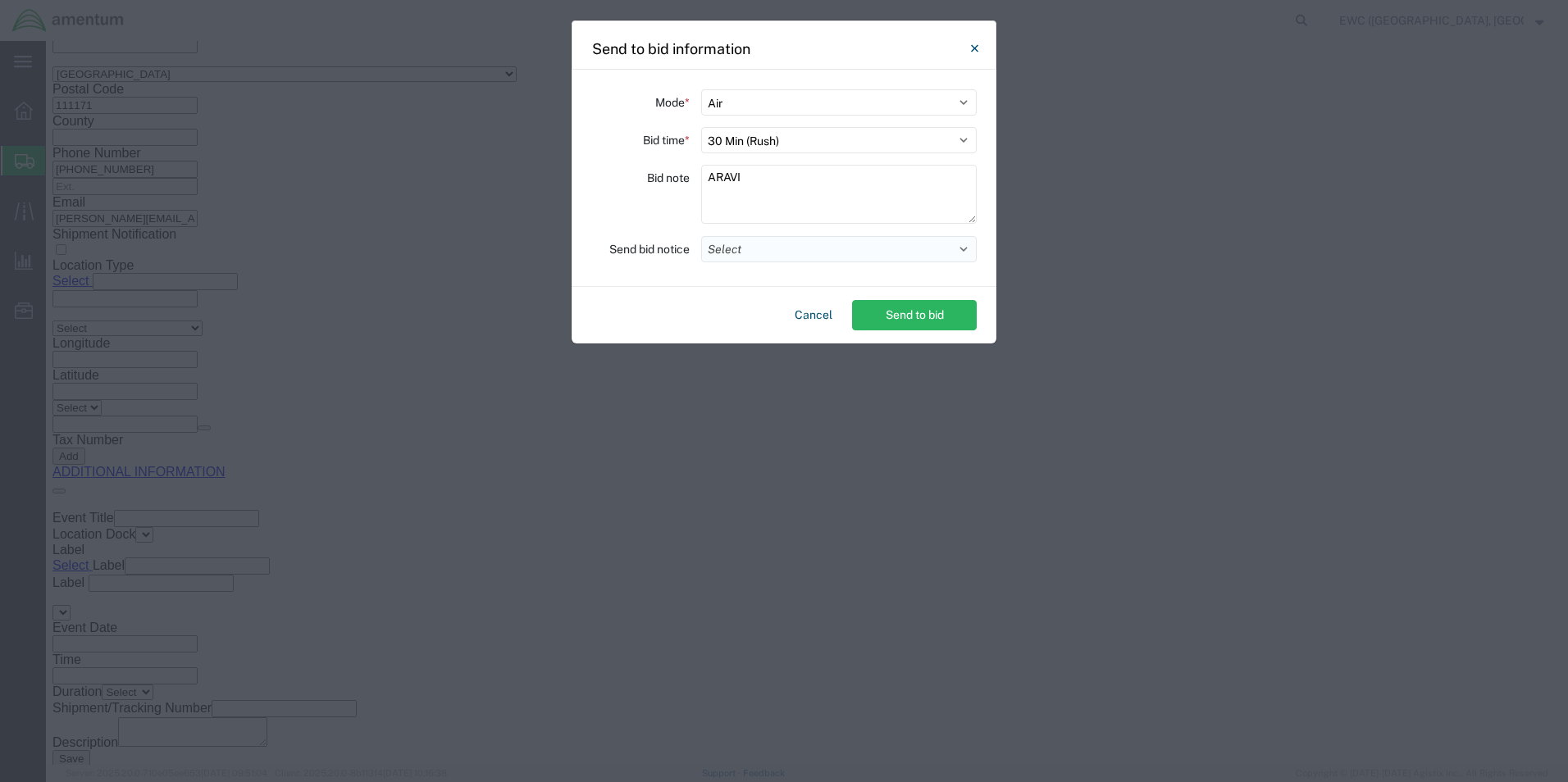
click at [788, 249] on button "Select" at bounding box center [838, 249] width 276 height 26
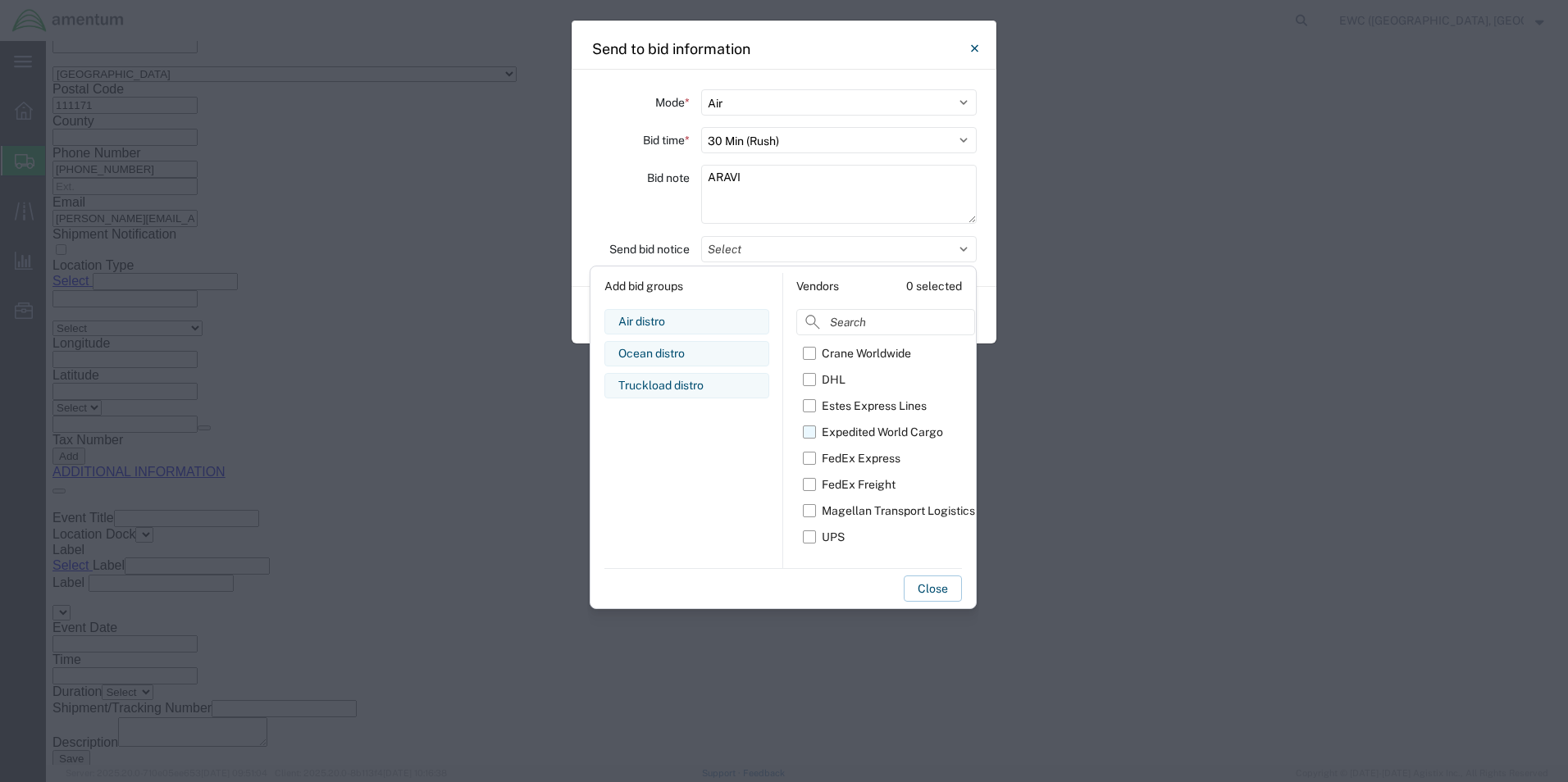
click at [813, 430] on label "Expedited World Cargo" at bounding box center [889, 432] width 172 height 26
click at [0, 0] on input "Expedited World Cargo" at bounding box center [0, 0] width 0 height 0
click at [923, 584] on button "Close" at bounding box center [933, 589] width 58 height 26
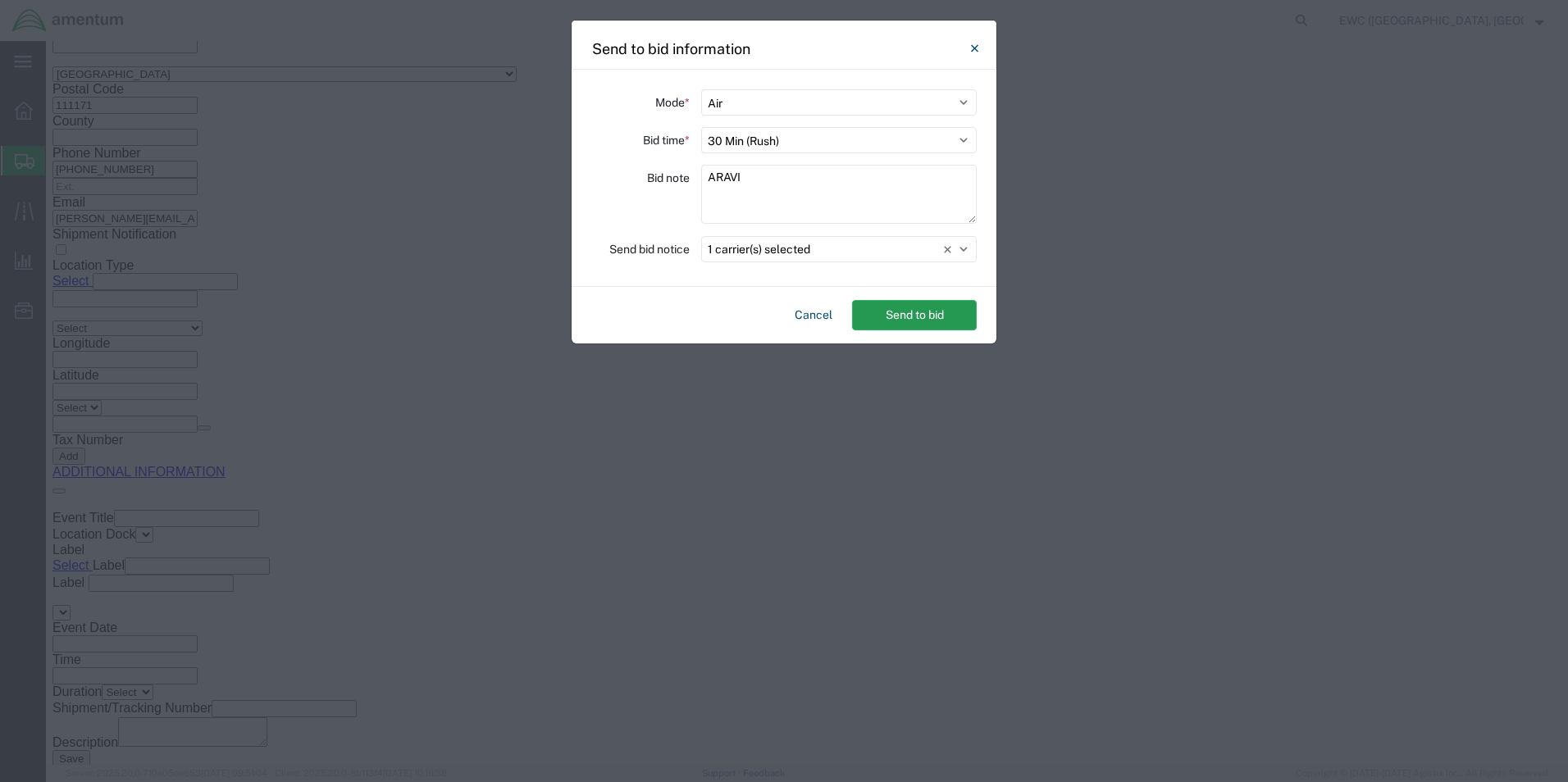
click at [908, 319] on button "Send to bid" at bounding box center [914, 315] width 125 height 31
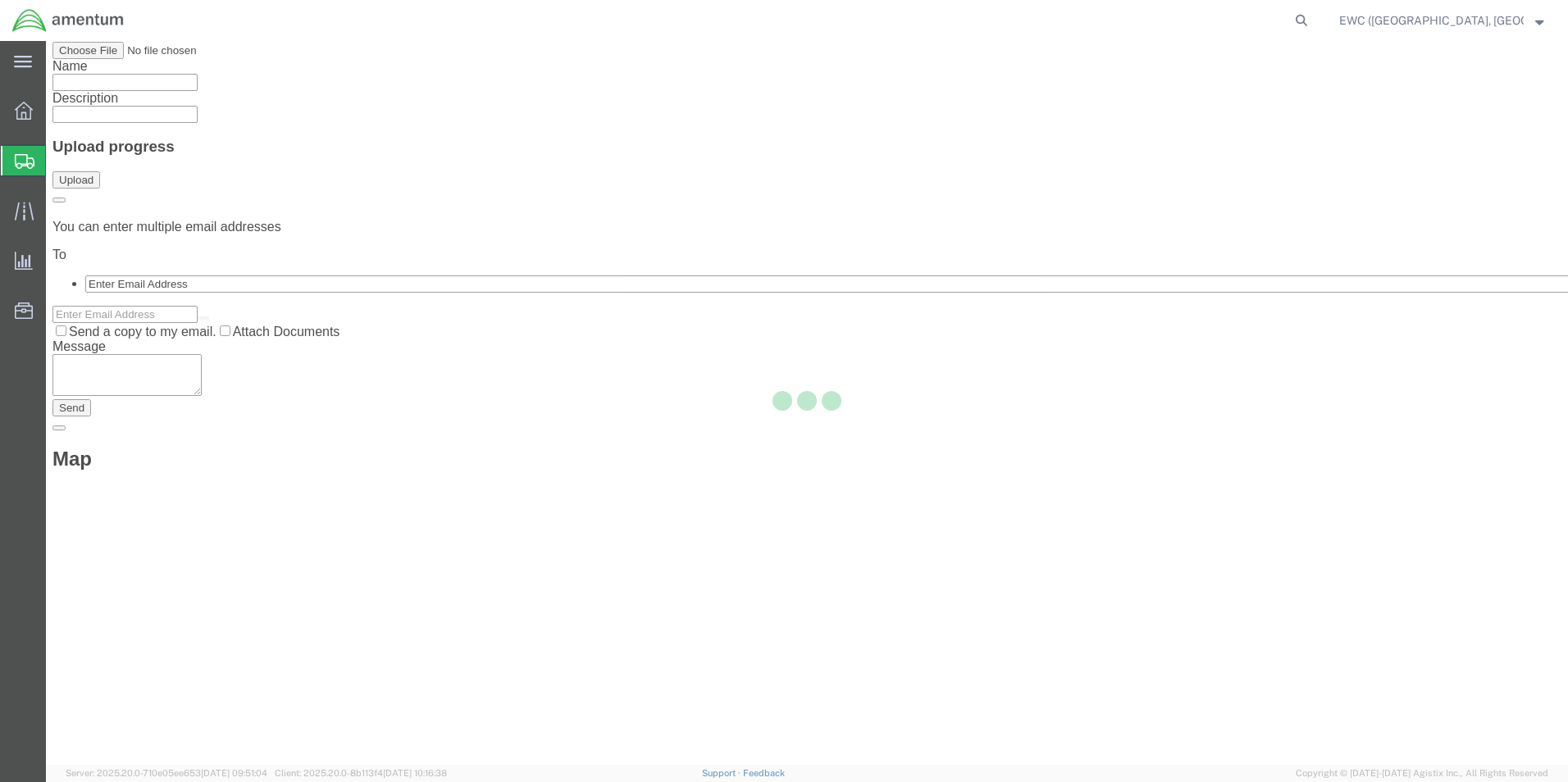
scroll to position [0, 0]
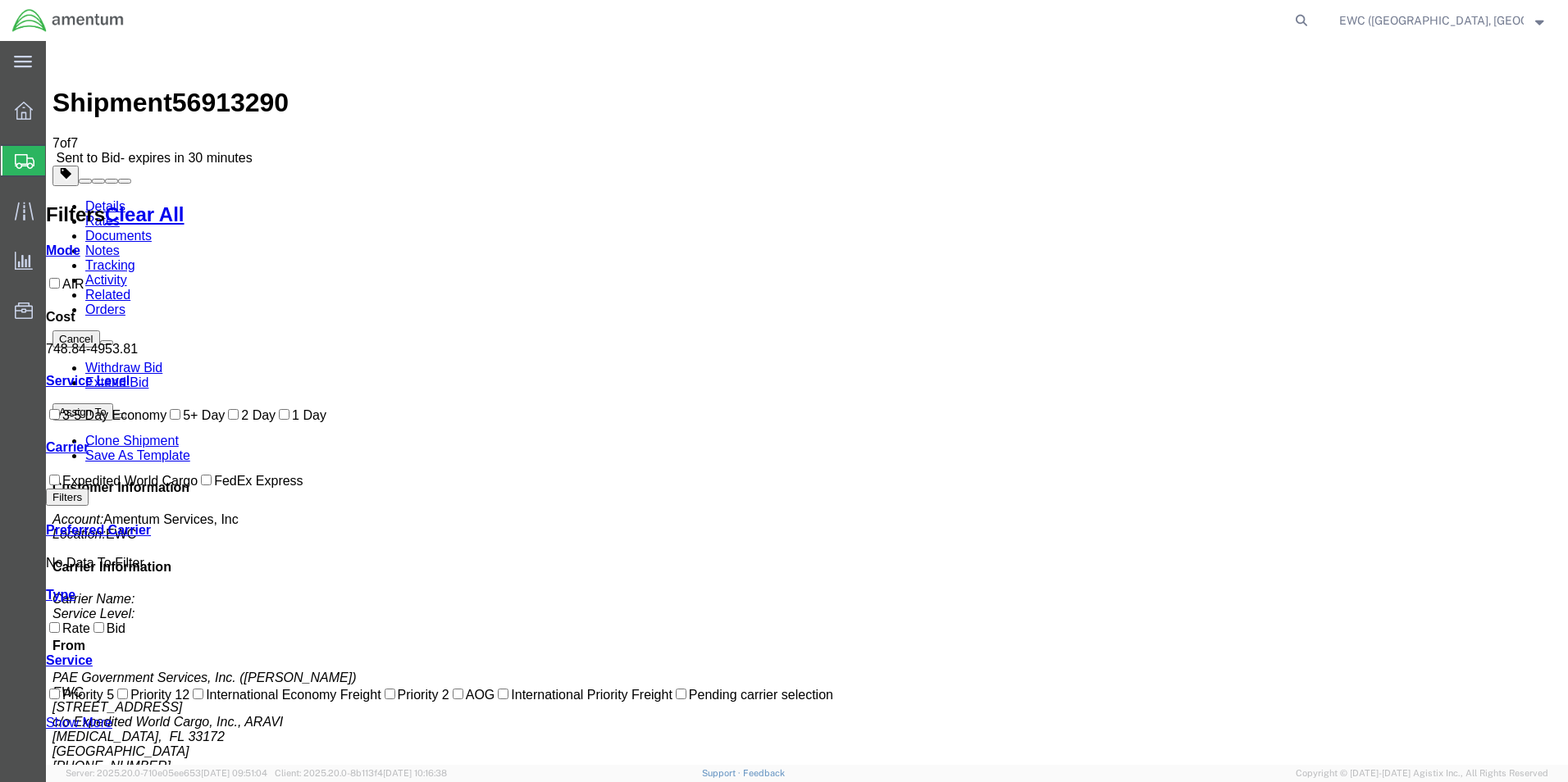
drag, startPoint x: 1010, startPoint y: 301, endPoint x: 1019, endPoint y: 230, distance: 71.6
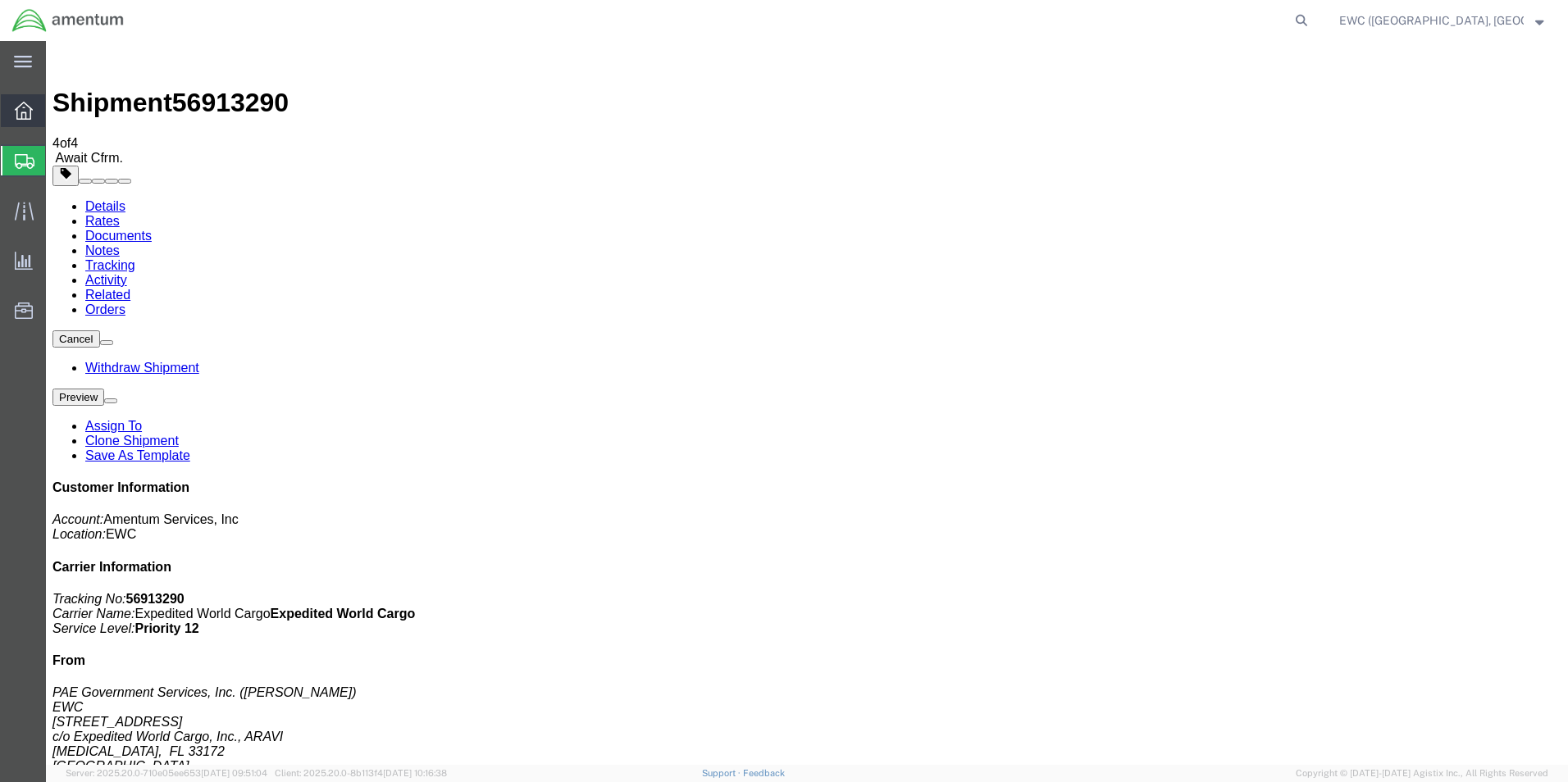
click at [30, 109] on icon at bounding box center [24, 111] width 18 height 18
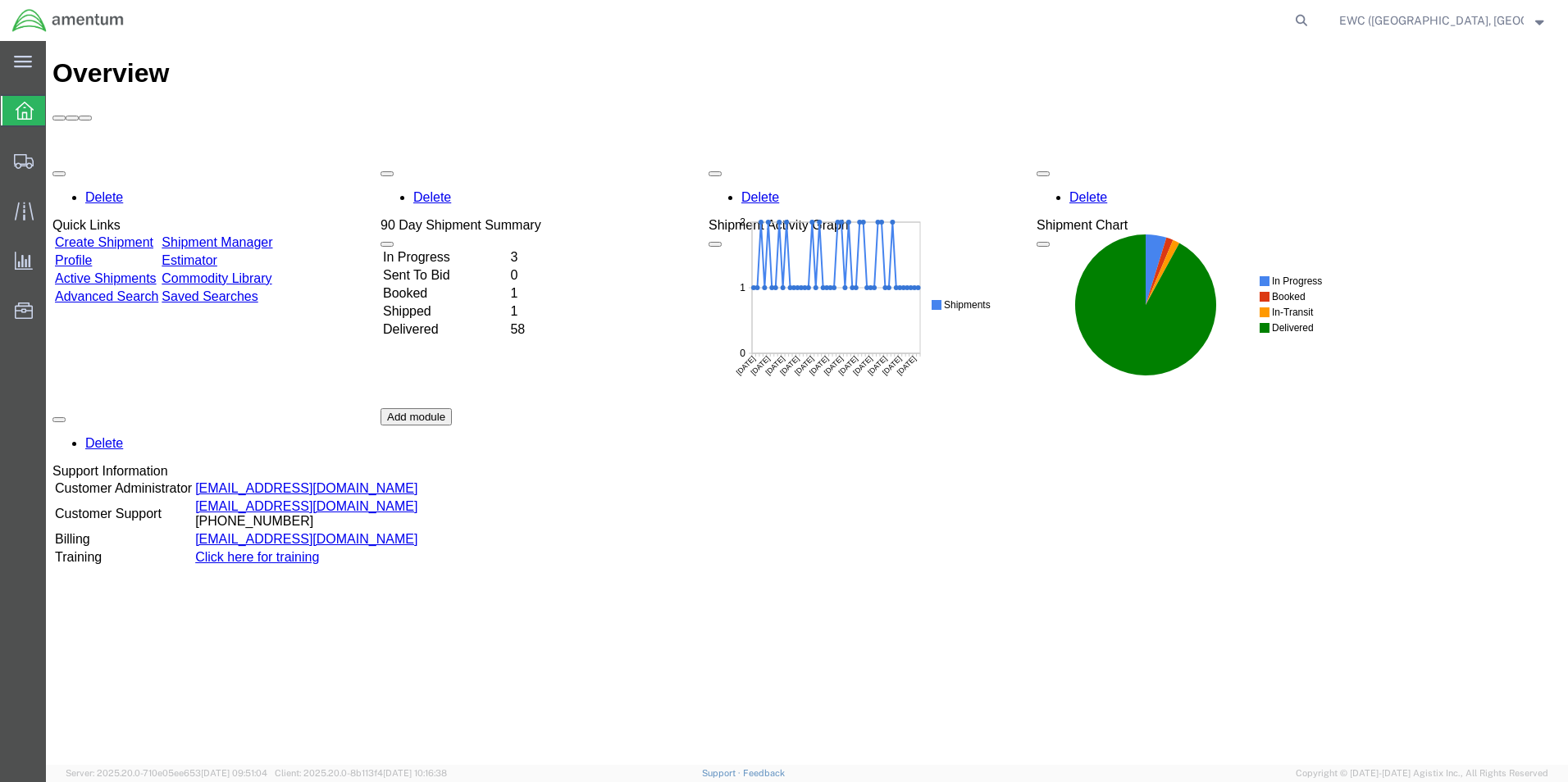
click at [1517, 23] on span "EWC (Miami, FL) ARAVI Program" at bounding box center [1431, 21] width 185 height 18
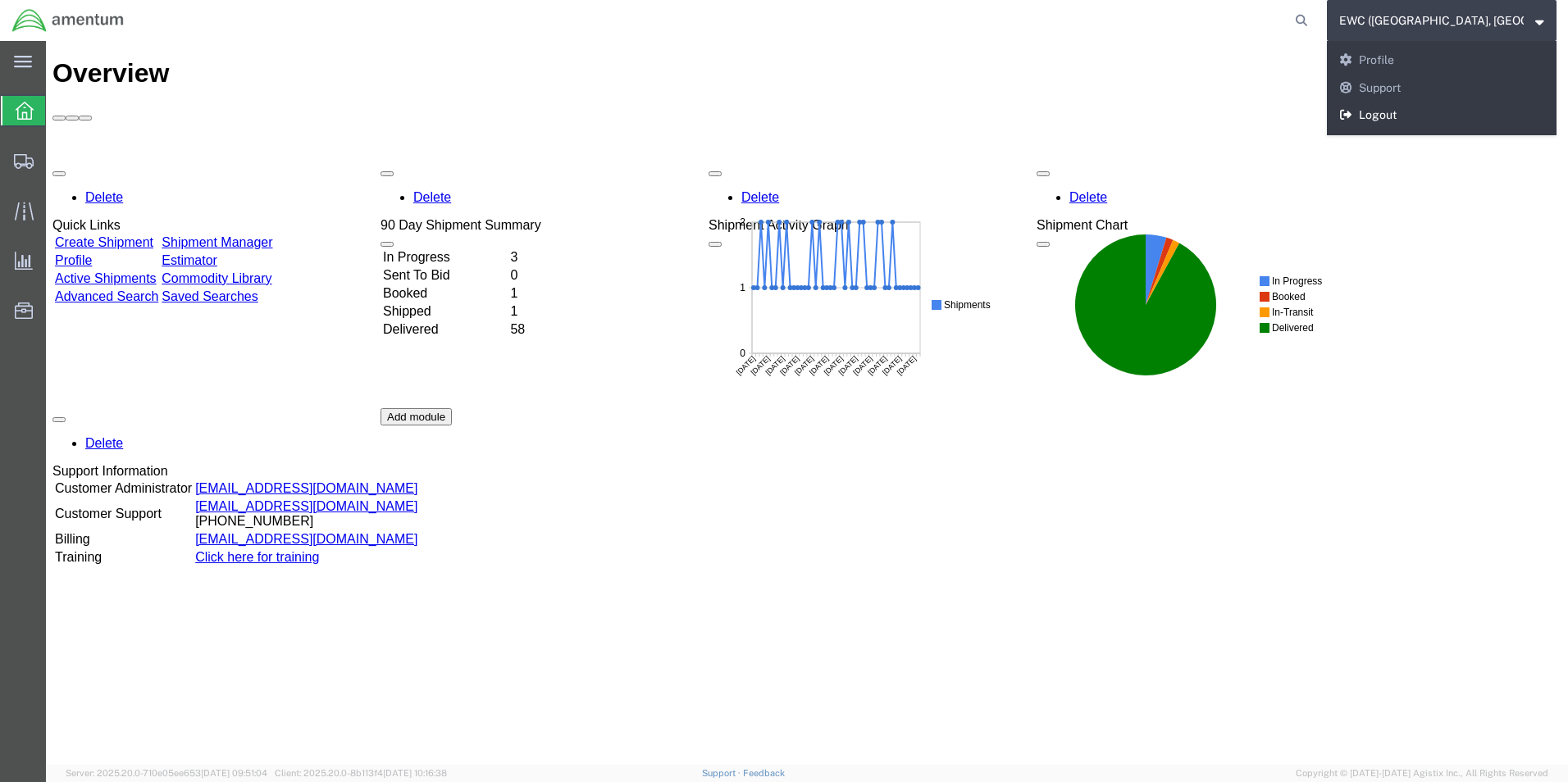
click at [1372, 113] on link "Logout" at bounding box center [1441, 116] width 229 height 28
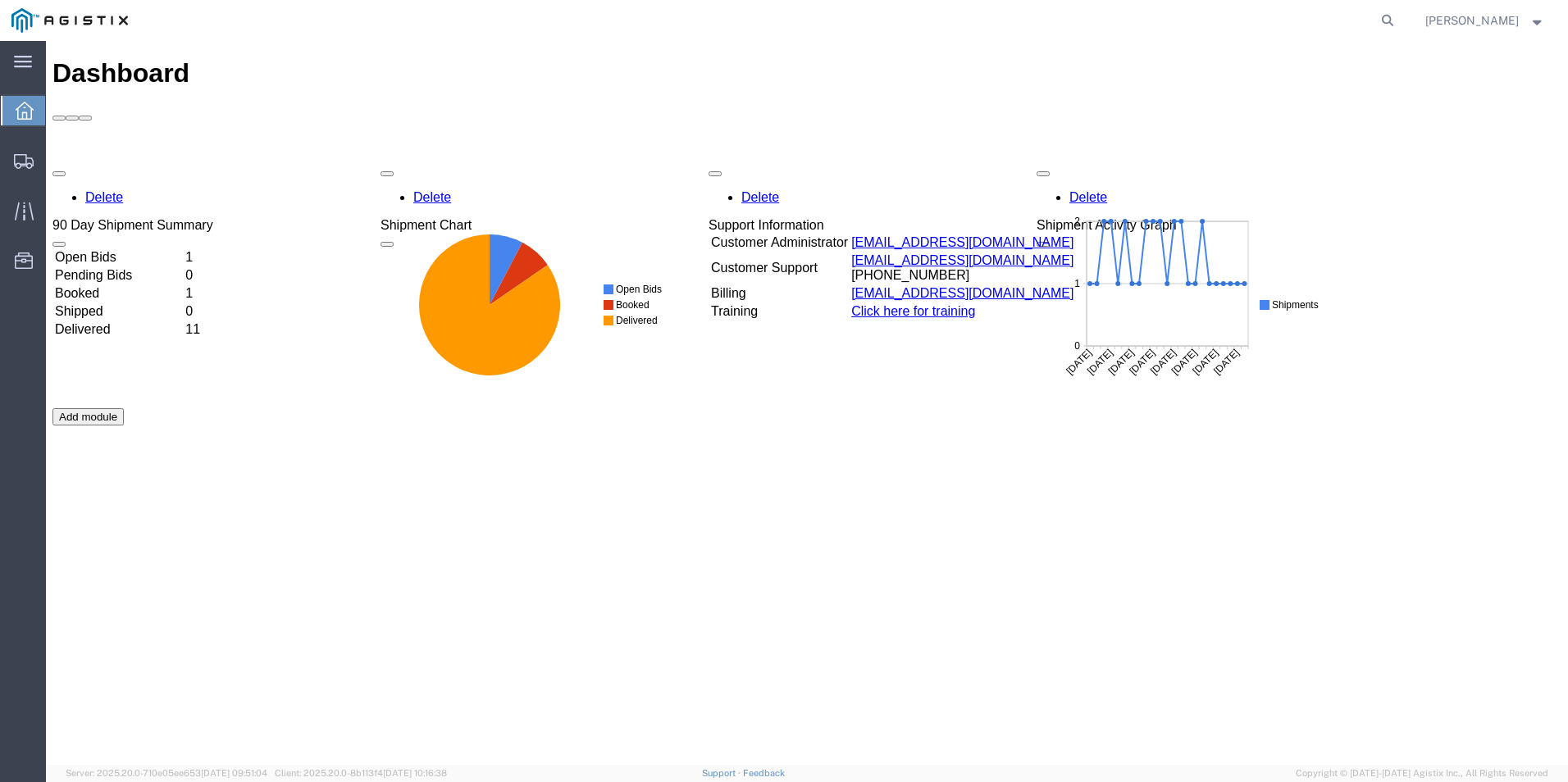
click at [109, 285] on td "Booked" at bounding box center [118, 294] width 129 height 17
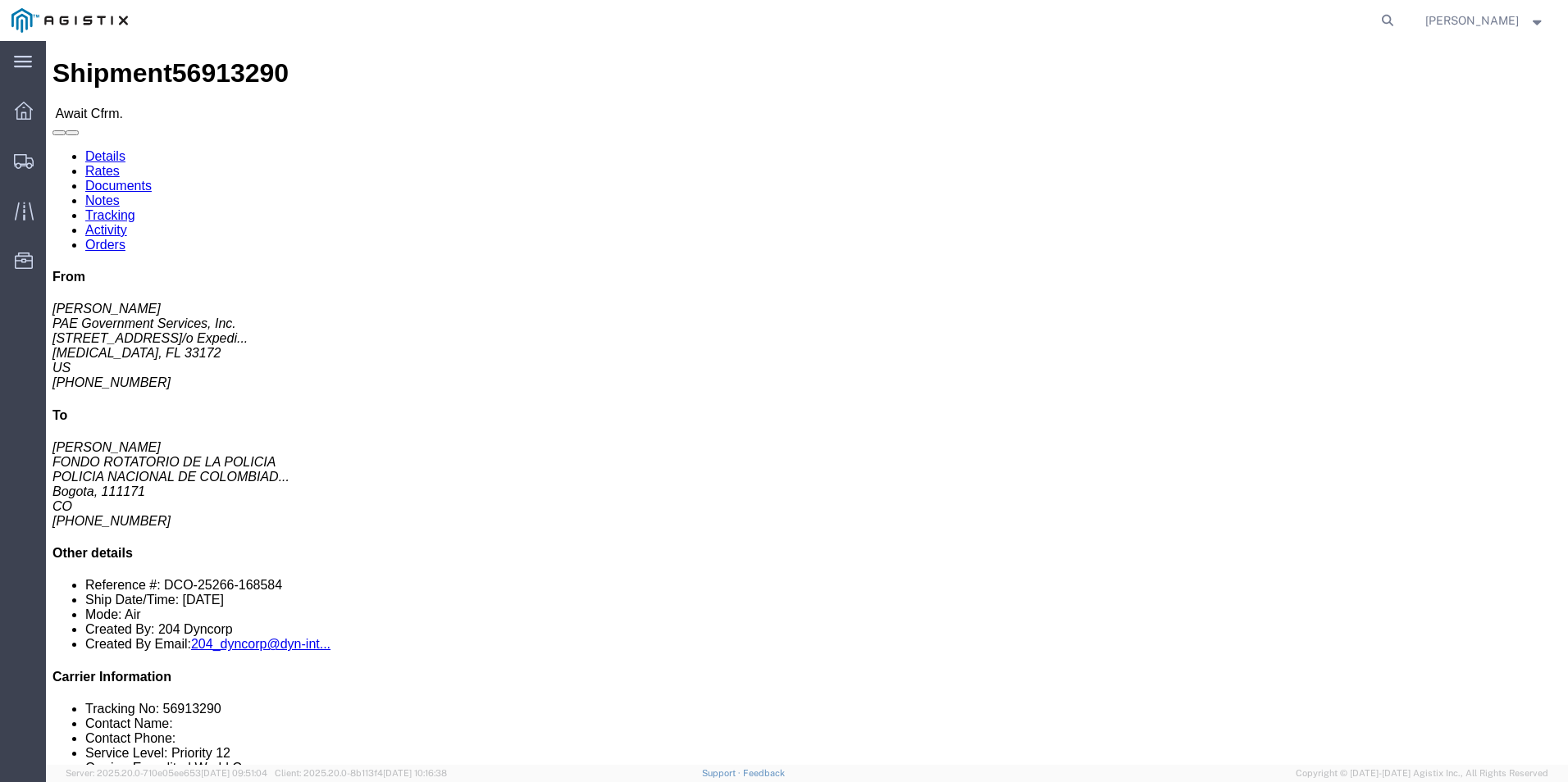
click link "Confirm"
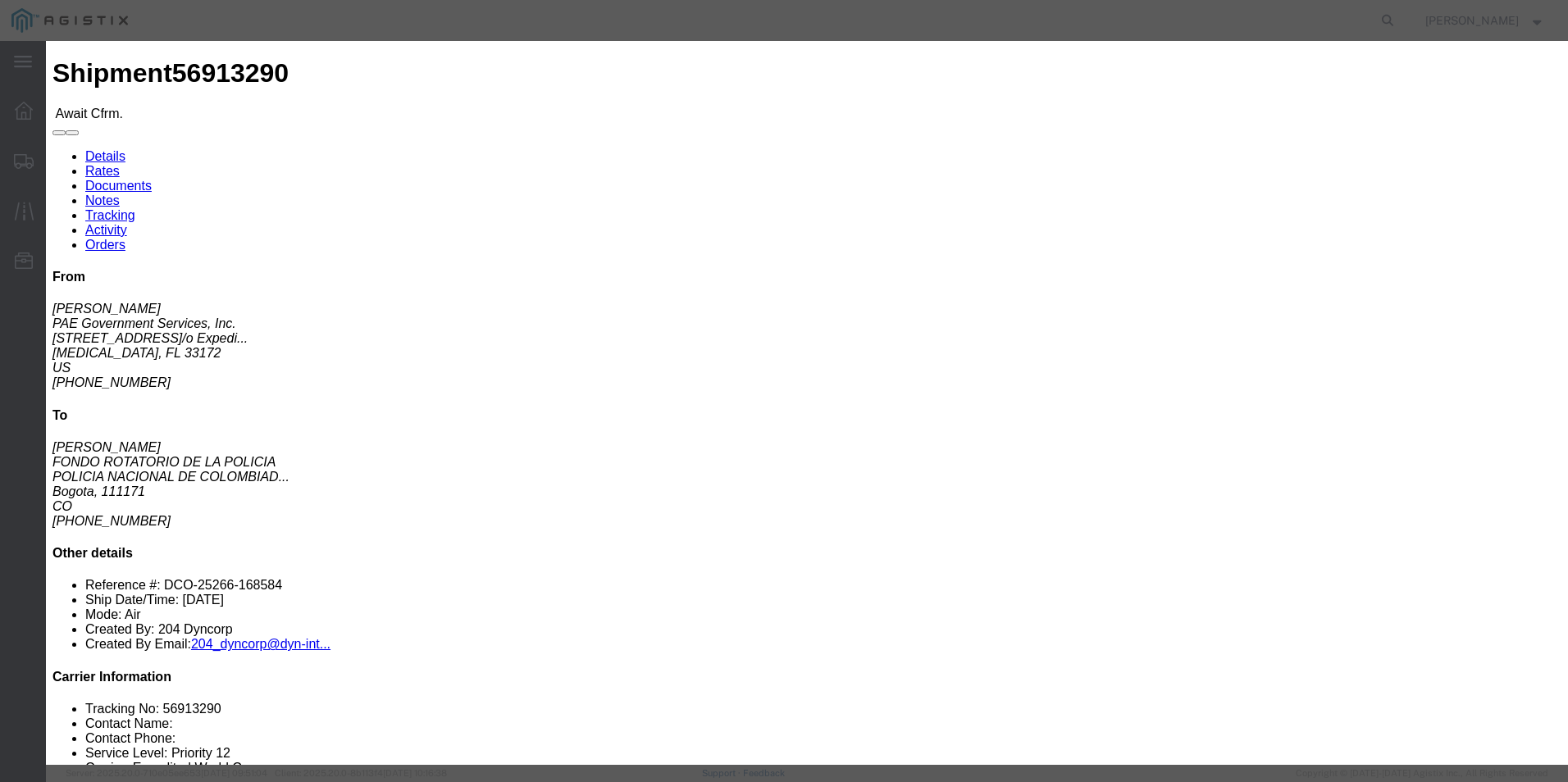
click input "text"
drag, startPoint x: 550, startPoint y: 195, endPoint x: 597, endPoint y: 200, distance: 47.3
click input "406-06568951"
type input "406-06568951"
click input "text"
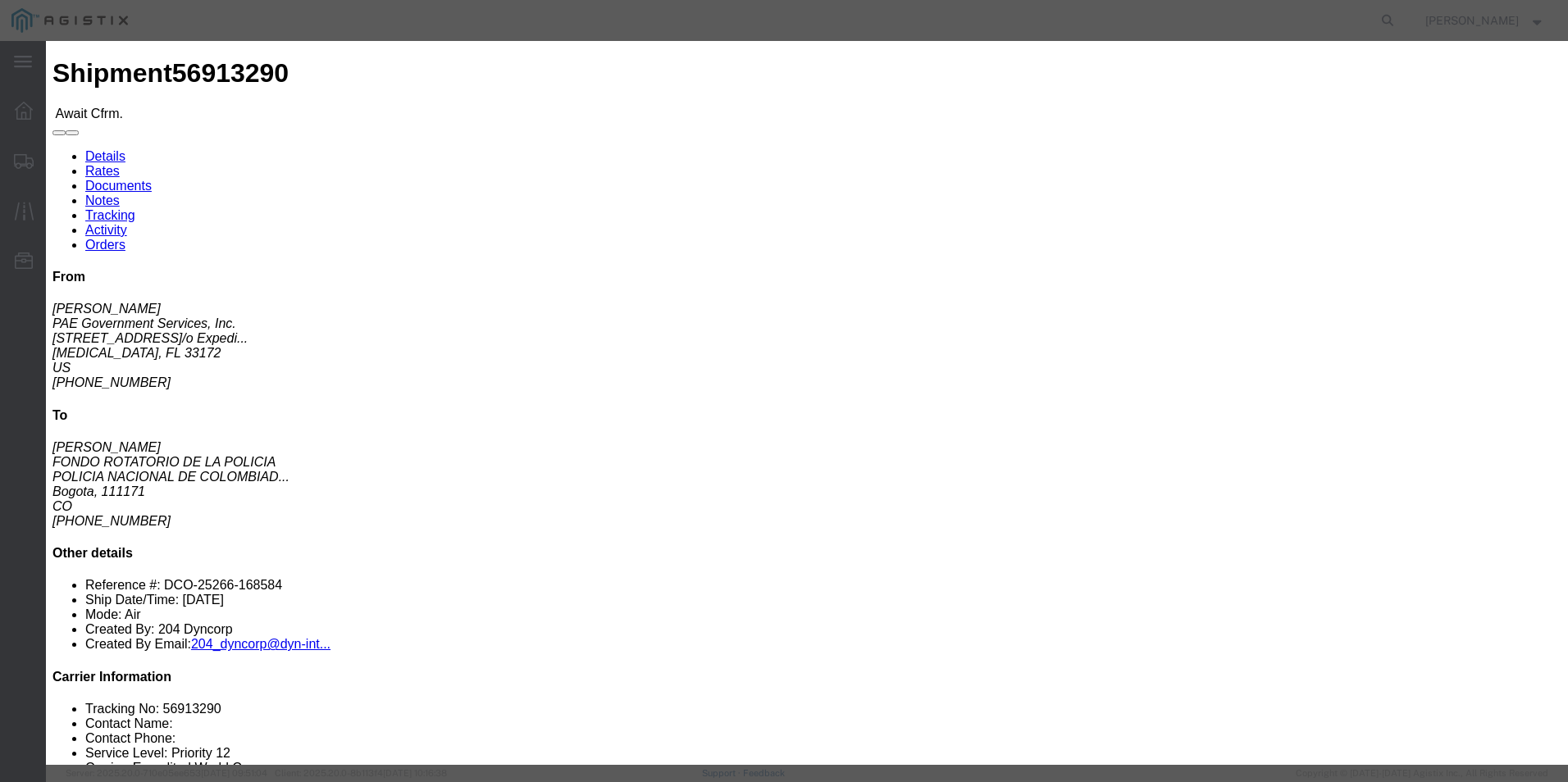
paste input "406-06568951"
type input "406-06568951"
click input "text"
type input "[PERSON_NAME]"
click icon
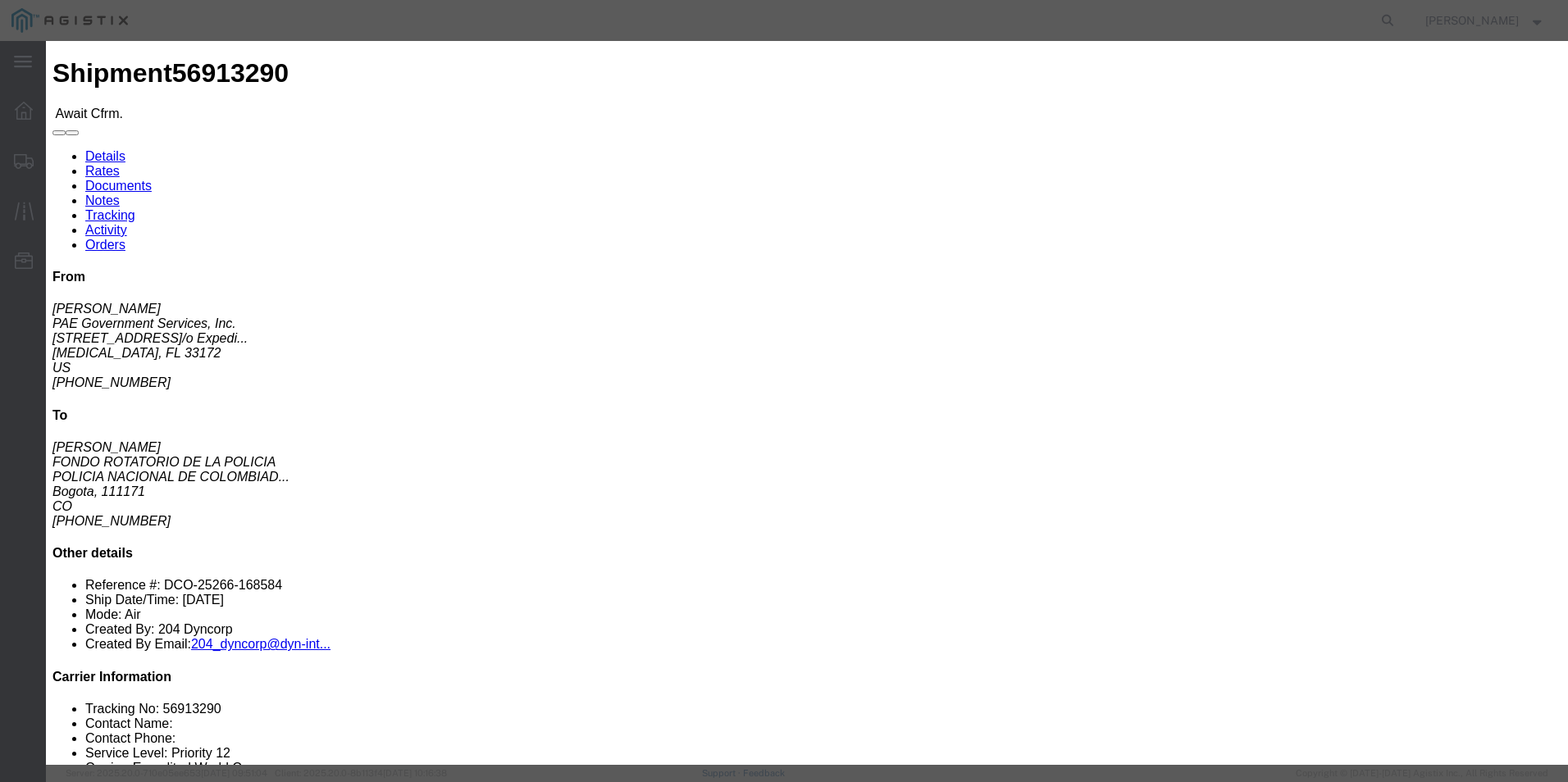
click input "text"
type input "3053925085"
click label "Person Monitor Shipment"
click input "[DATE]"
click td "1"
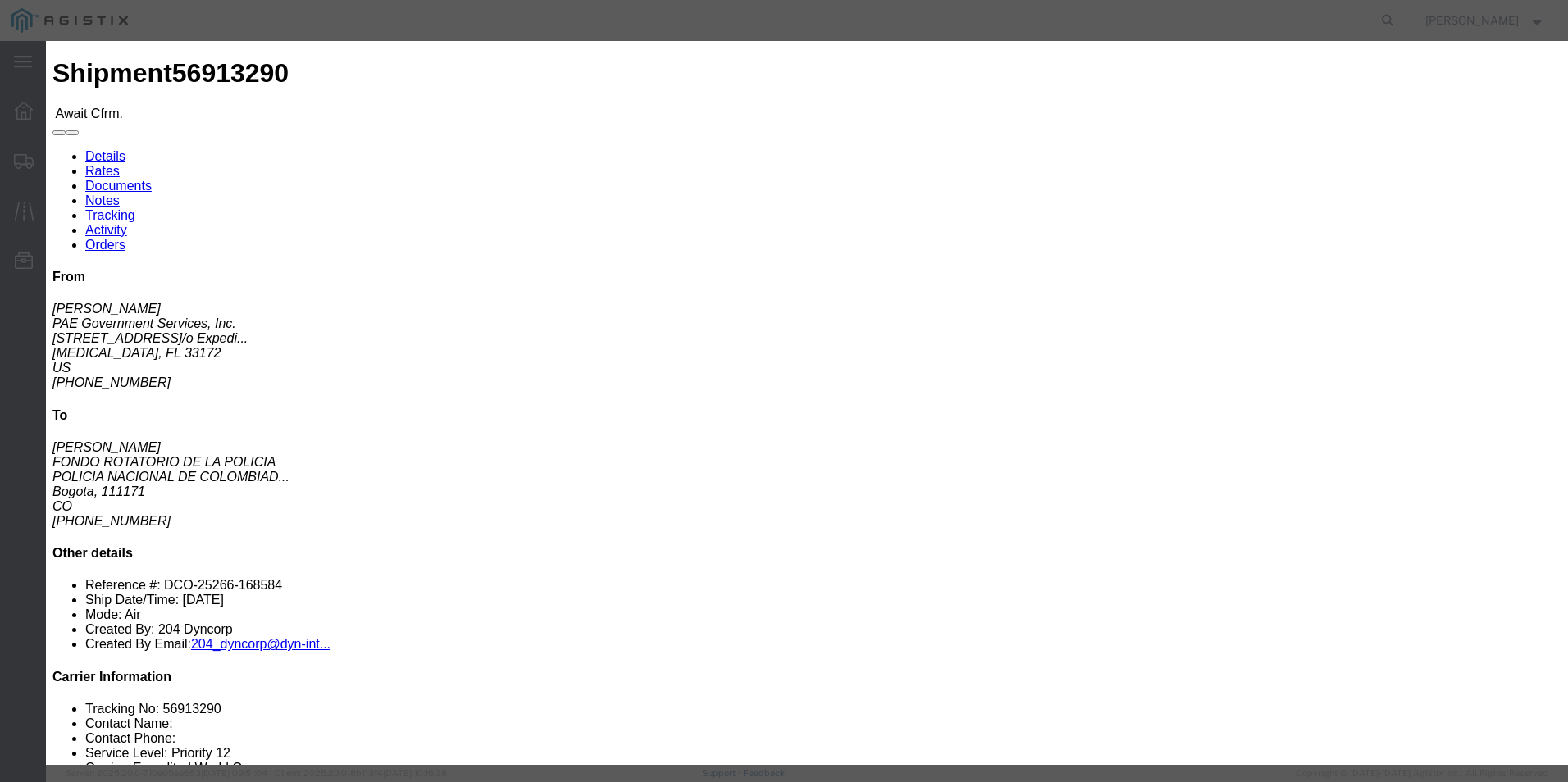
type input "[DATE]"
click select "Select Midnight 1 am 2 am 3 am 4 am 5 am 6 am 7 am 8 am 9 am 10 am 11 am 12 Noo…"
select select
click select "Select Midnight 1 am 2 am 3 am 4 am 5 am 6 am 7 am 8 am 9 am 10 am 11 am 12 Noo…"
click button "Submit"
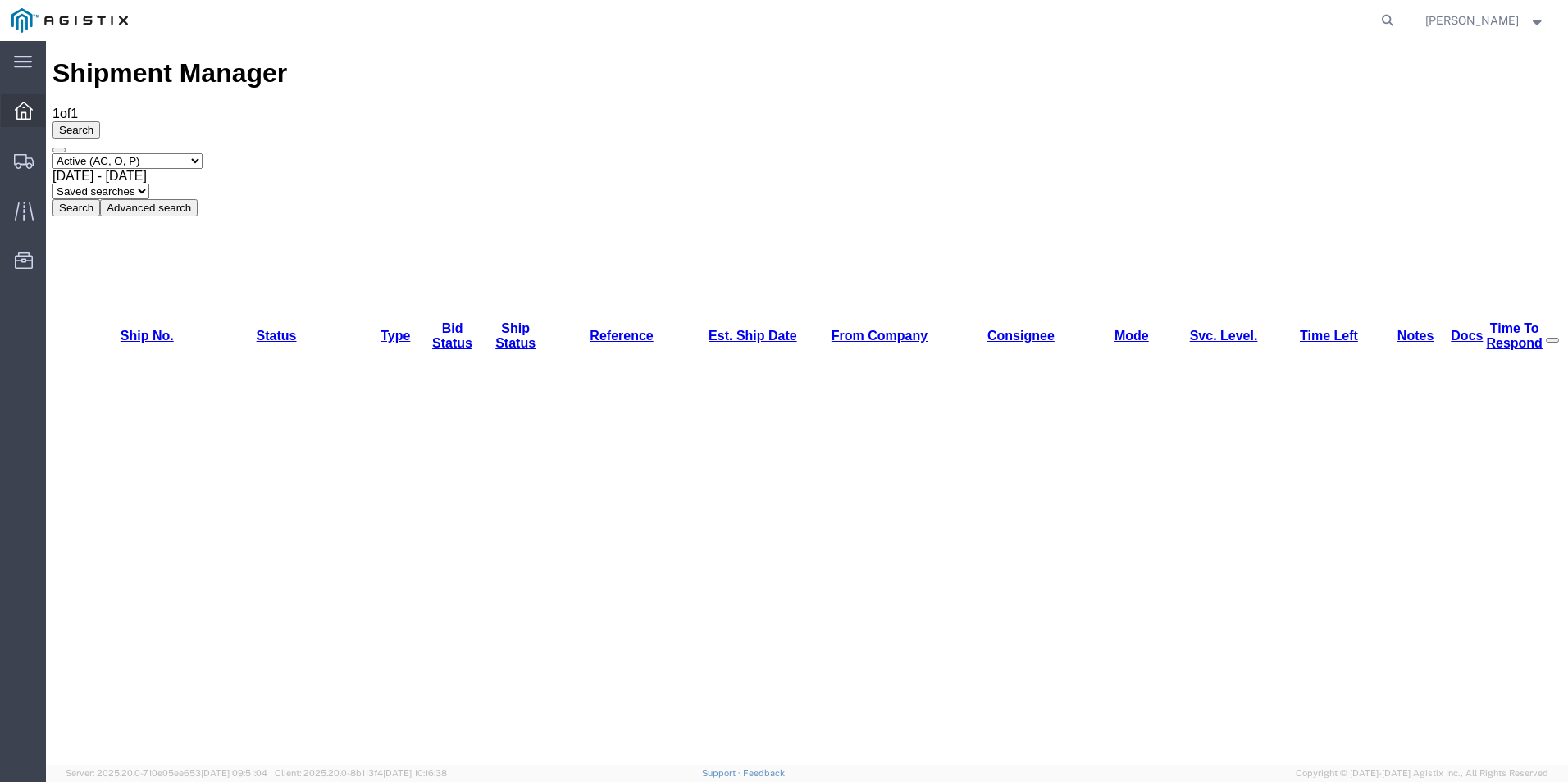
click at [23, 114] on icon at bounding box center [24, 111] width 18 height 18
